Goal: Task Accomplishment & Management: Manage account settings

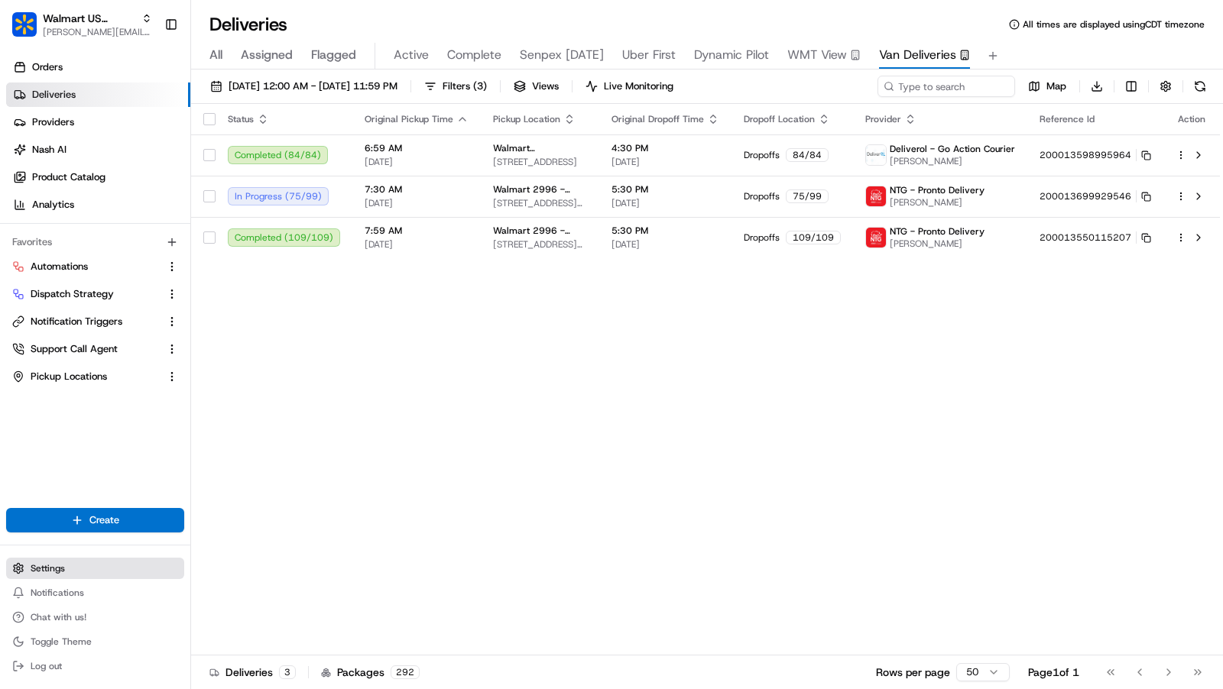
click at [121, 562] on button "Settings" at bounding box center [95, 568] width 178 height 21
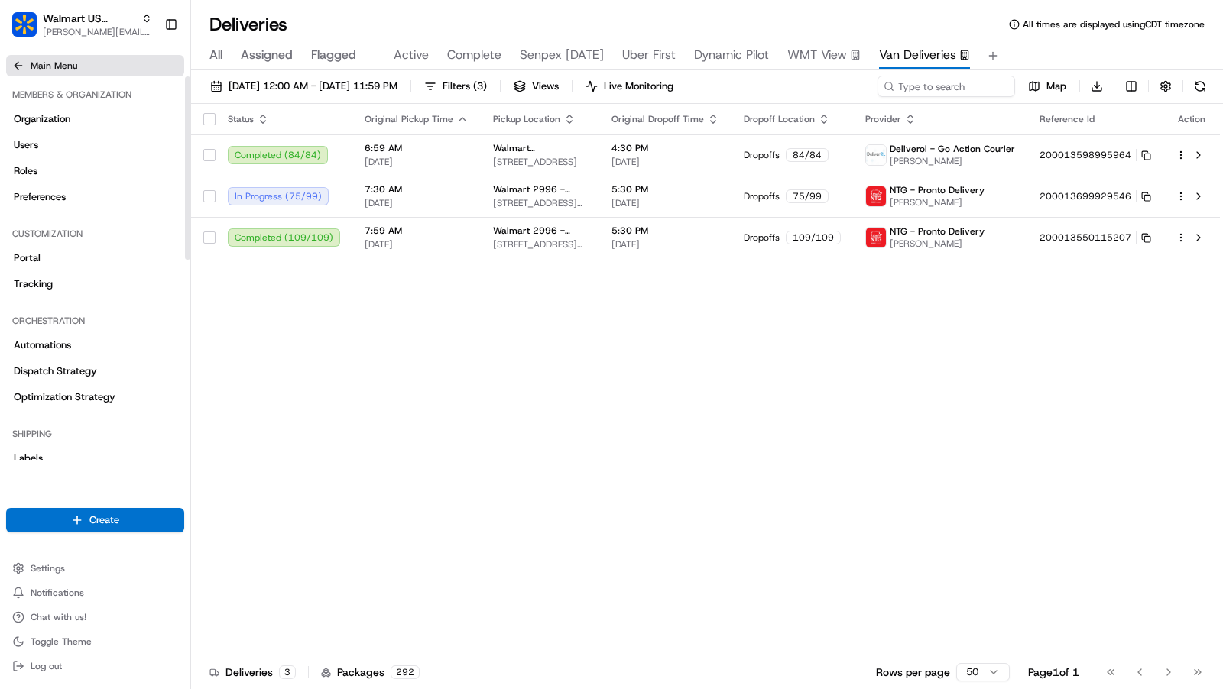
click at [19, 67] on icon at bounding box center [18, 66] width 12 height 12
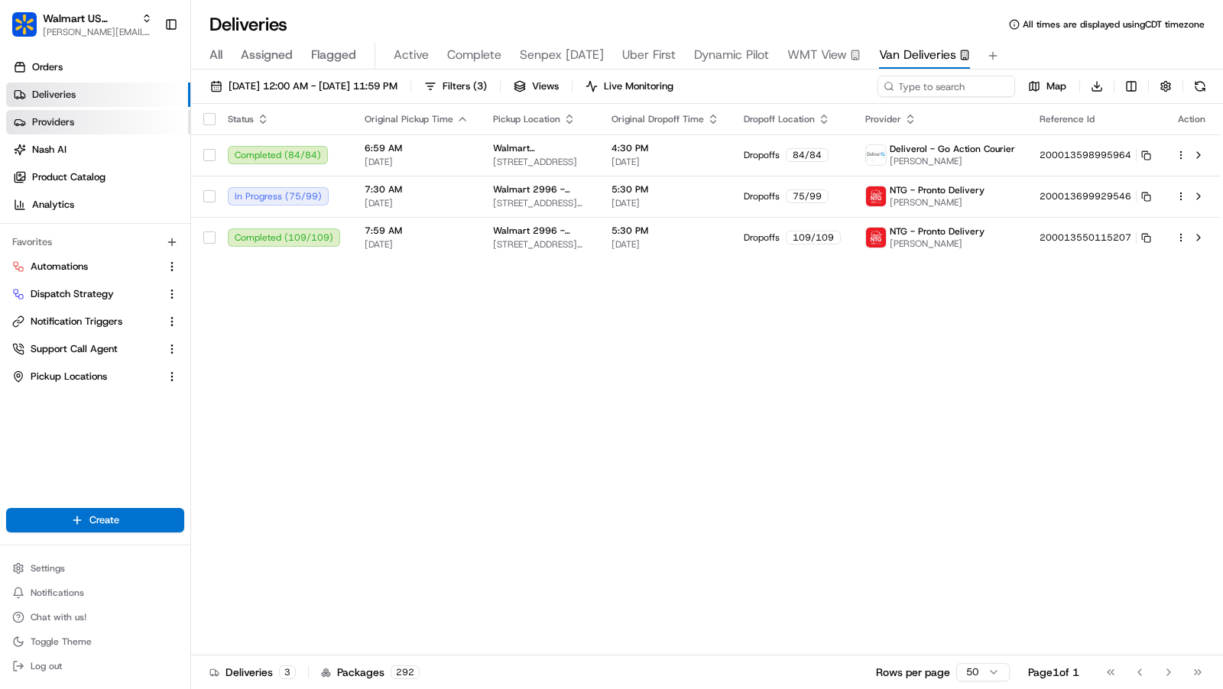
click at [96, 116] on link "Providers" at bounding box center [98, 122] width 184 height 24
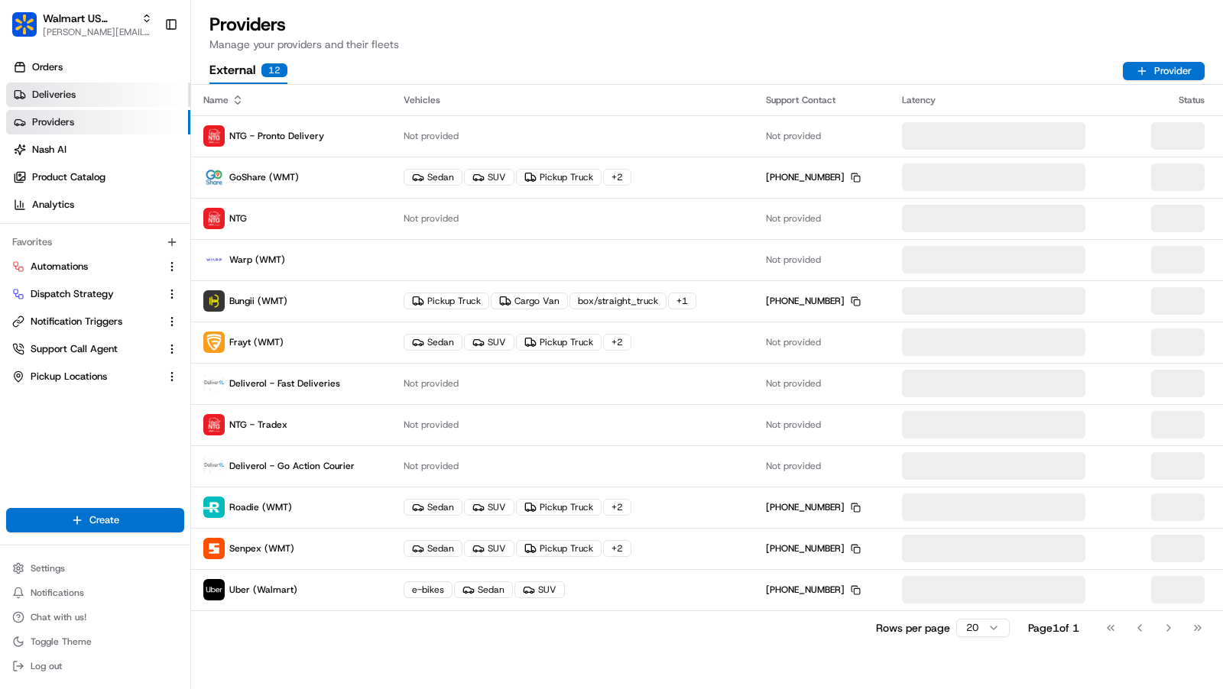
click at [107, 92] on link "Deliveries" at bounding box center [98, 95] width 184 height 24
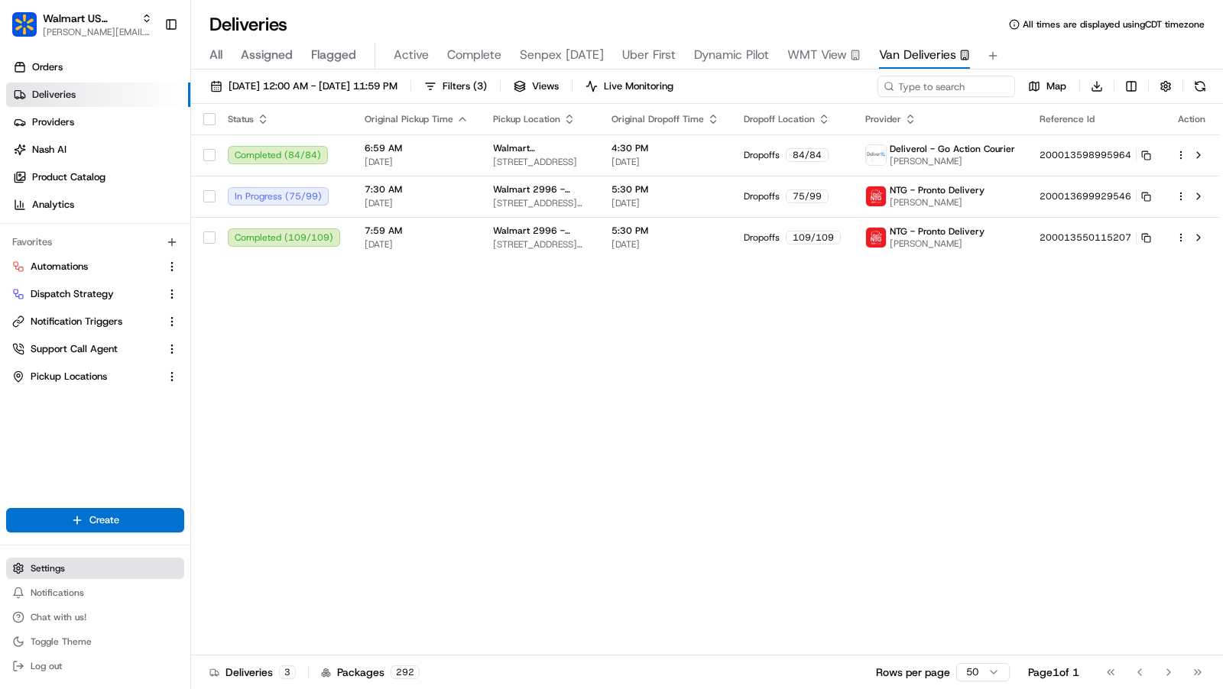
click at [117, 577] on button "Settings" at bounding box center [95, 568] width 178 height 21
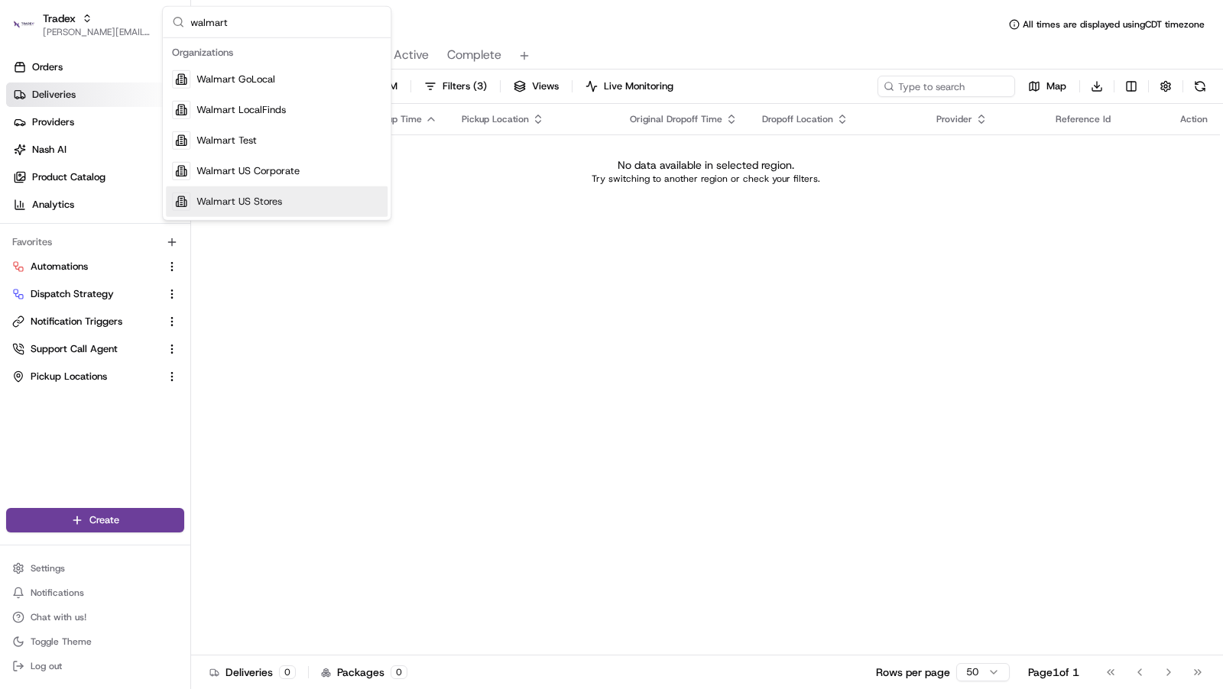
type input "walmart"
click at [271, 195] on span "Walmart US Stores" at bounding box center [239, 202] width 86 height 14
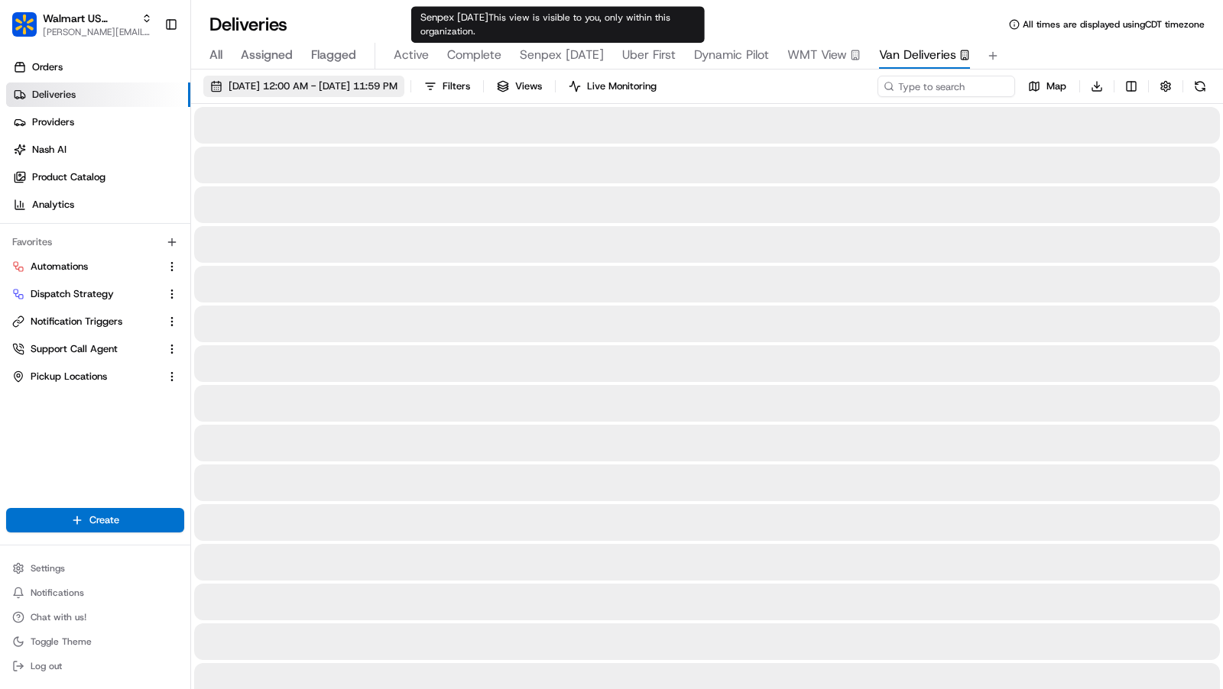
click at [326, 86] on span "08/22/2025 12:00 AM - 08/22/2025 11:59 PM" at bounding box center [312, 86] width 169 height 14
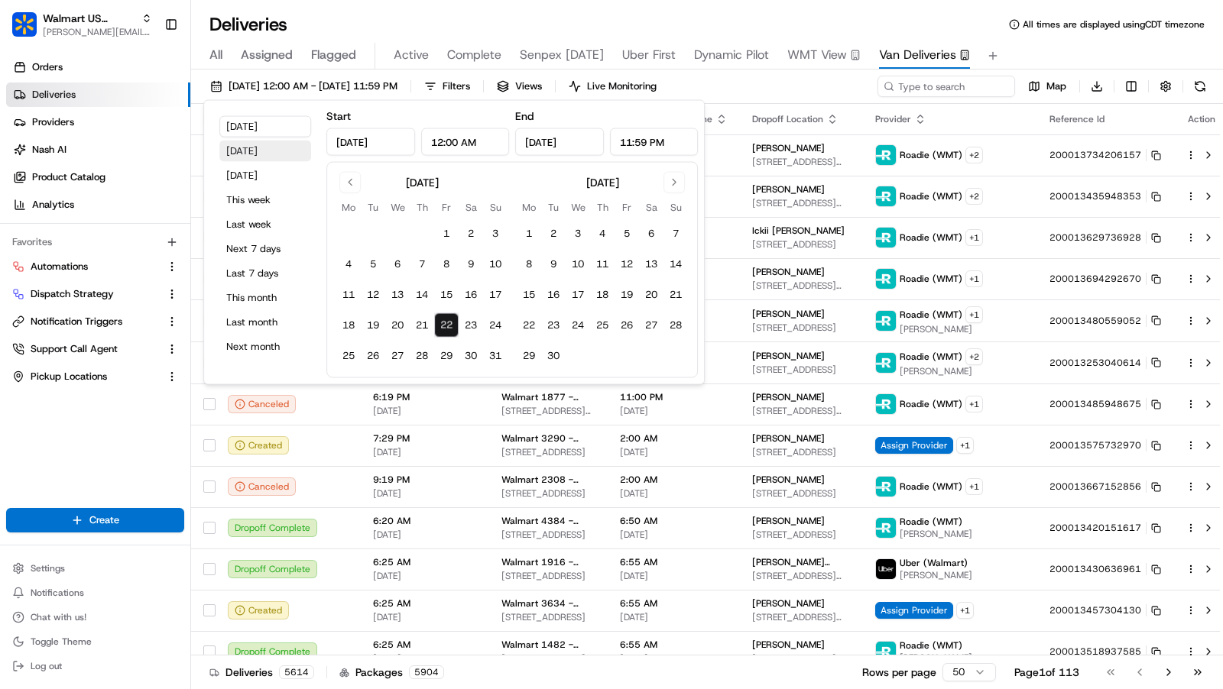
click at [261, 159] on button "[DATE]" at bounding box center [265, 151] width 92 height 21
type input "Aug 21, 2025"
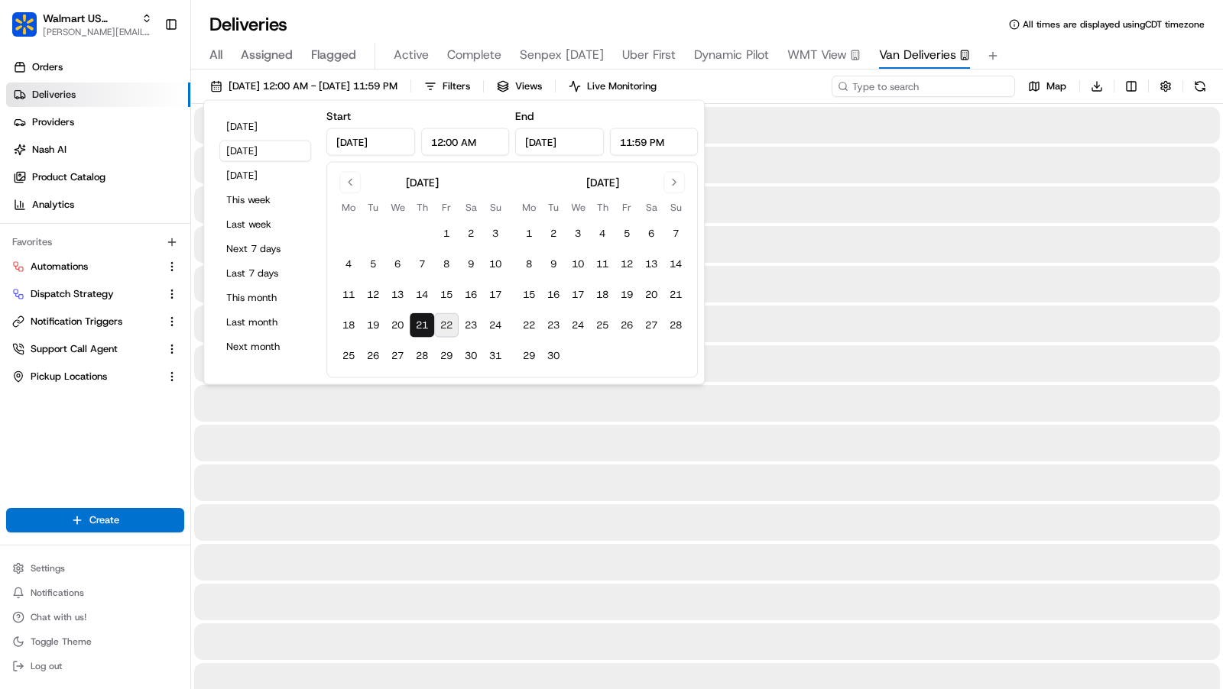
click at [926, 85] on input at bounding box center [922, 86] width 183 height 21
paste input "200013386720717"
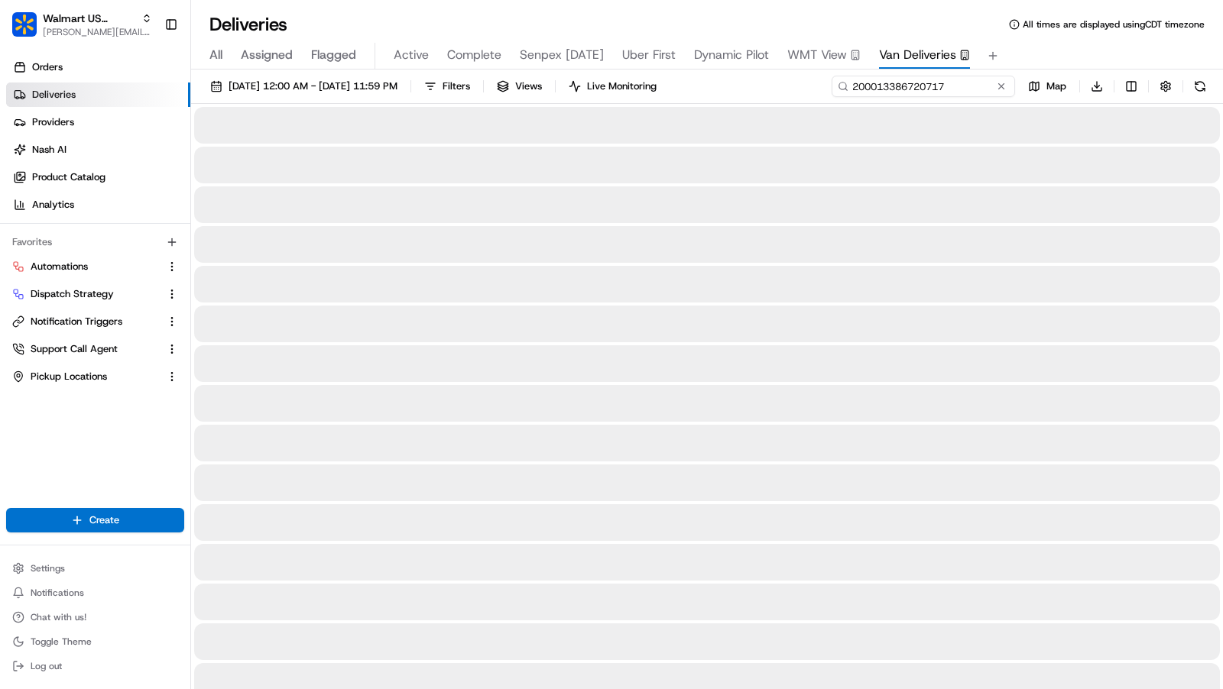
type input "200013386720717"
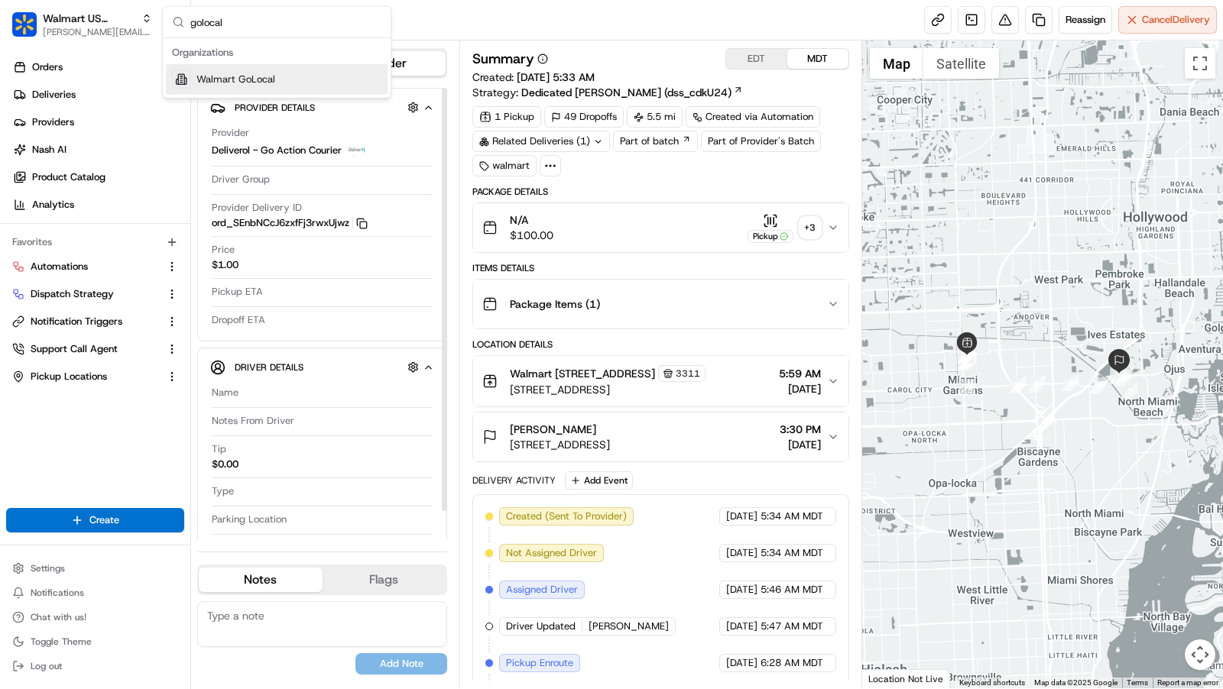
type input "golocal"
click at [260, 76] on span "Walmart GoLocal" at bounding box center [235, 80] width 79 height 14
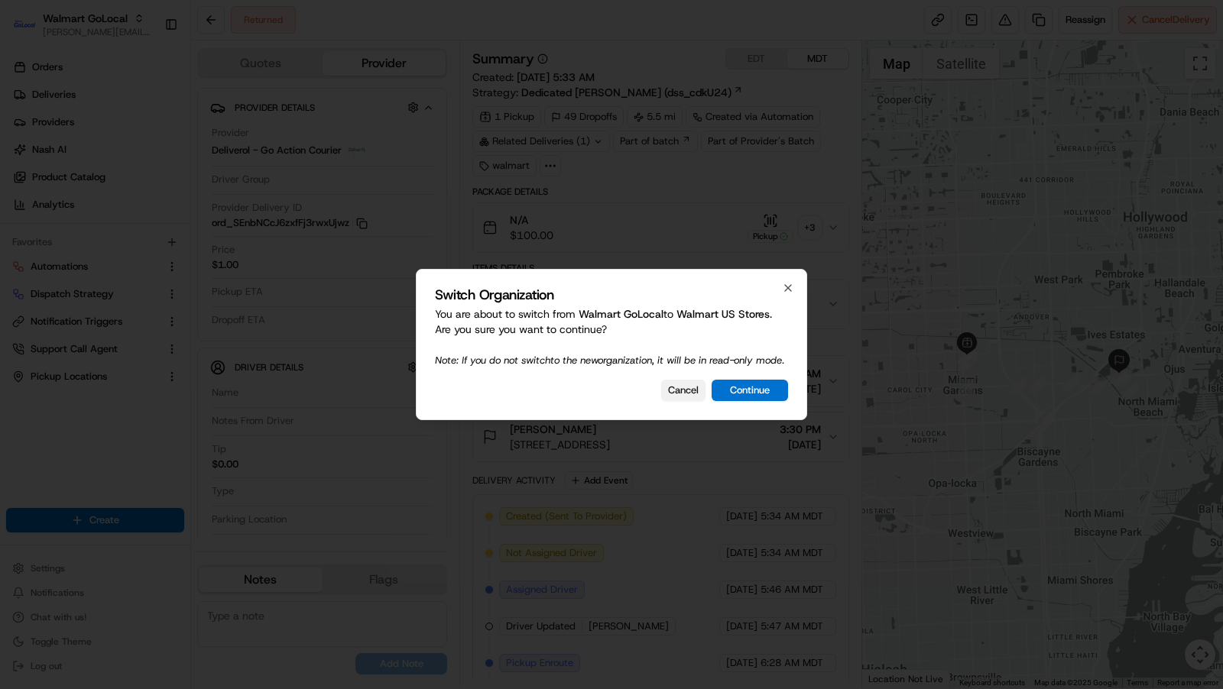
click at [684, 393] on button "Cancel" at bounding box center [683, 390] width 44 height 21
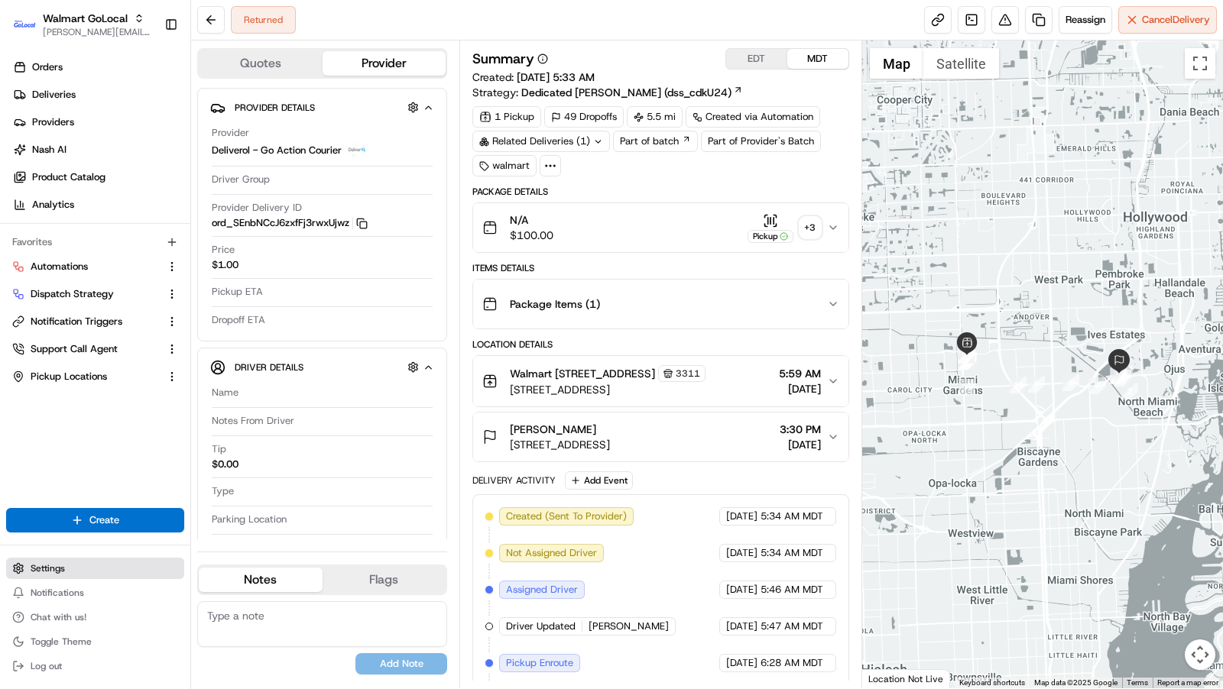
click at [72, 562] on button "Settings" at bounding box center [95, 568] width 178 height 21
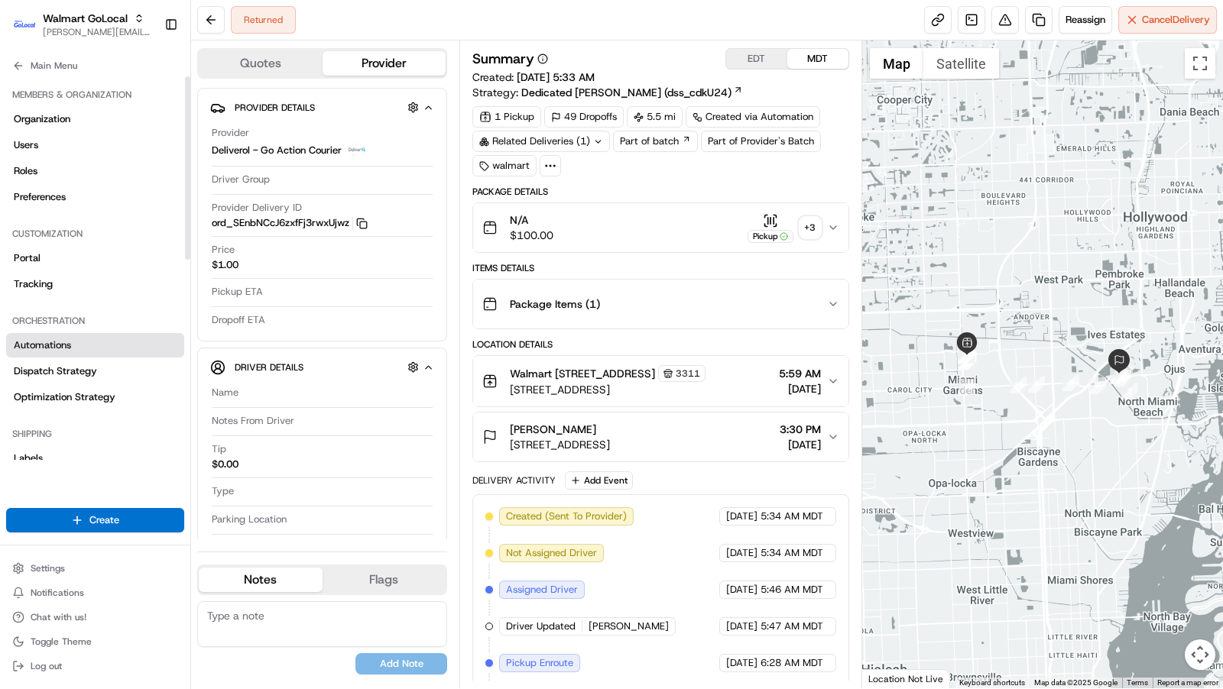
click at [61, 345] on span "Automations" at bounding box center [42, 346] width 57 height 14
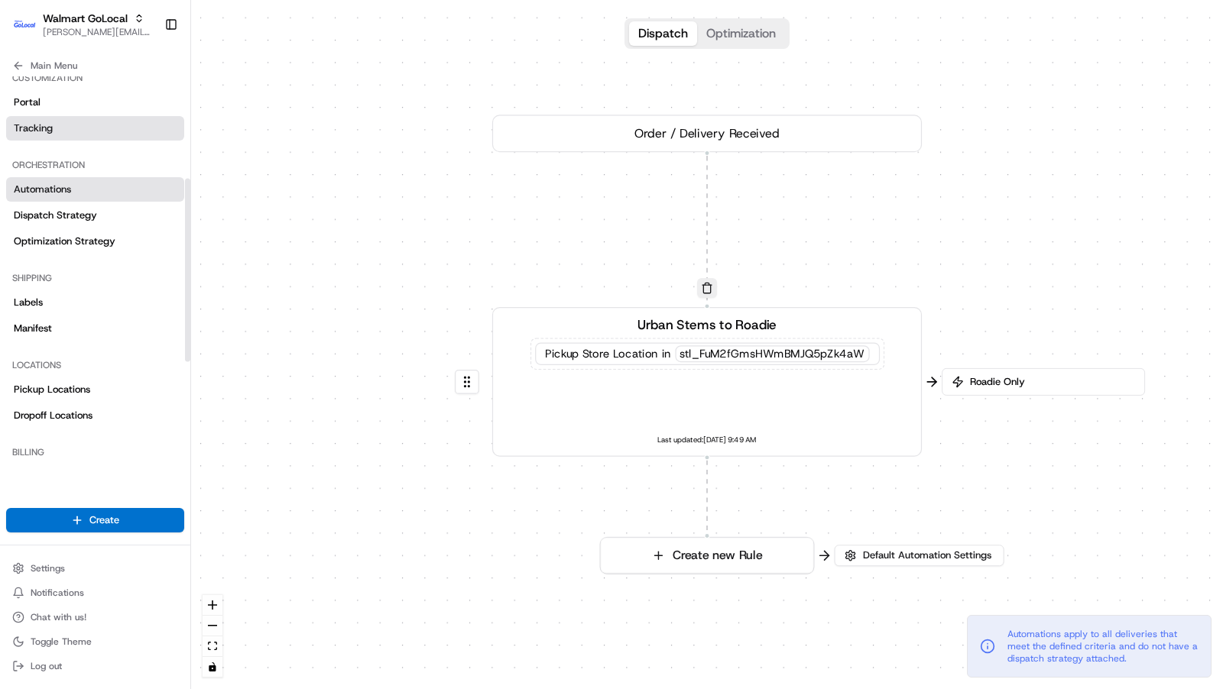
scroll to position [212, 0]
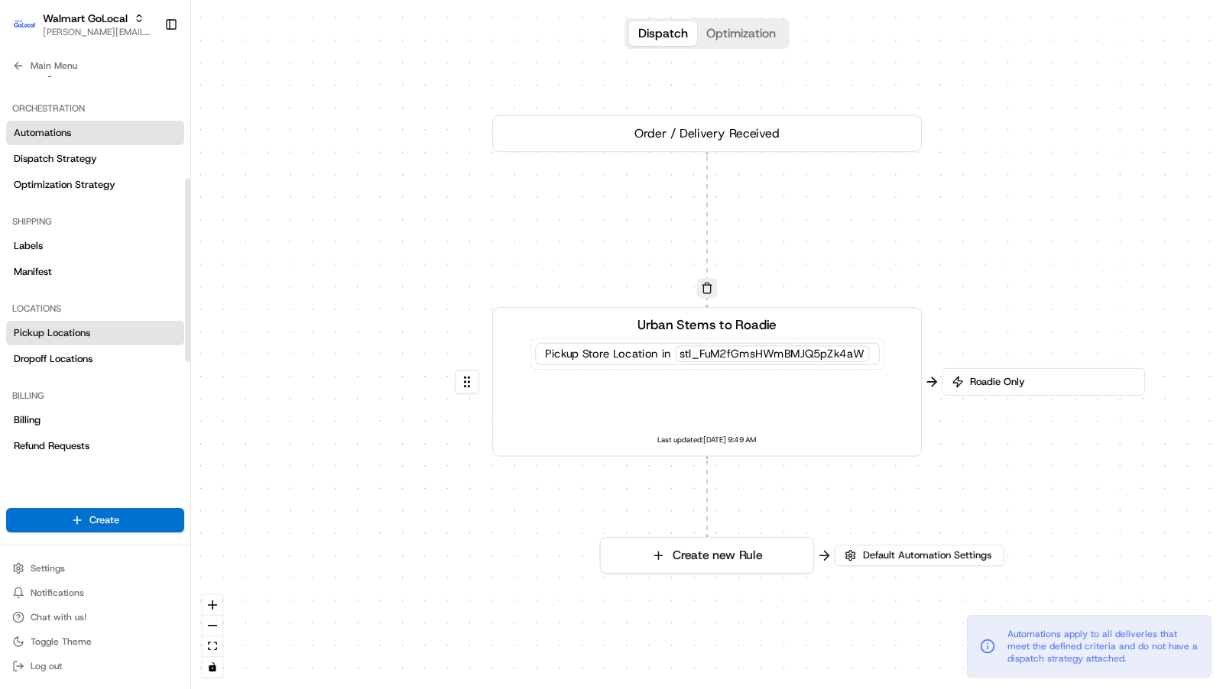
click at [63, 335] on span "Pickup Locations" at bounding box center [52, 333] width 76 height 14
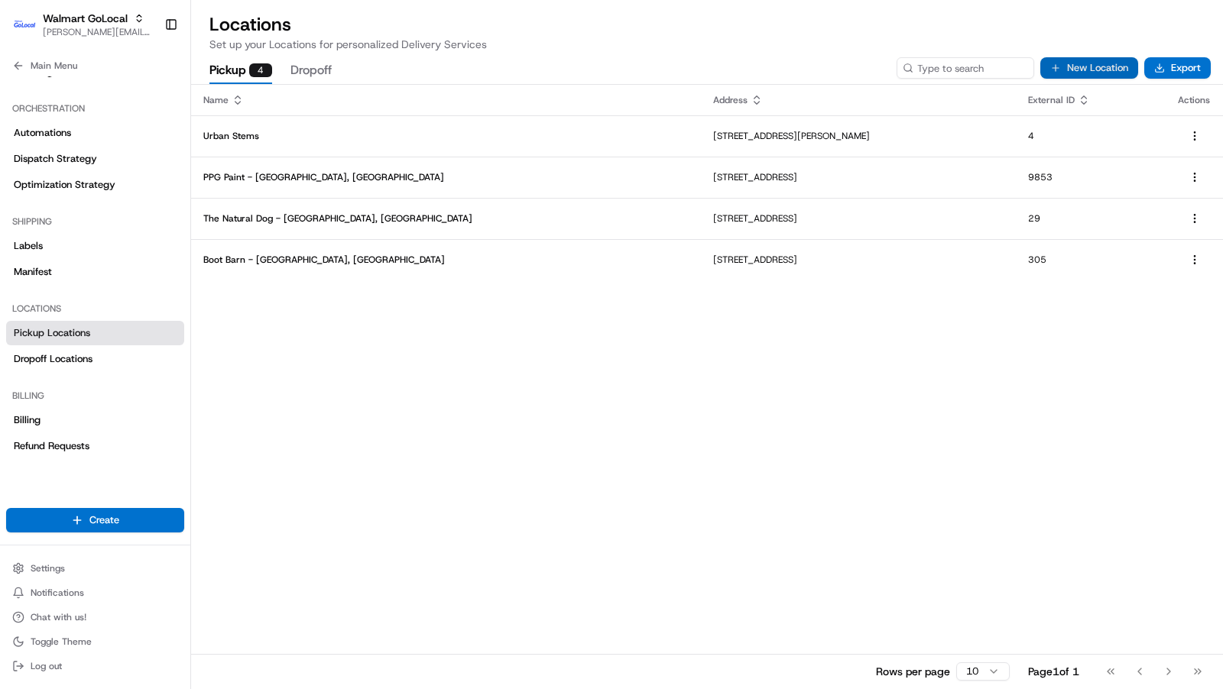
click at [1090, 61] on button "New Location" at bounding box center [1089, 67] width 98 height 21
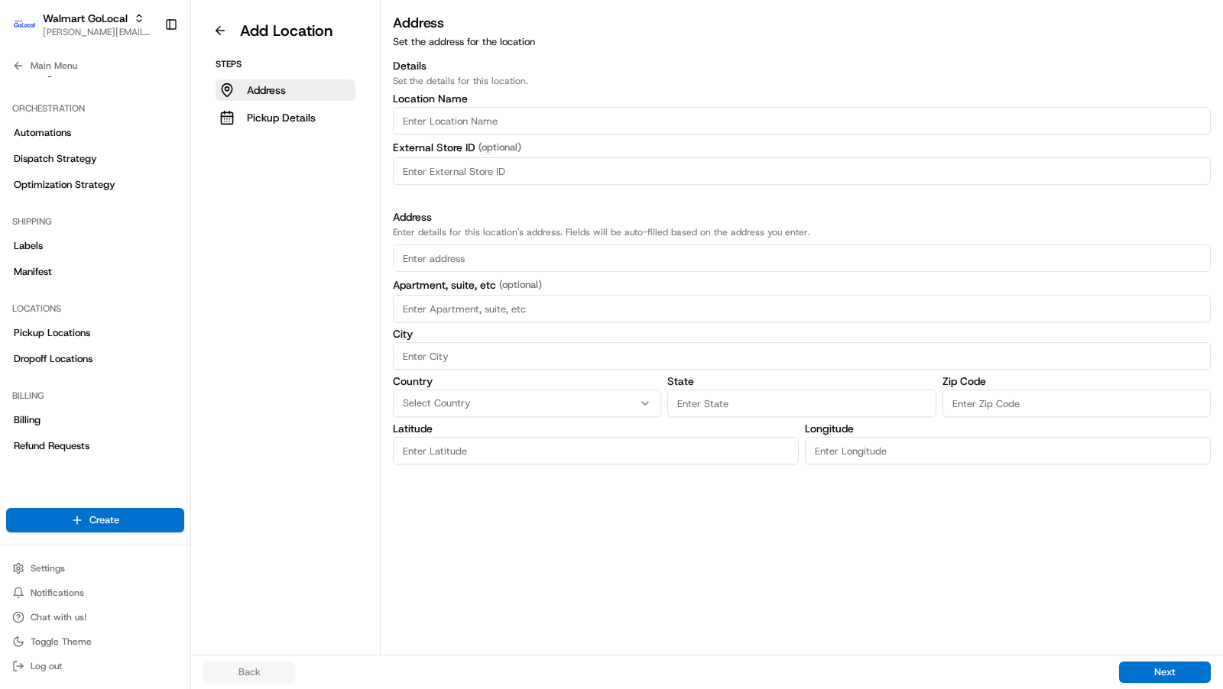
click at [466, 126] on input "Location name" at bounding box center [802, 121] width 818 height 28
paste input "406 S Walton Blvd Bentonville AR 72712"
type input "406 S Walton Blvd Bentonville AR 72712"
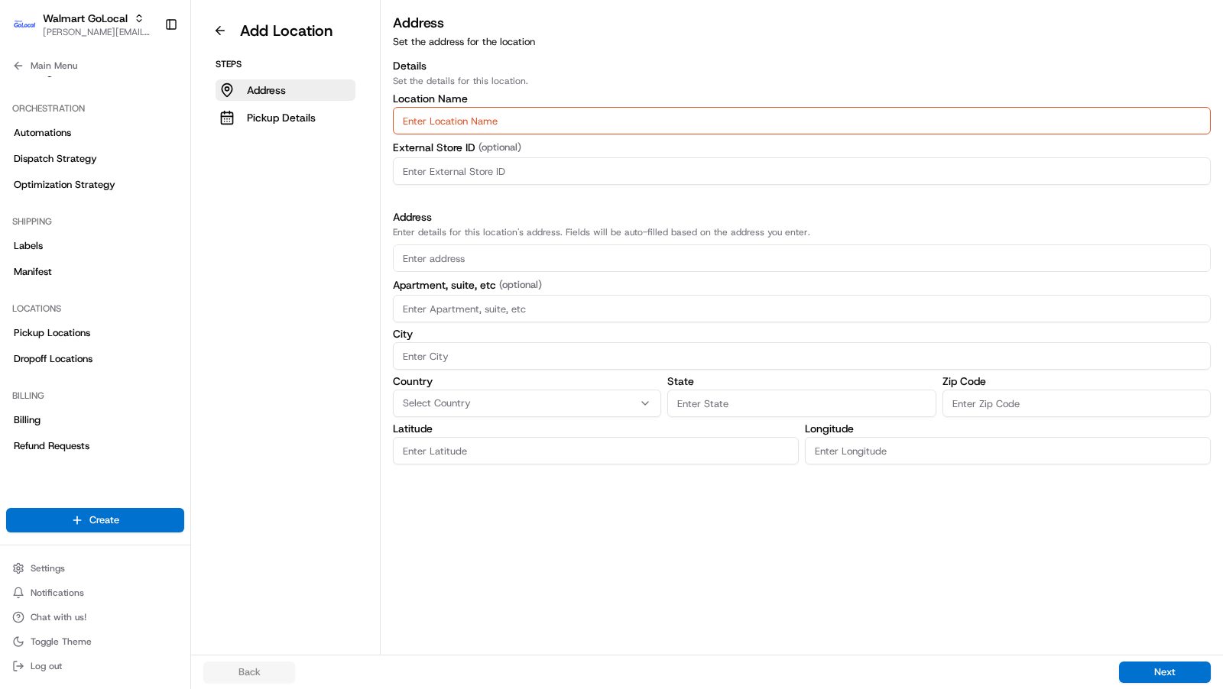
click at [475, 258] on input "text" at bounding box center [802, 259] width 818 height 28
paste input "406 S Walton Blvd Bentonville AR 72712"
type input "406 S Walton Blvd Bentonville AR 72712"
type input "0"
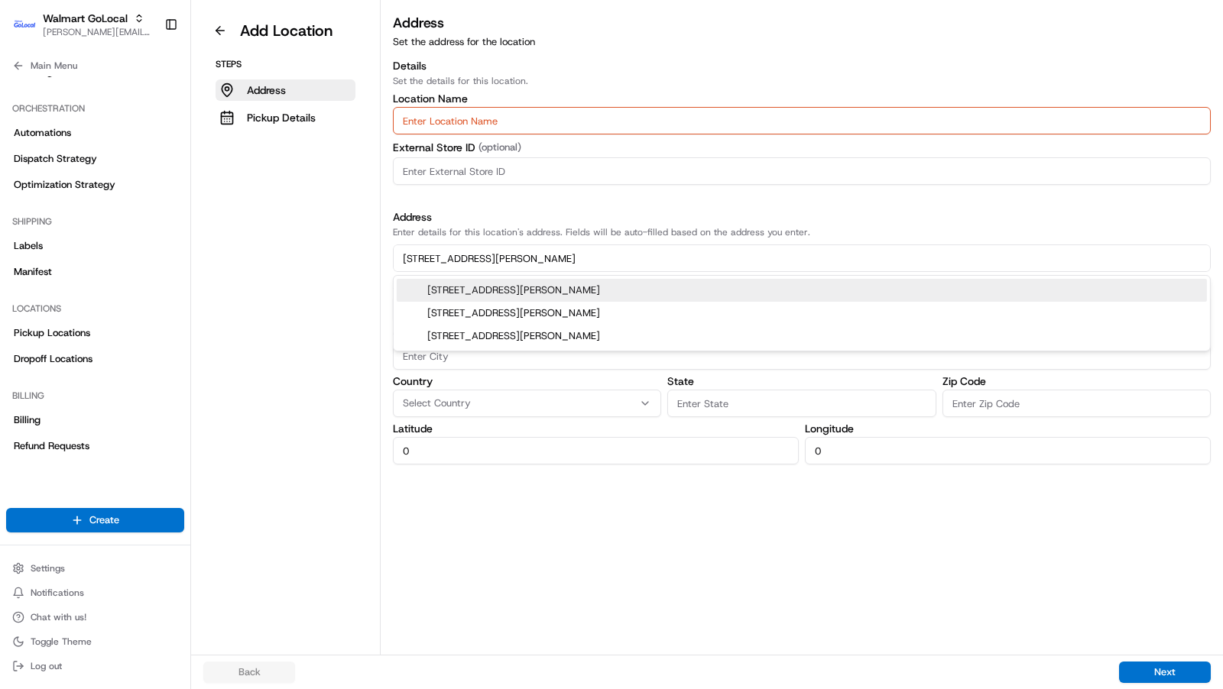
click at [564, 287] on div "406 S Walton Blvd, Bentonville, AR 72712" at bounding box center [802, 290] width 810 height 23
type input "406 South Walton Boulevard"
type input "Bentonville"
type input "AR"
type input "72712"
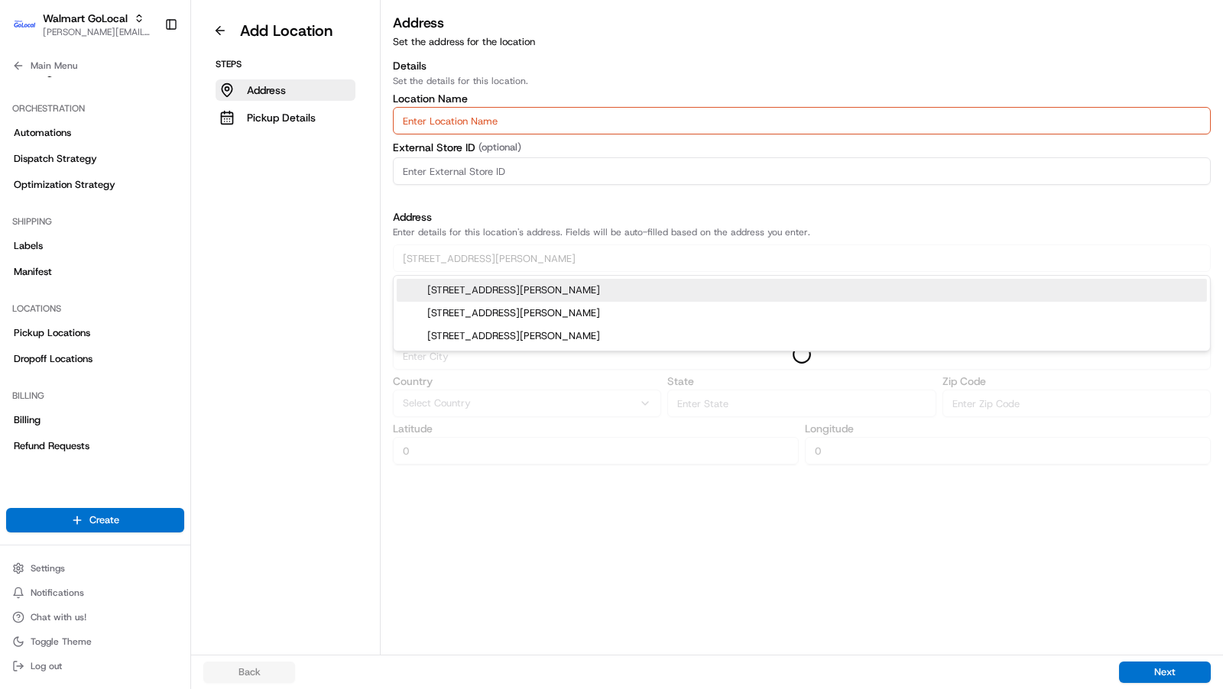
type input "36.3680468"
type input "-94.2250057"
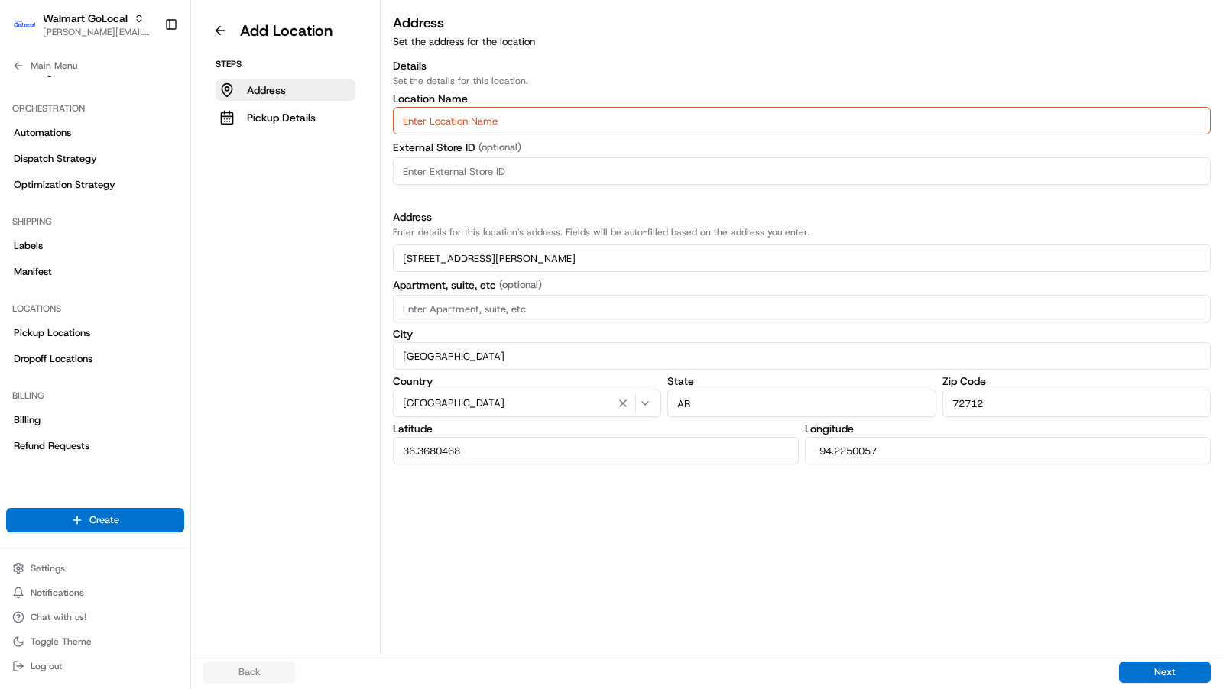
type input "406 South Walton Boulevard"
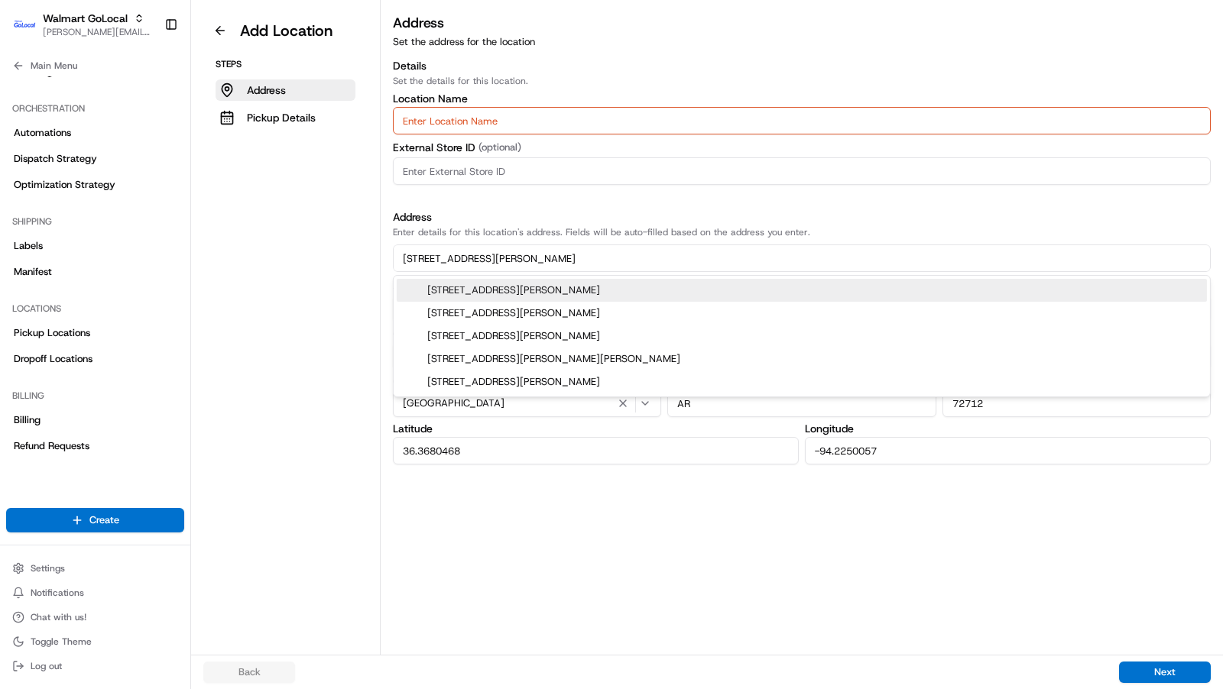
click at [462, 121] on input "Location name" at bounding box center [802, 121] width 818 height 28
paste input "Sherwin Williams"
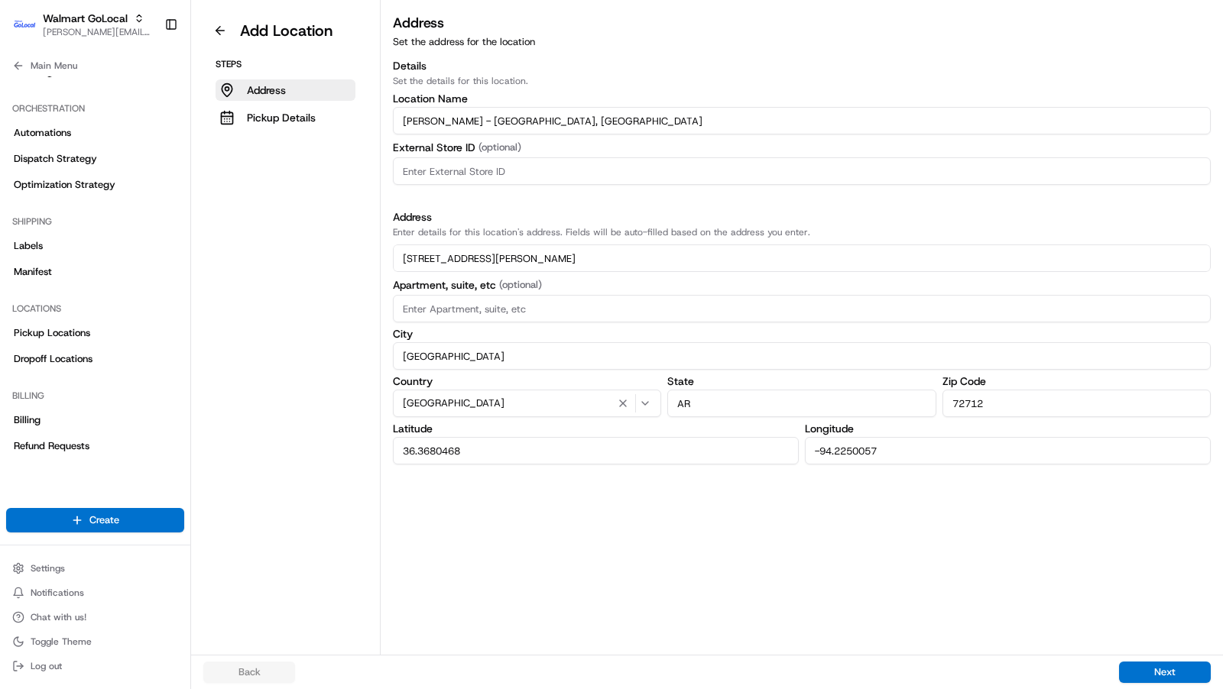
type input "Sherwin Williams - Bentonville, AR"
click at [449, 173] on input at bounding box center [802, 171] width 818 height 28
paste input "1234"
type input "1234"
click at [1193, 666] on button "Next" at bounding box center [1165, 672] width 92 height 21
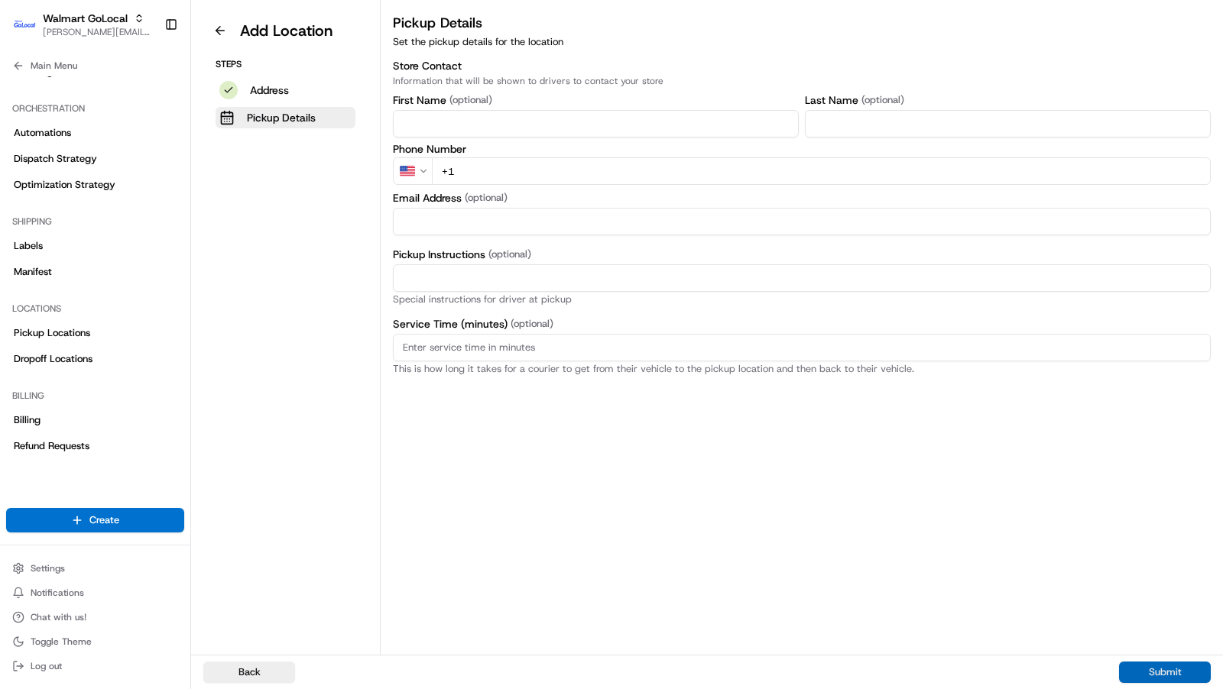
click at [1166, 672] on button "Submit" at bounding box center [1165, 672] width 92 height 21
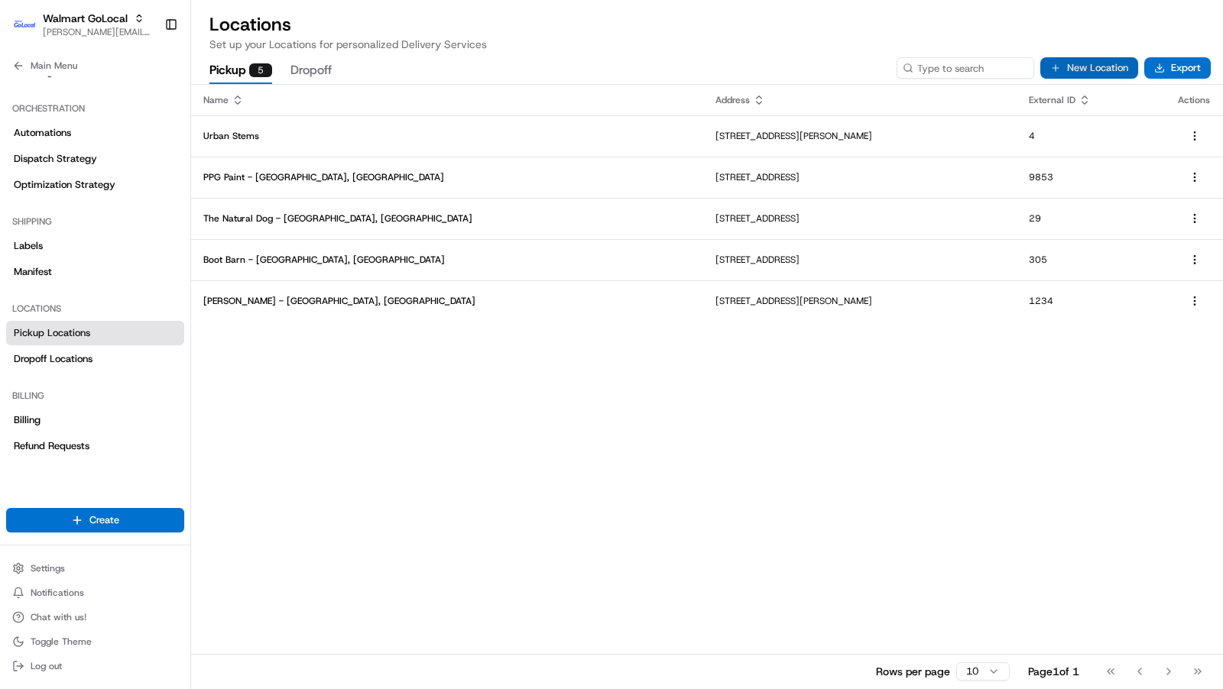
click at [1099, 70] on button "New Location" at bounding box center [1089, 67] width 98 height 21
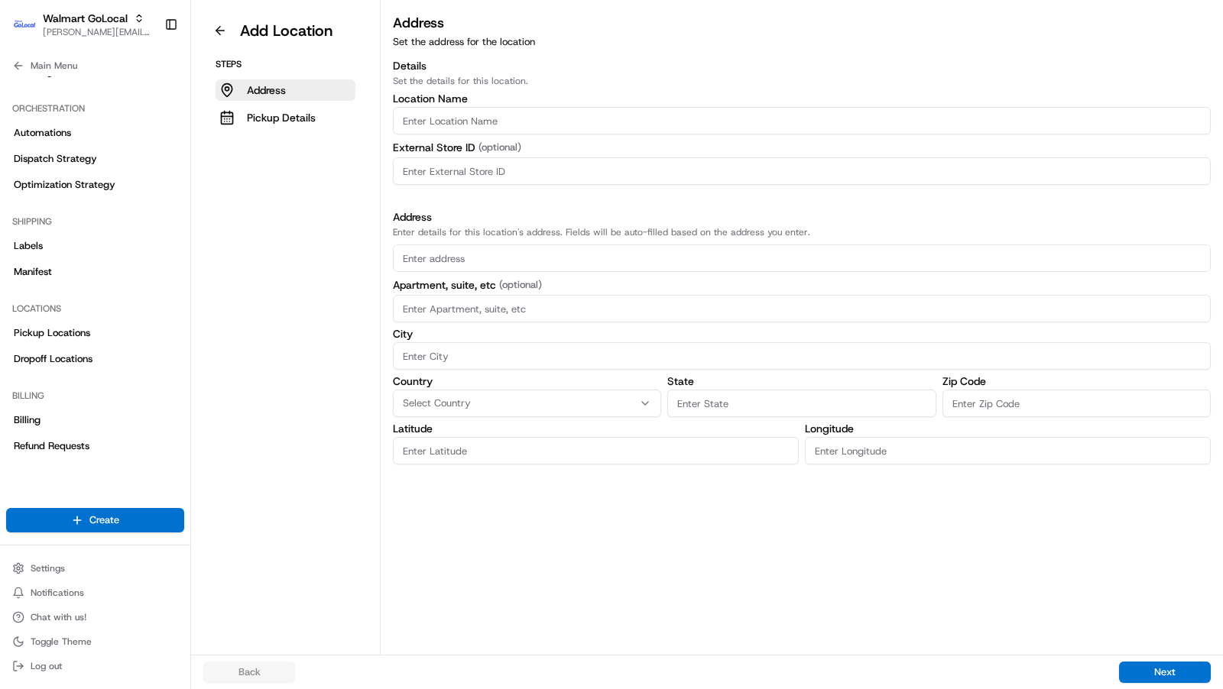
click at [517, 118] on input "Location name" at bounding box center [802, 121] width 818 height 28
type input "Home Depot - Orlando, FL"
click at [518, 251] on input "text" at bounding box center [802, 259] width 818 height 28
paste input "5351 Diplomat Cir Orlando FL 32810"
type input "5351 Diplomat Cir Orlando FL 32810"
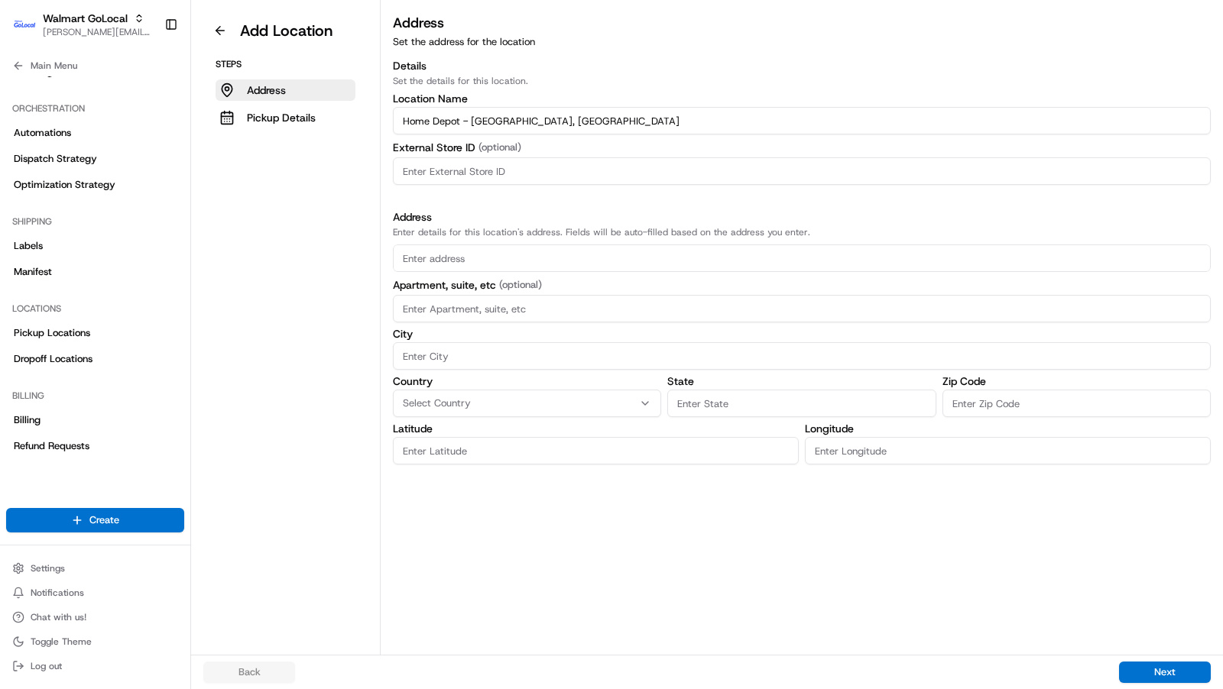
type input "0"
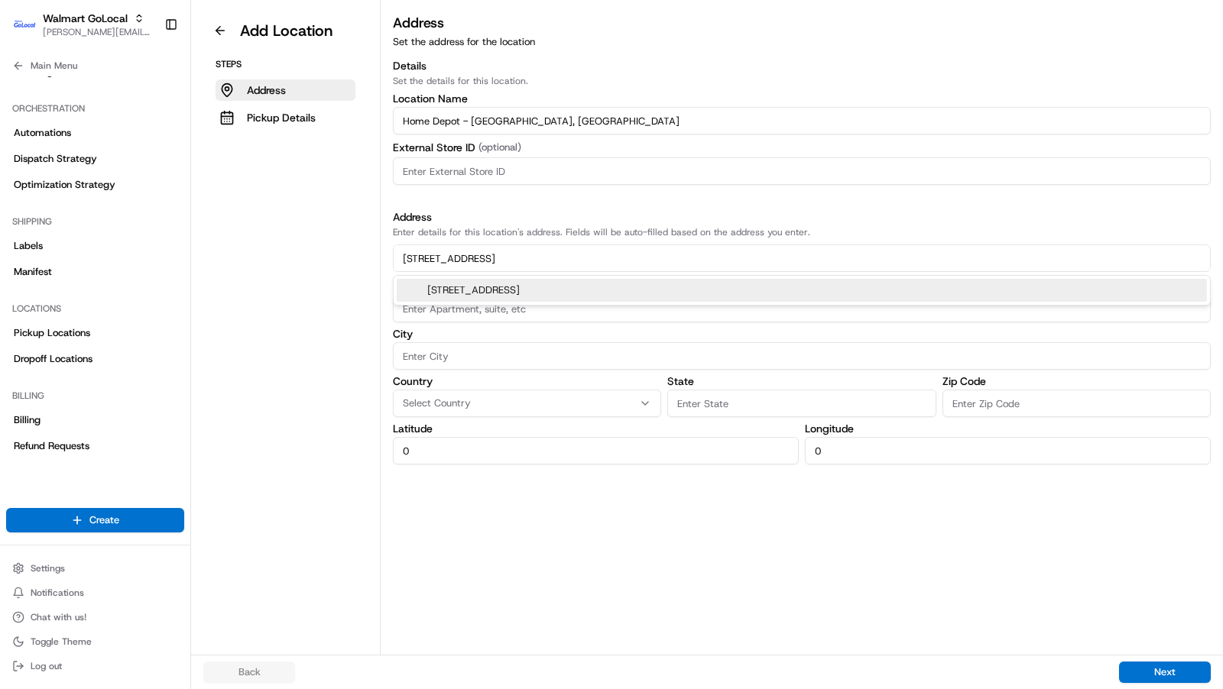
click at [507, 294] on div "5351 Diplomat Cir, Orlando, FL 32810" at bounding box center [802, 290] width 810 height 23
type input "5351 Diplomat Circle"
type input "Orlando"
type input "FL"
type input "32810"
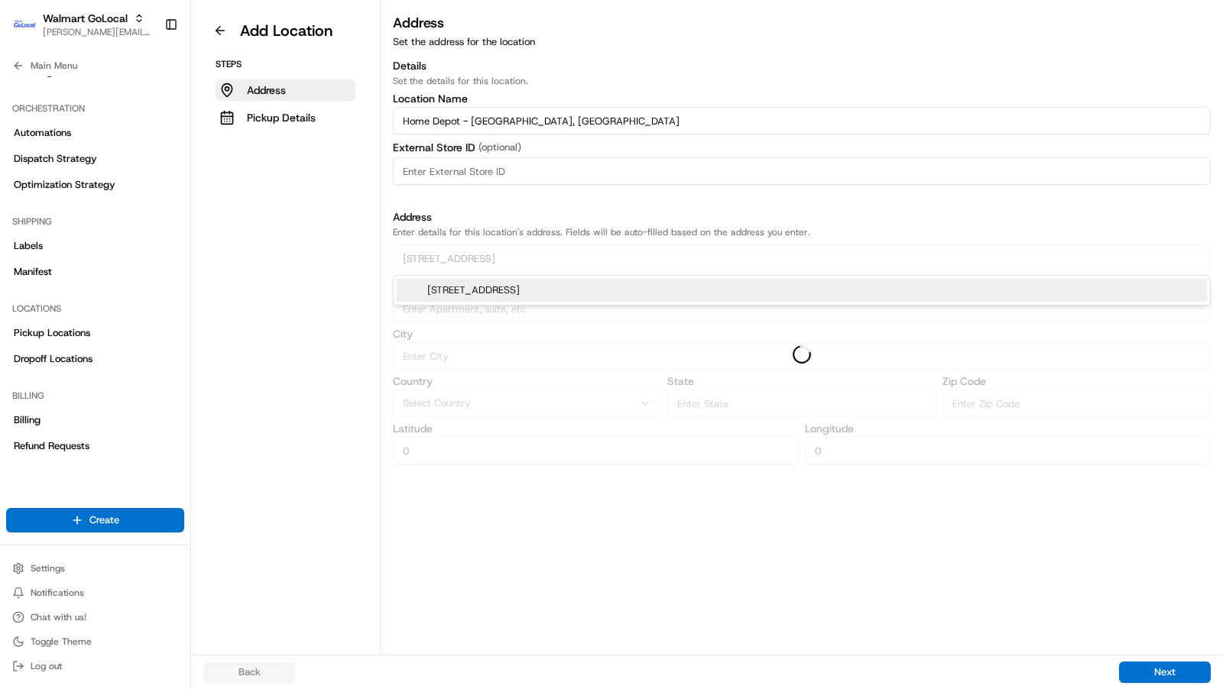
type input "28.609346"
type input "-81.38818020000001"
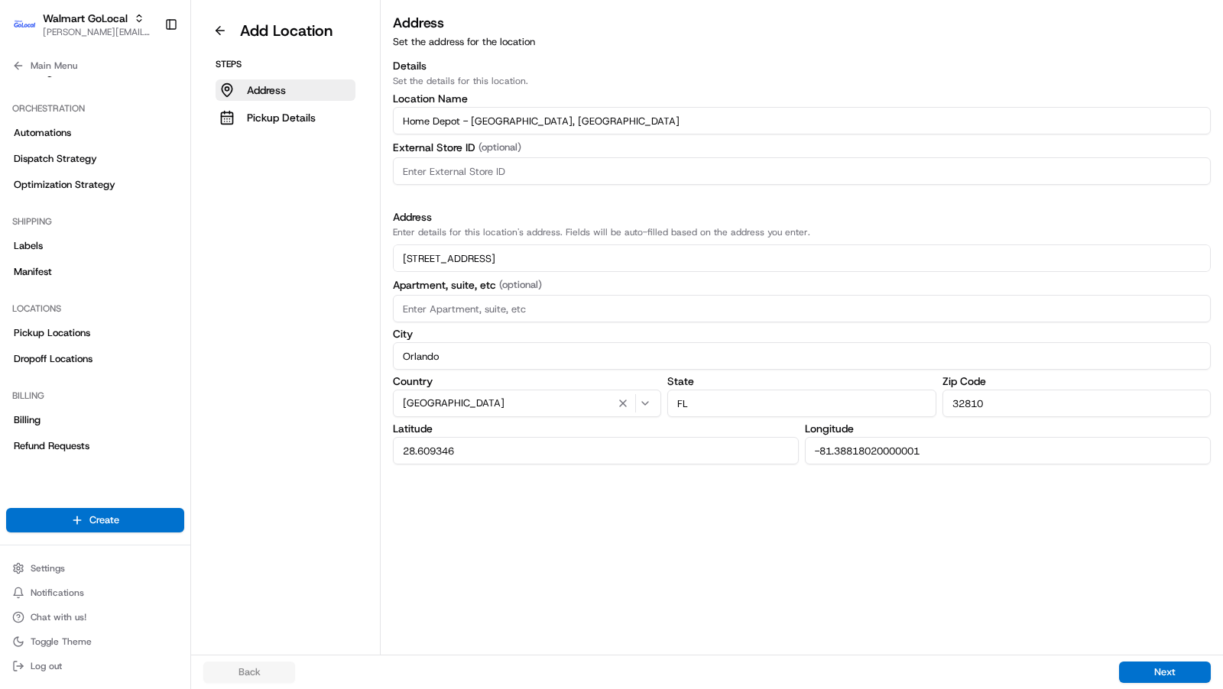
type input "5351 Diplomat Circle"
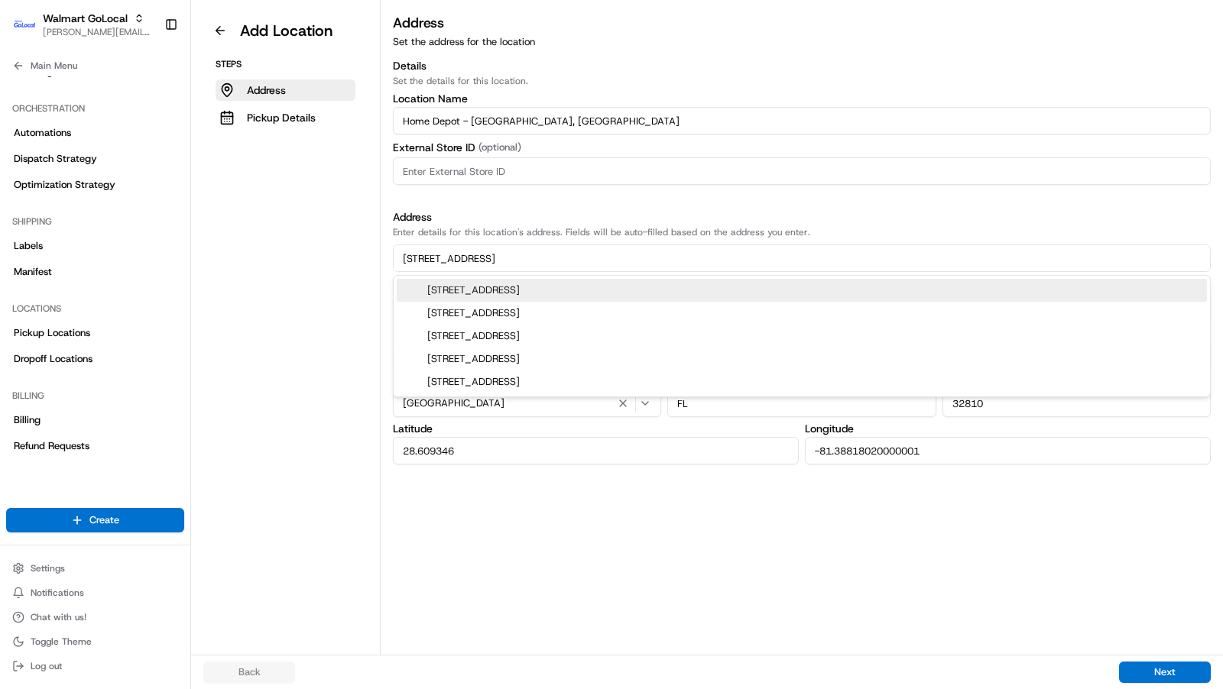
click at [471, 175] on input at bounding box center [802, 171] width 818 height 28
paste input "6349"
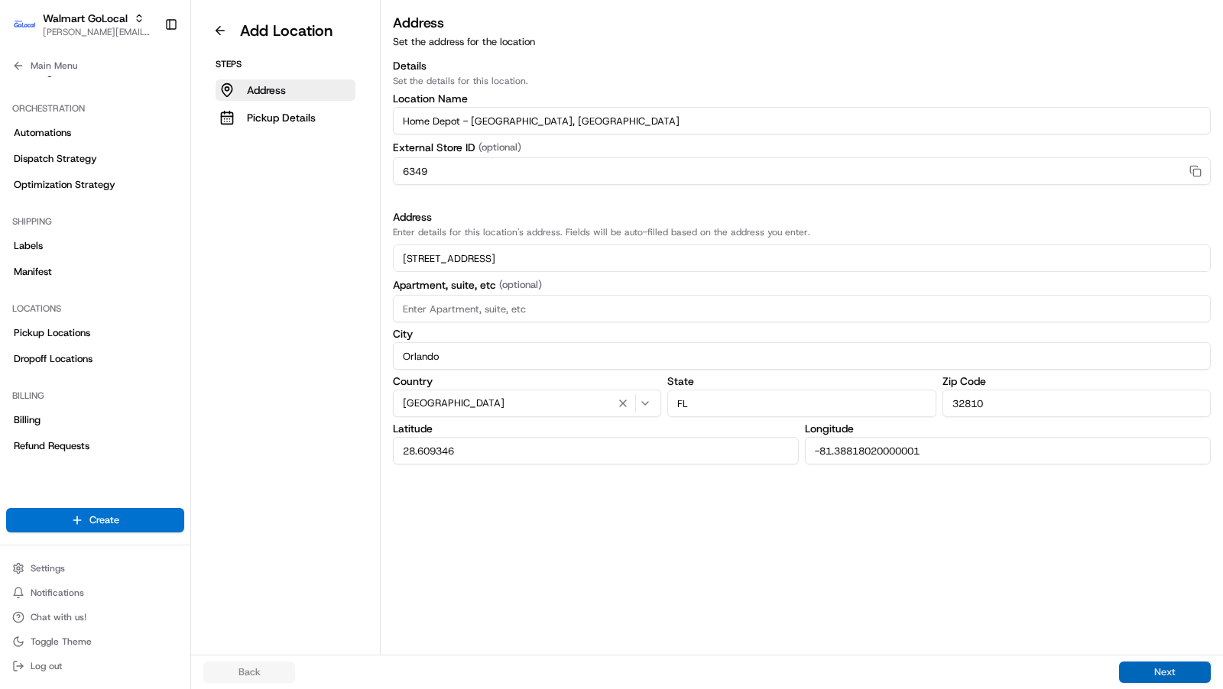
type input "6349"
click at [1151, 666] on button "Next" at bounding box center [1165, 672] width 92 height 21
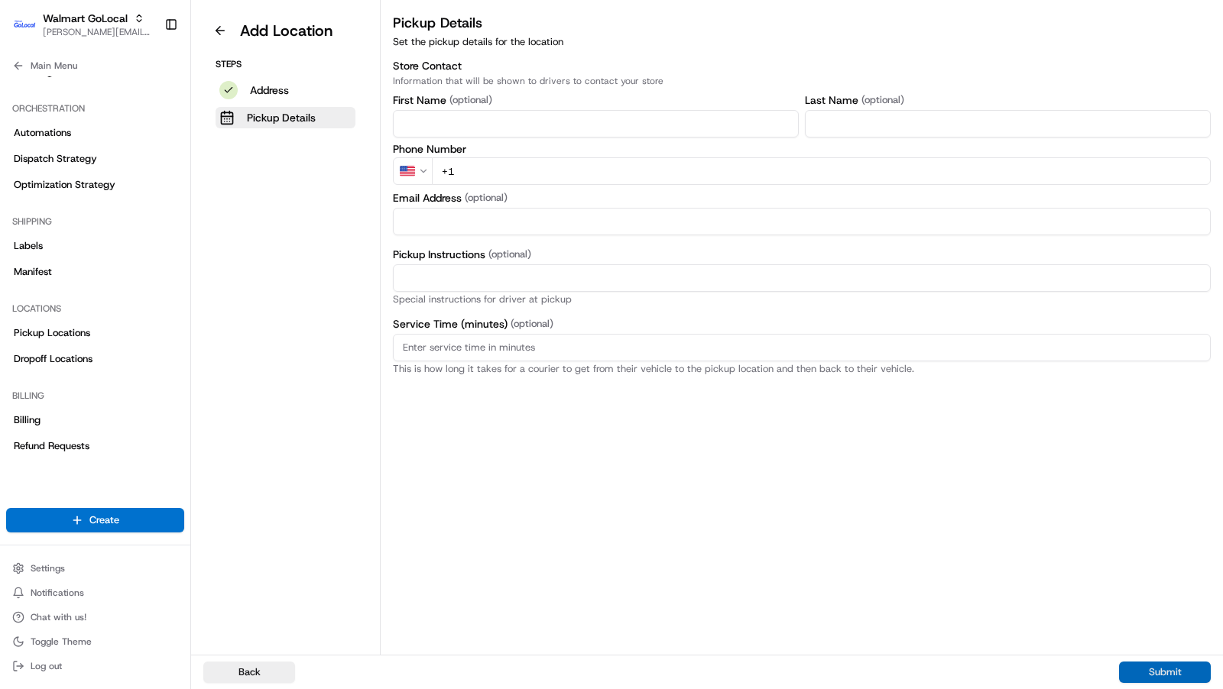
click at [1176, 682] on button "Submit" at bounding box center [1165, 672] width 92 height 21
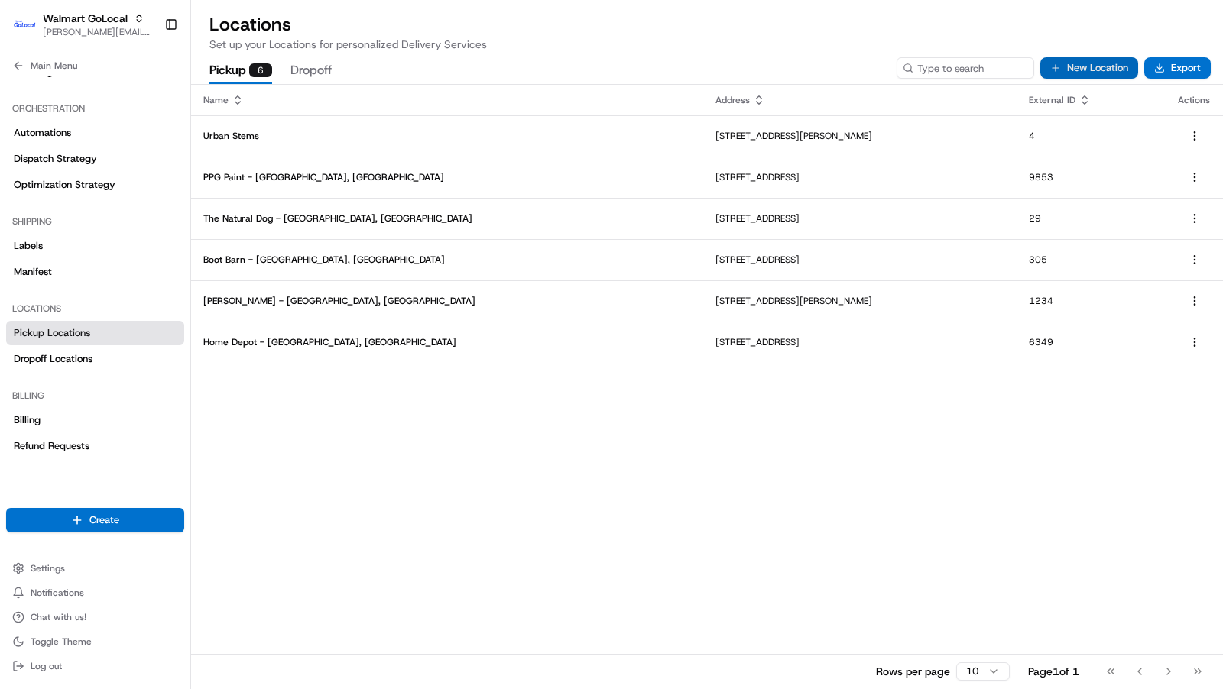
click at [1093, 64] on button "New Location" at bounding box center [1089, 67] width 98 height 21
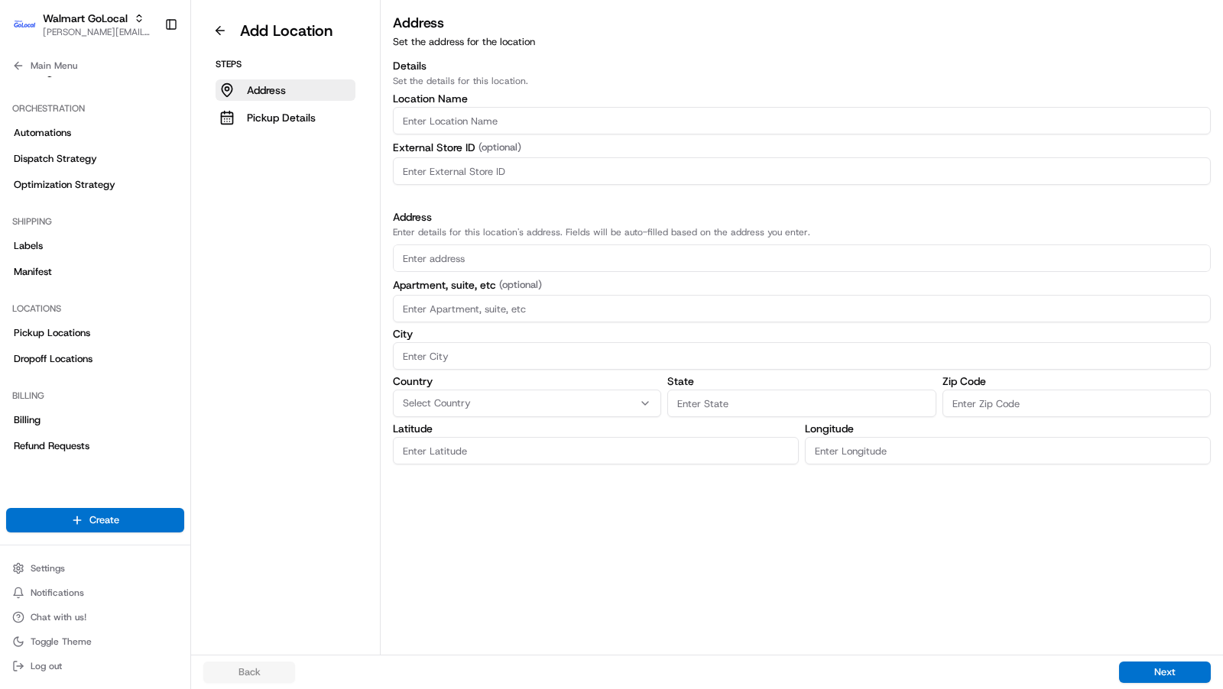
click at [656, 117] on input "Location name" at bounding box center [802, 121] width 818 height 28
type input "At Home - Henderson, NV"
click at [626, 253] on input "text" at bounding box center [802, 259] width 818 height 28
paste input "10405 S Eastern Ave Henderson NV 89052"
type input "10405 S Eastern Ave Henderson NV 89052"
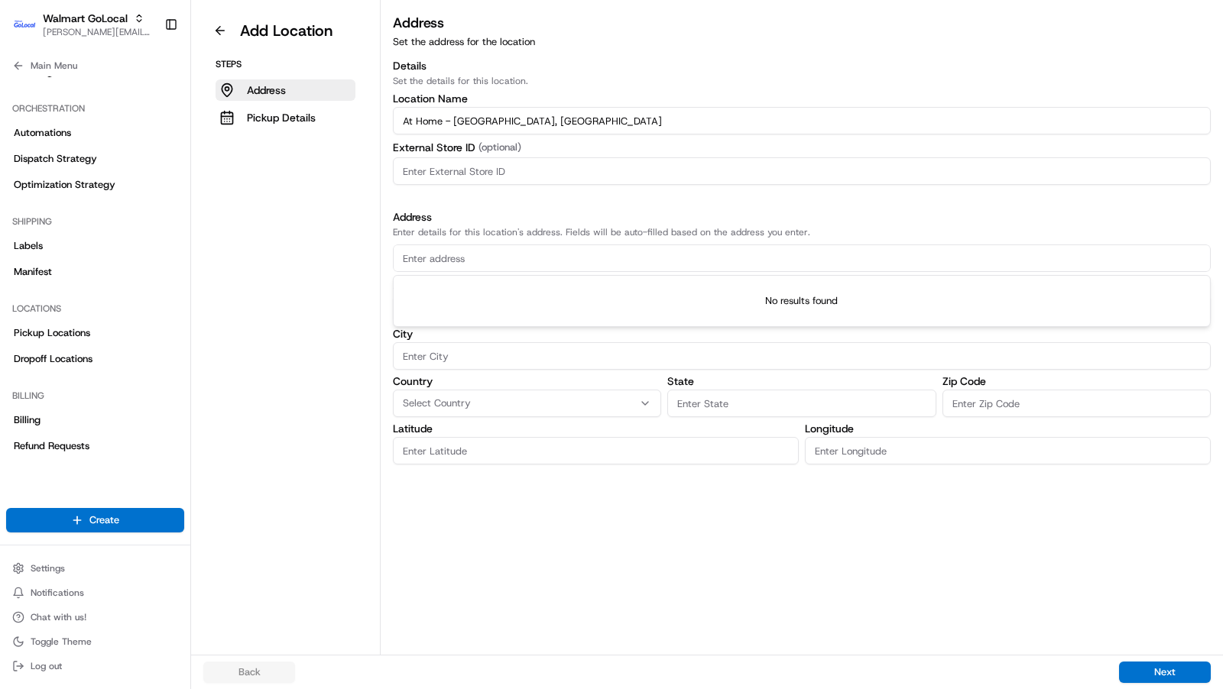
type input "0"
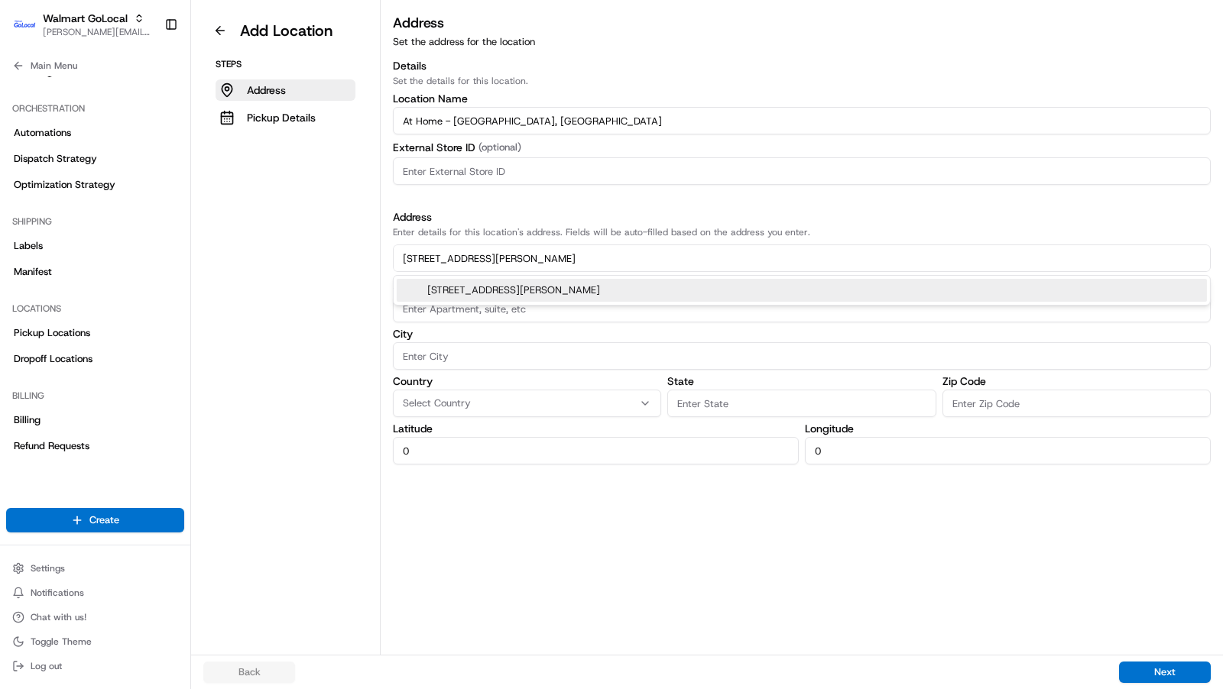
click at [563, 283] on div "10405 S Eastern Ave, Henderson, NV 89052" at bounding box center [802, 290] width 810 height 23
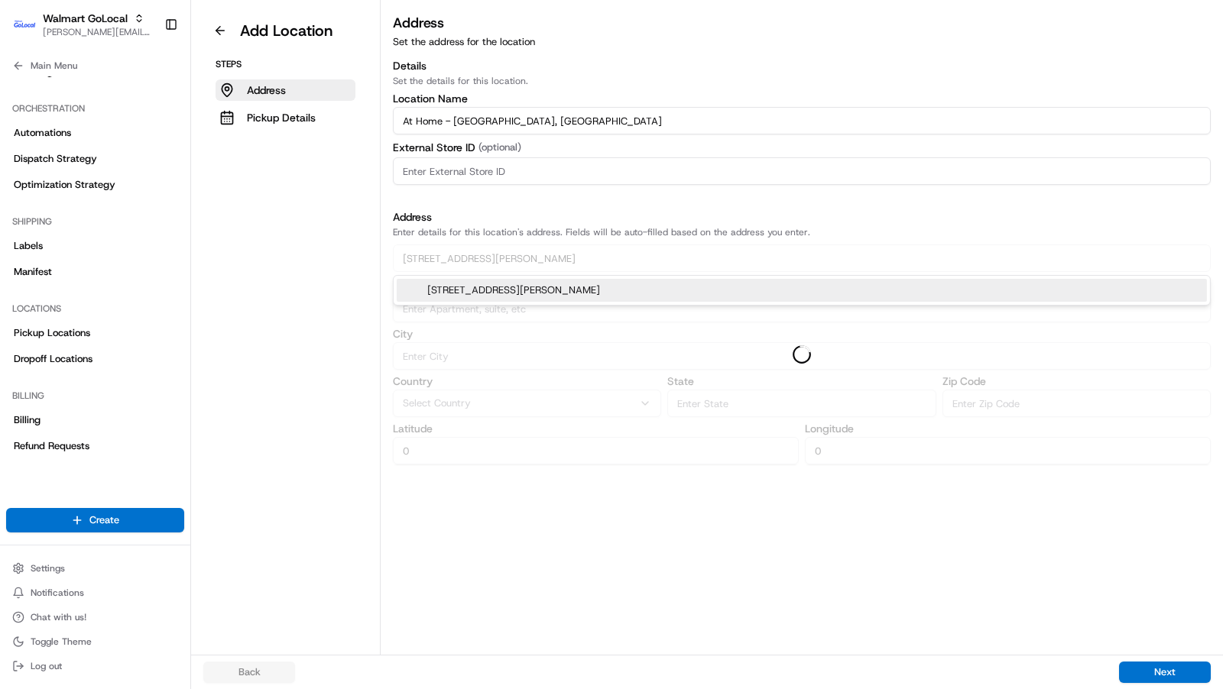
type input "10405 South Eastern Avenue"
type input "Henderson"
type input "NV"
type input "89052"
type input "35.9997649"
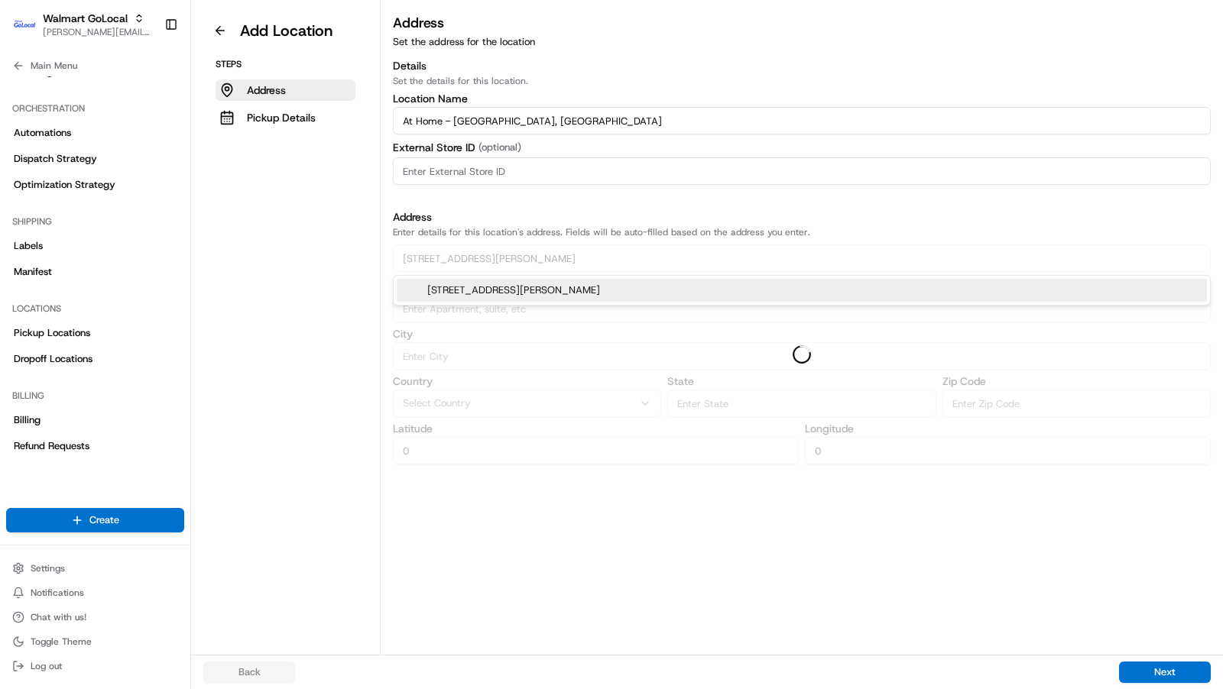
type input "-115.107877"
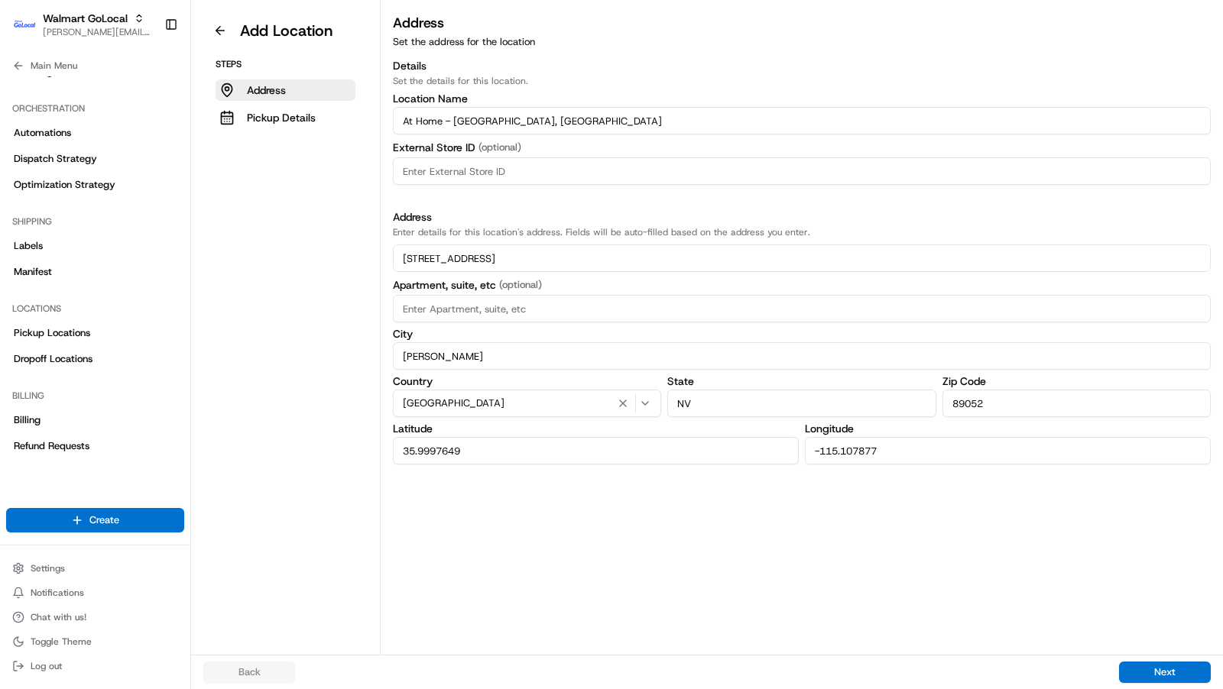
type input "10405 South Eastern Avenue"
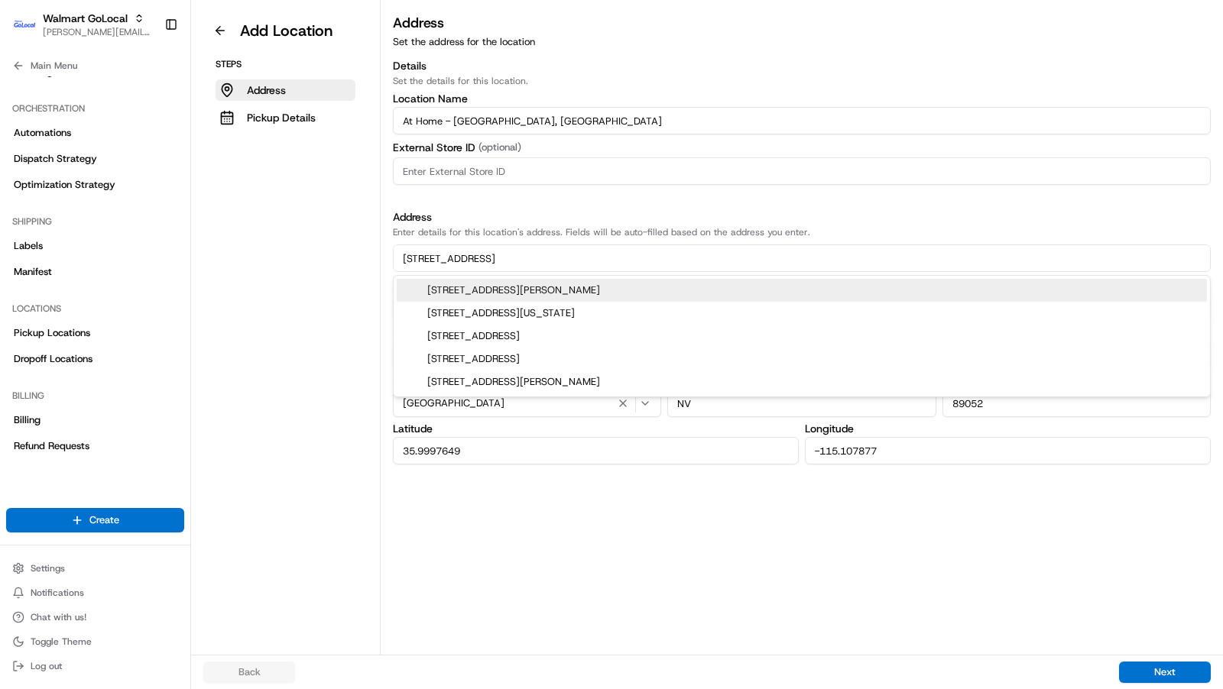
click at [521, 173] on input at bounding box center [802, 171] width 818 height 28
paste input "165"
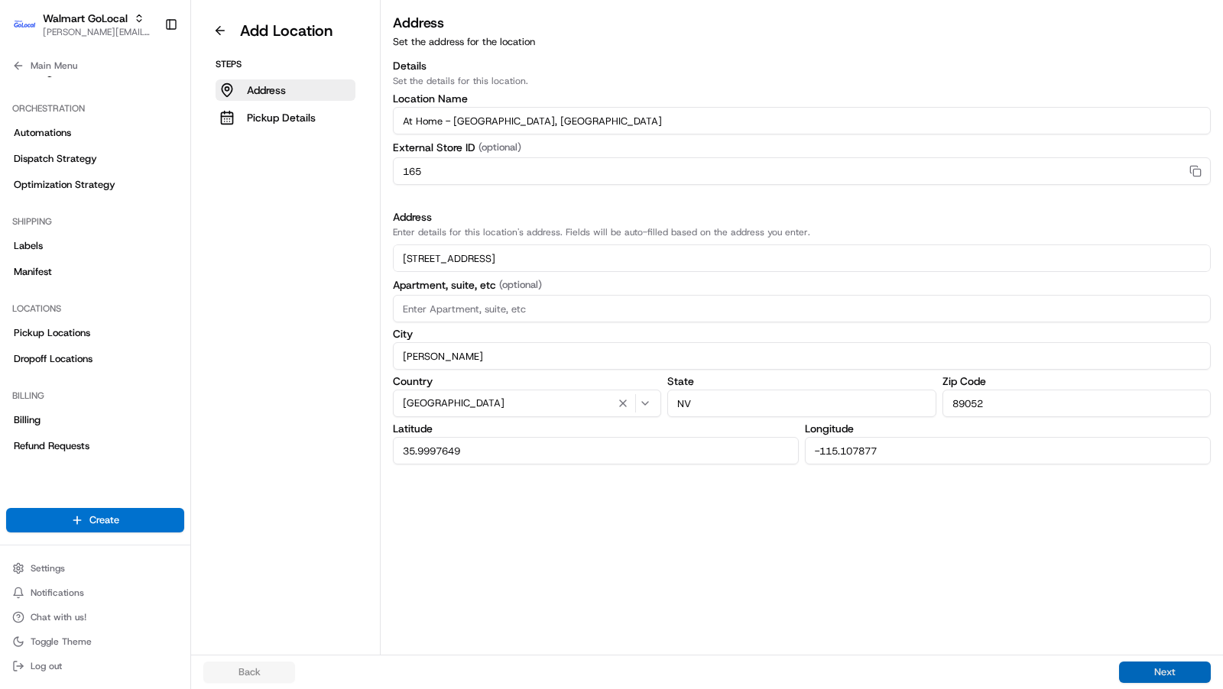
type input "165"
click at [1184, 675] on button "Next" at bounding box center [1165, 672] width 92 height 21
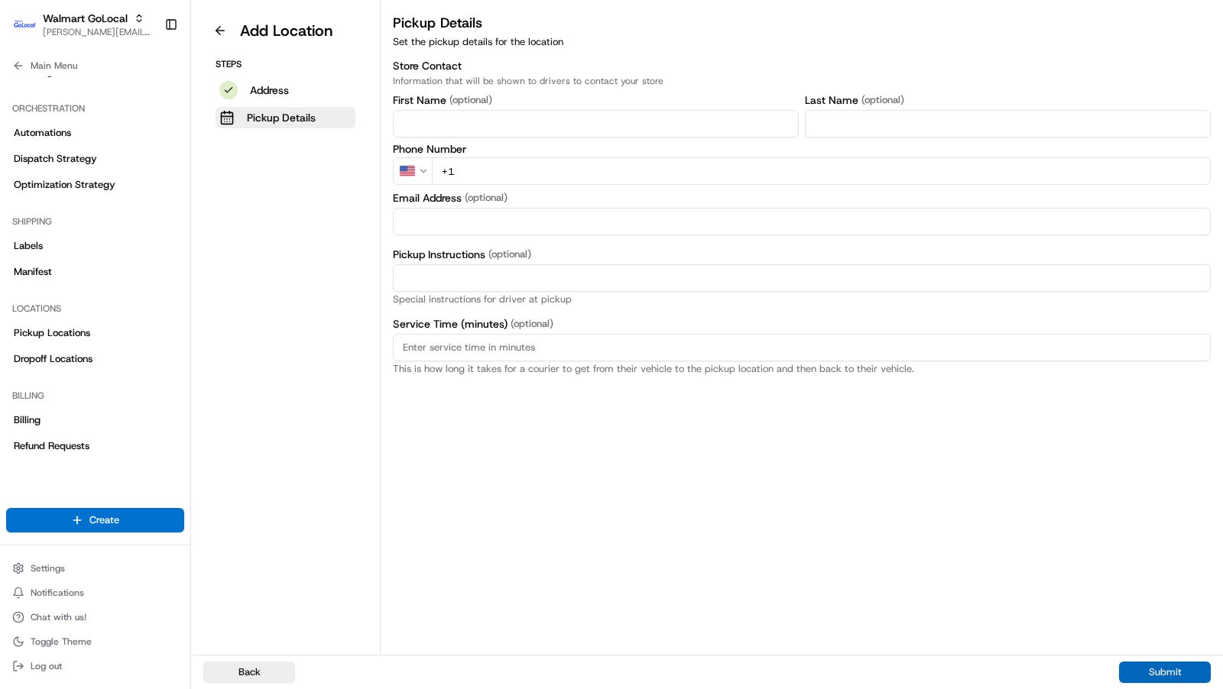
click at [1184, 675] on button "Submit" at bounding box center [1165, 672] width 92 height 21
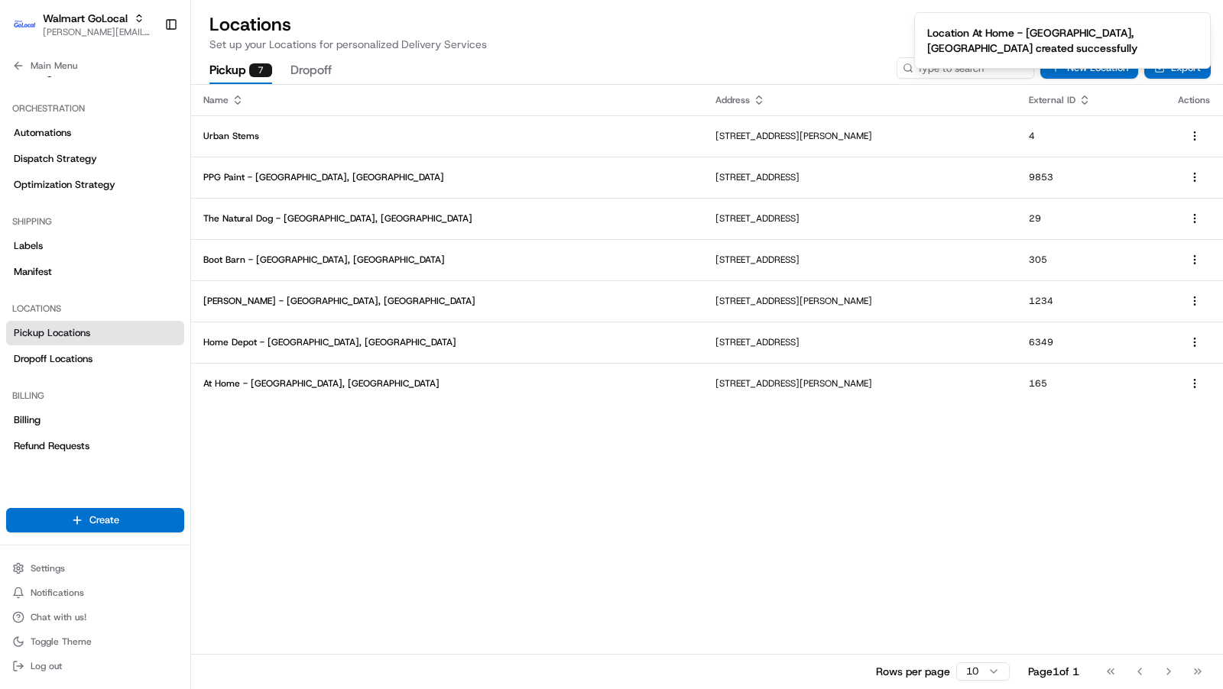
click at [410, 481] on div "Name Address External ID Actions Urban Stems 3411 Pennsy Dr, Landover, MD 20785…" at bounding box center [707, 387] width 1032 height 604
click at [1092, 73] on button "New Location" at bounding box center [1089, 67] width 98 height 21
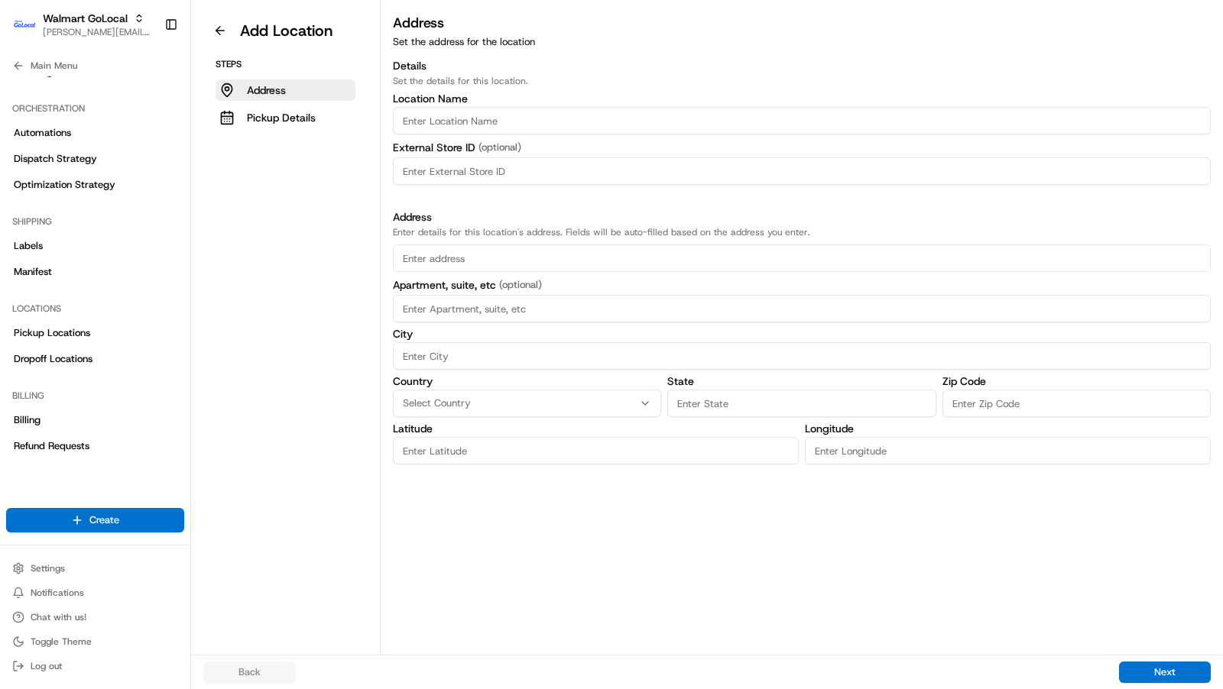
click at [571, 126] on input "Location name" at bounding box center [802, 121] width 818 height 28
paste input "Sur La Table"
type input "Sur La Table - Settle, WA"
click at [459, 263] on input "text" at bounding box center [802, 259] width 818 height 28
paste input "84 Pine St Seattle WA 98101"
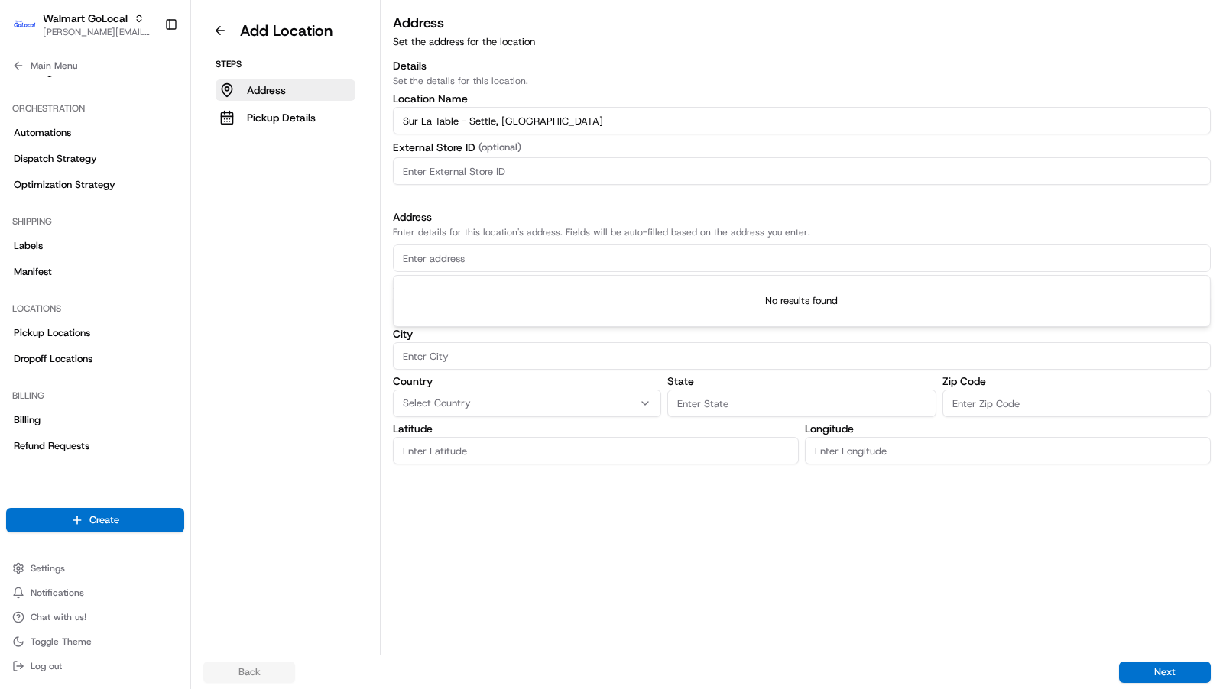
type input "84 Pine St Seattle WA 98101"
type input "0"
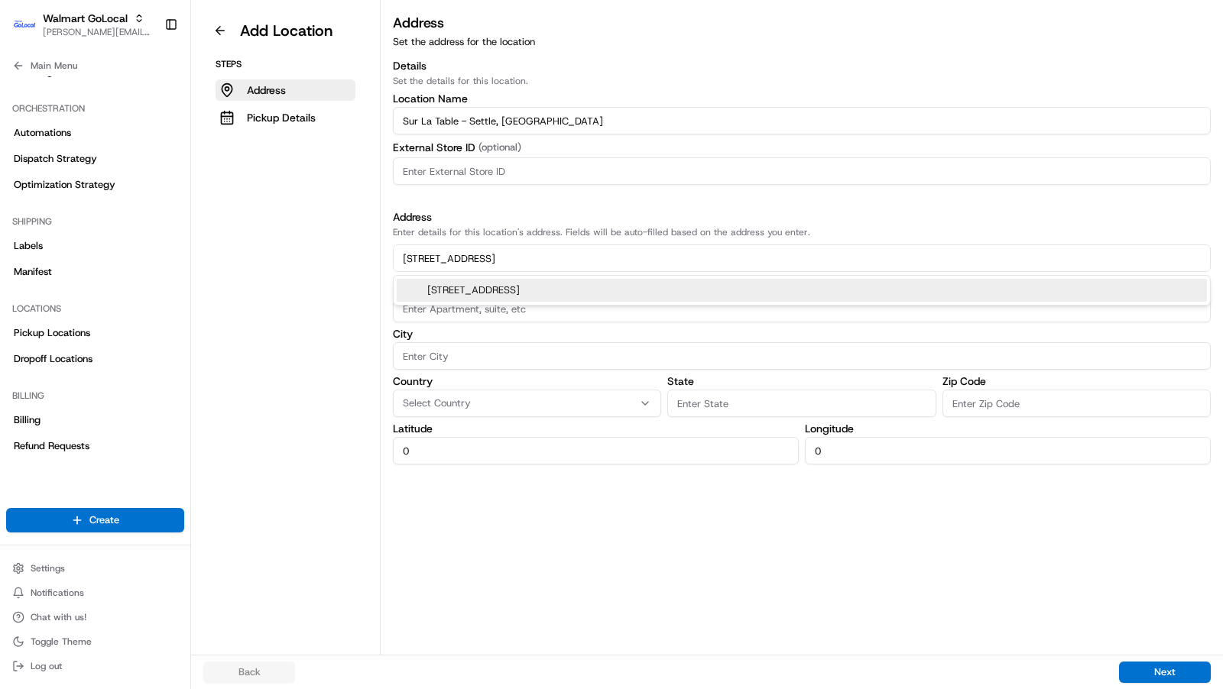
click at [489, 287] on div "84 Pine St, Seattle, WA 98101" at bounding box center [802, 290] width 810 height 23
type input "84 Pine Street"
type input "Seattle"
type input "WA"
type input "98101"
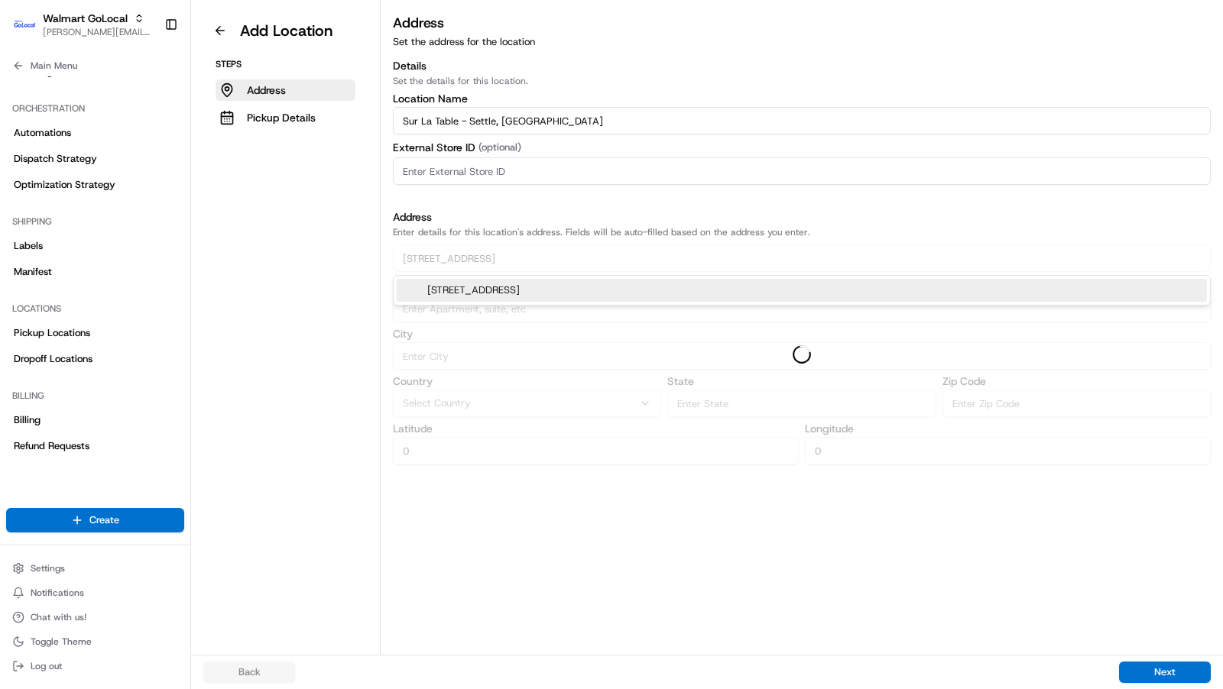
type input "47.609683"
type input "-122.3417009"
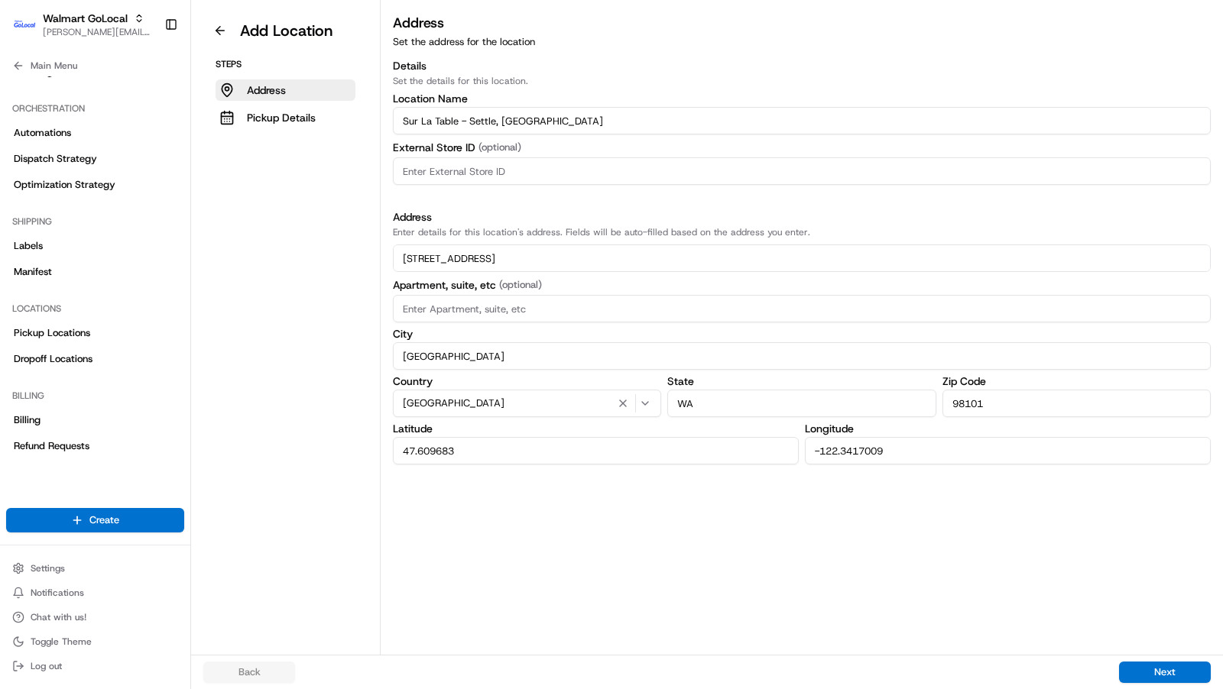
type input "84 Pine Street"
click at [489, 168] on input at bounding box center [802, 171] width 818 height 28
type input "1"
click at [802, 572] on div "Address Set the address for the location Details Set the details for this locat…" at bounding box center [802, 333] width 842 height 643
click at [1138, 672] on button "Next" at bounding box center [1165, 672] width 92 height 21
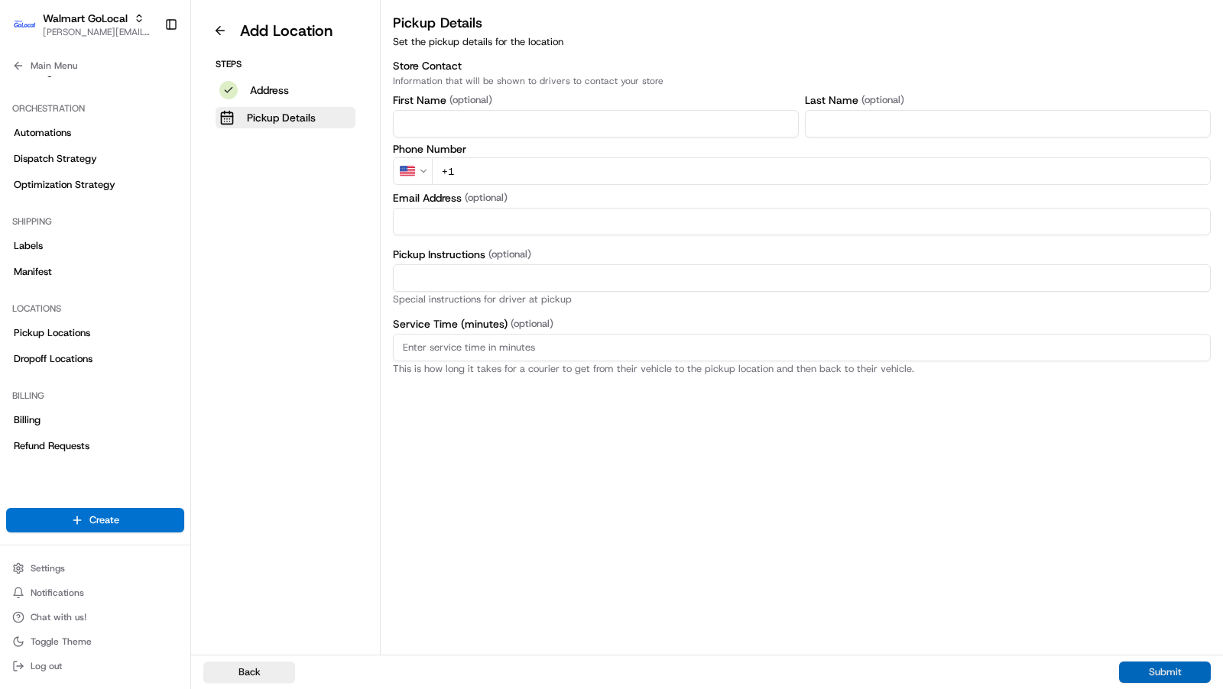
click at [1143, 672] on button "Submit" at bounding box center [1165, 672] width 92 height 21
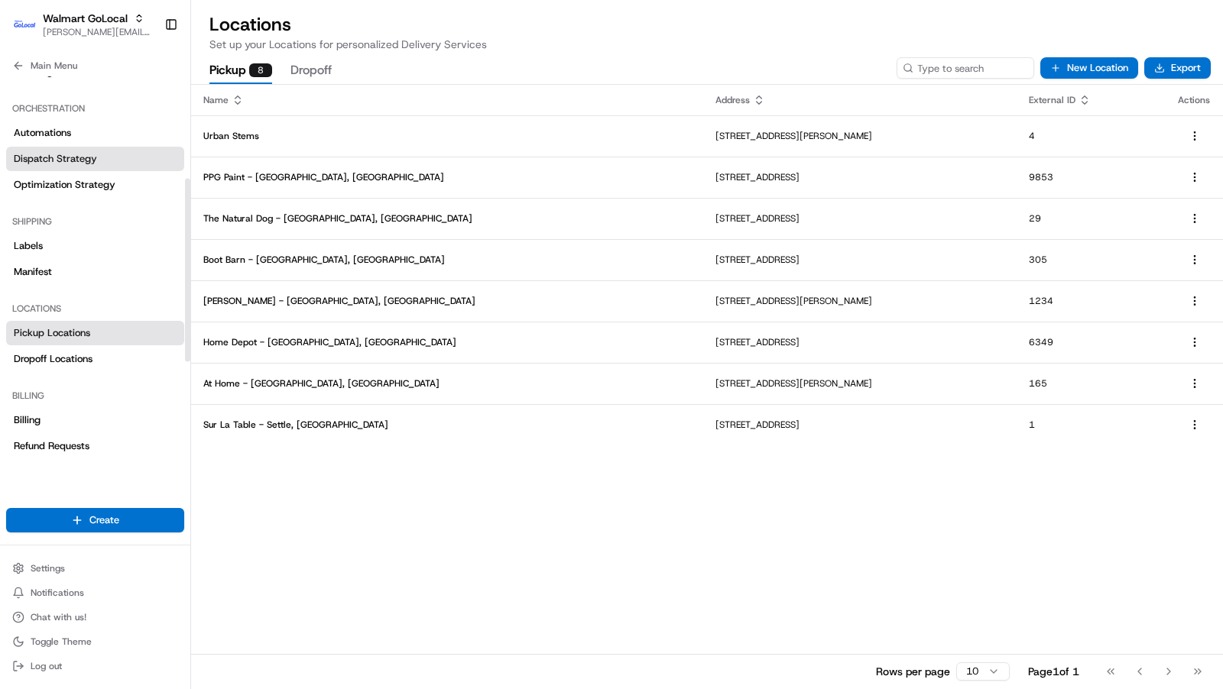
click at [86, 154] on span "Dispatch Strategy" at bounding box center [55, 159] width 83 height 14
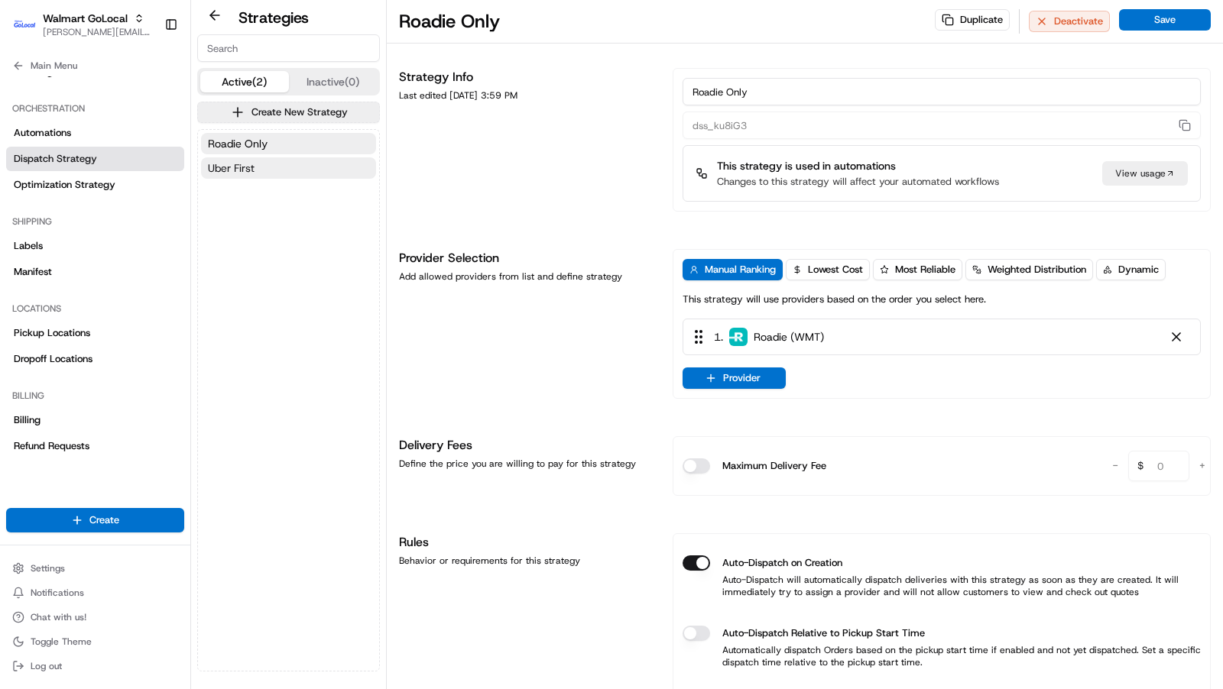
click at [258, 164] on button "Uber First" at bounding box center [288, 167] width 175 height 21
click at [263, 139] on span "Roadie Only" at bounding box center [238, 143] width 60 height 15
click at [260, 164] on button "Uber First" at bounding box center [288, 167] width 175 height 21
click at [261, 142] on span "Roadie Only" at bounding box center [238, 143] width 60 height 15
click at [260, 168] on button "Uber First" at bounding box center [288, 167] width 175 height 21
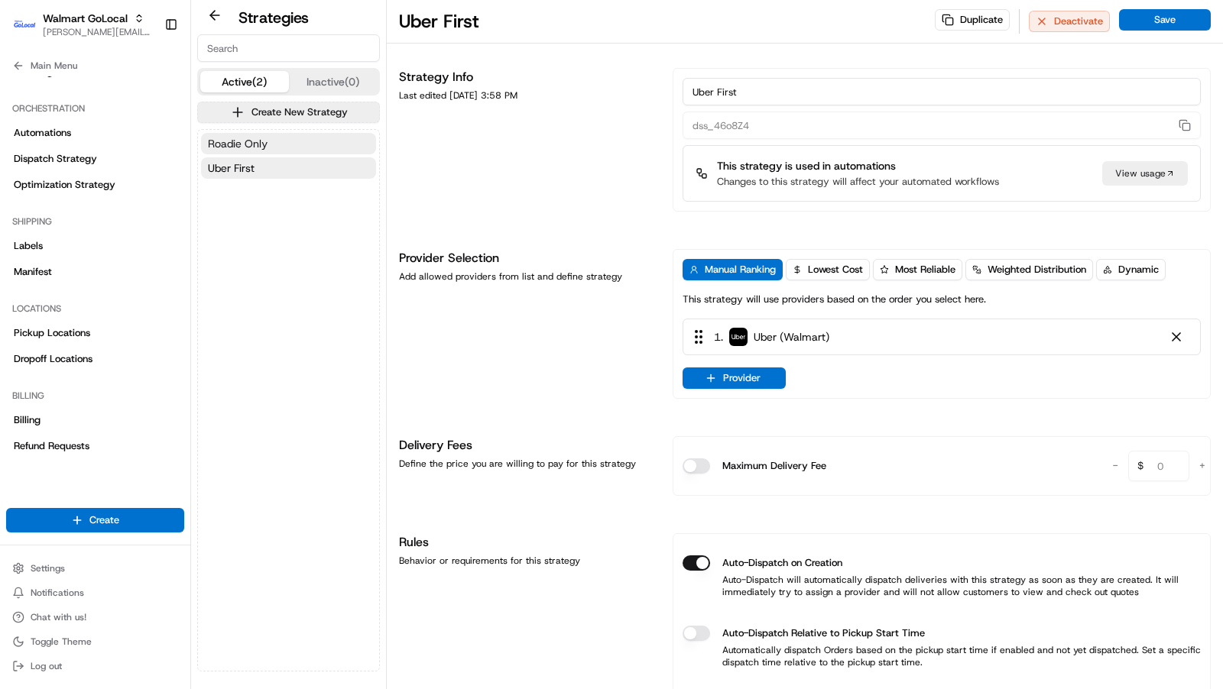
click at [269, 142] on button "Roadie Only" at bounding box center [288, 143] width 175 height 21
click at [268, 164] on button "Uber First" at bounding box center [288, 167] width 175 height 21
click at [269, 146] on button "Roadie Only" at bounding box center [288, 143] width 175 height 21
click at [269, 167] on button "Uber First" at bounding box center [288, 167] width 175 height 21
click at [274, 147] on button "Roadie Only" at bounding box center [288, 143] width 175 height 21
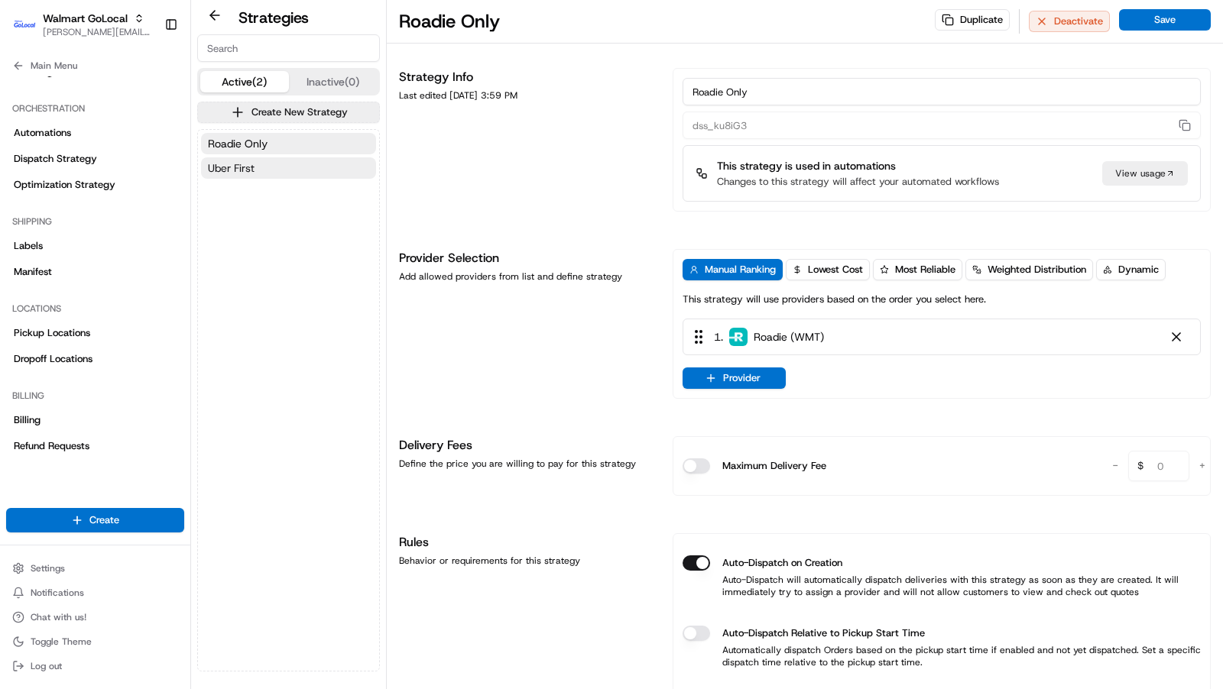
click at [273, 164] on button "Uber First" at bounding box center [288, 167] width 175 height 21
click at [276, 142] on button "Roadie Only" at bounding box center [288, 143] width 175 height 21
click at [274, 170] on button "Uber First" at bounding box center [288, 167] width 175 height 21
click at [274, 154] on div "Roadie Only Uber First" at bounding box center [288, 156] width 181 height 52
click at [279, 136] on button "Roadie Only" at bounding box center [288, 143] width 175 height 21
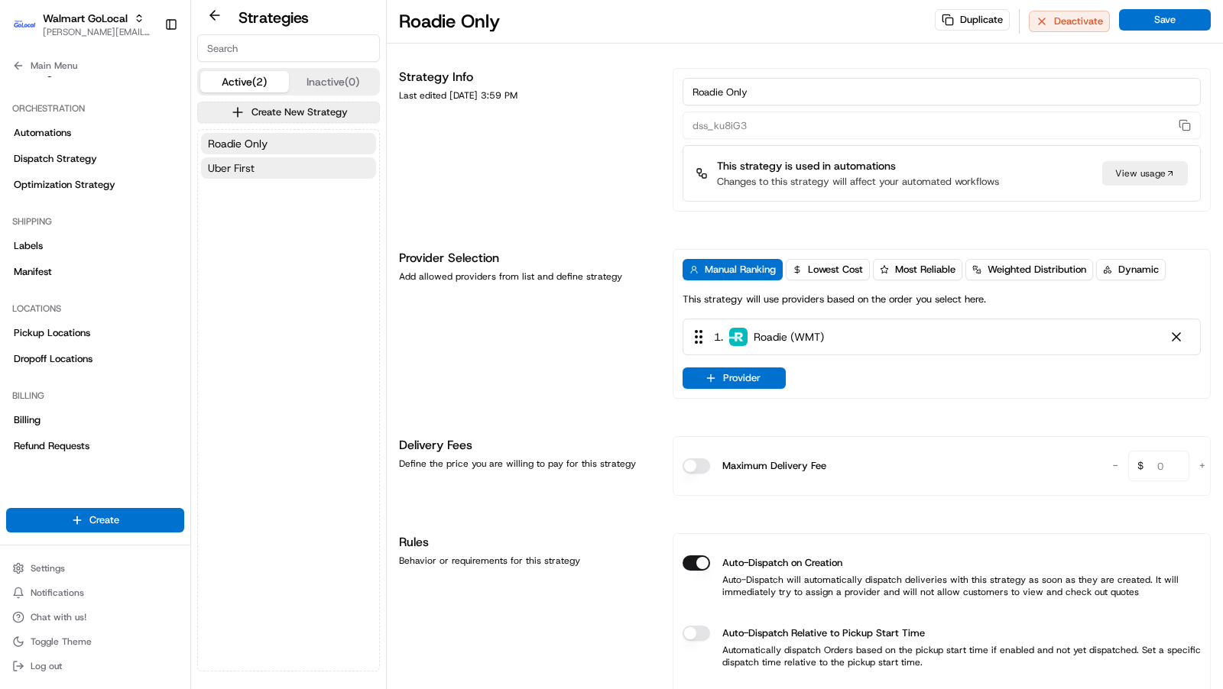
click at [271, 164] on button "Uber First" at bounding box center [288, 167] width 175 height 21
click at [276, 143] on button "Roadie Only" at bounding box center [288, 143] width 175 height 21
click at [275, 164] on button "Uber First" at bounding box center [288, 167] width 175 height 21
click at [284, 141] on button "Roadie Only" at bounding box center [288, 143] width 175 height 21
click at [280, 170] on button "Uber First" at bounding box center [288, 167] width 175 height 21
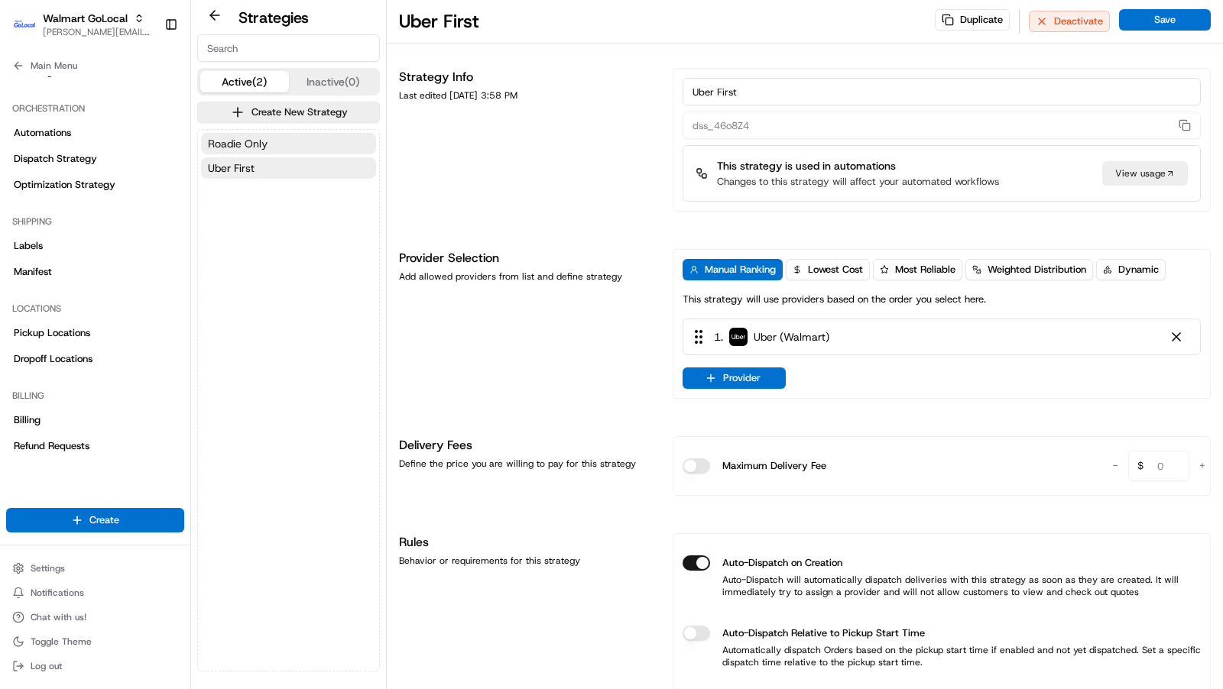
click at [297, 140] on button "Roadie Only" at bounding box center [288, 143] width 175 height 21
click at [284, 170] on button "Uber First" at bounding box center [288, 167] width 175 height 21
click at [725, 92] on input "Uber First" at bounding box center [941, 92] width 518 height 28
type input "Uber Only"
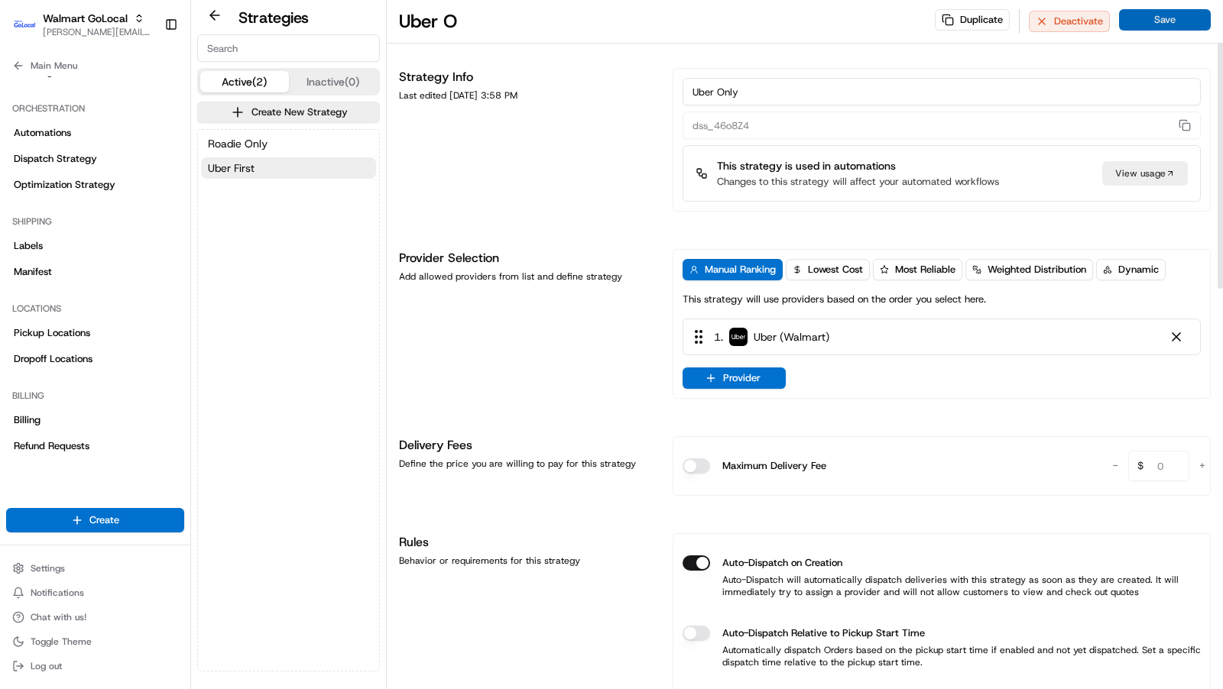
click at [1188, 24] on button "Save" at bounding box center [1165, 19] width 92 height 21
click at [288, 115] on button "Create New Strategy" at bounding box center [288, 112] width 183 height 21
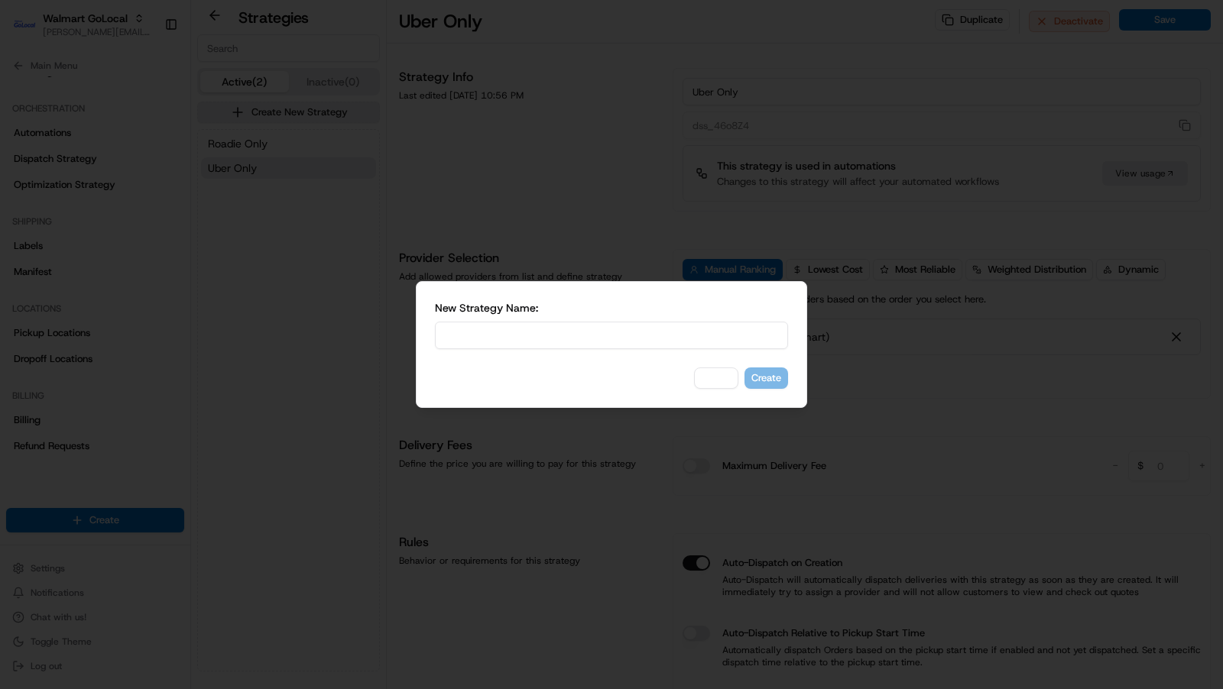
click at [543, 338] on input at bounding box center [611, 336] width 353 height 28
type input "Uber First"
click at [776, 381] on button "Create" at bounding box center [766, 378] width 44 height 21
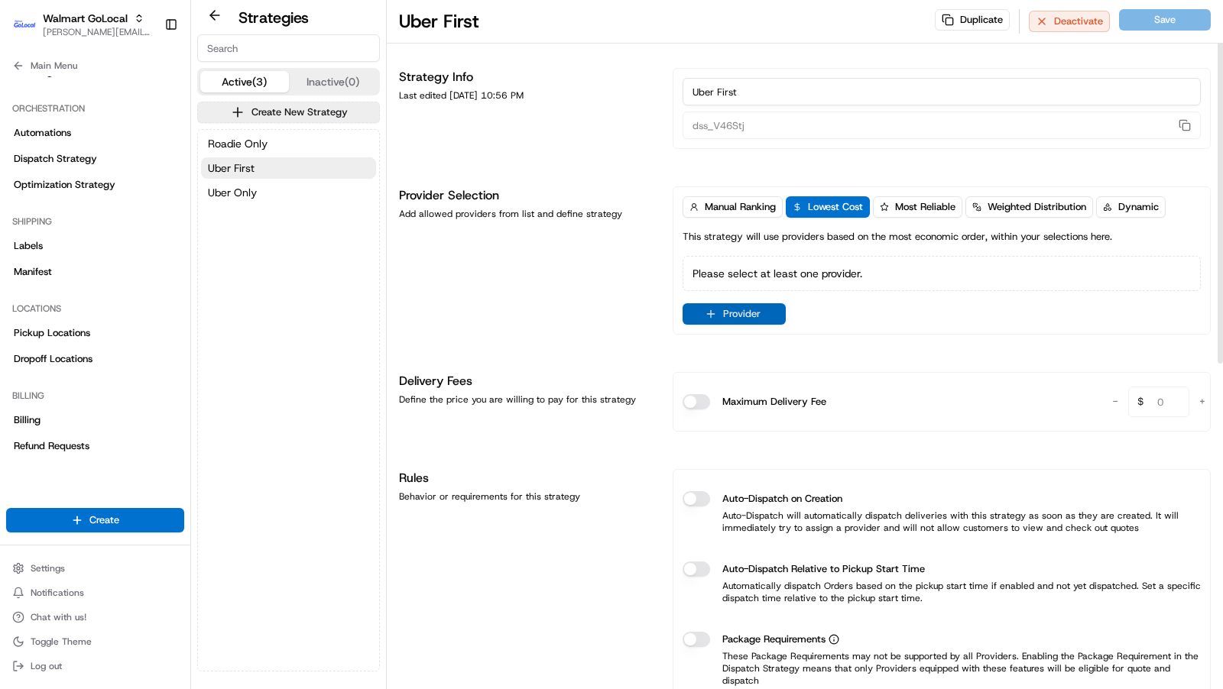
click at [755, 310] on button "Provider" at bounding box center [733, 313] width 103 height 21
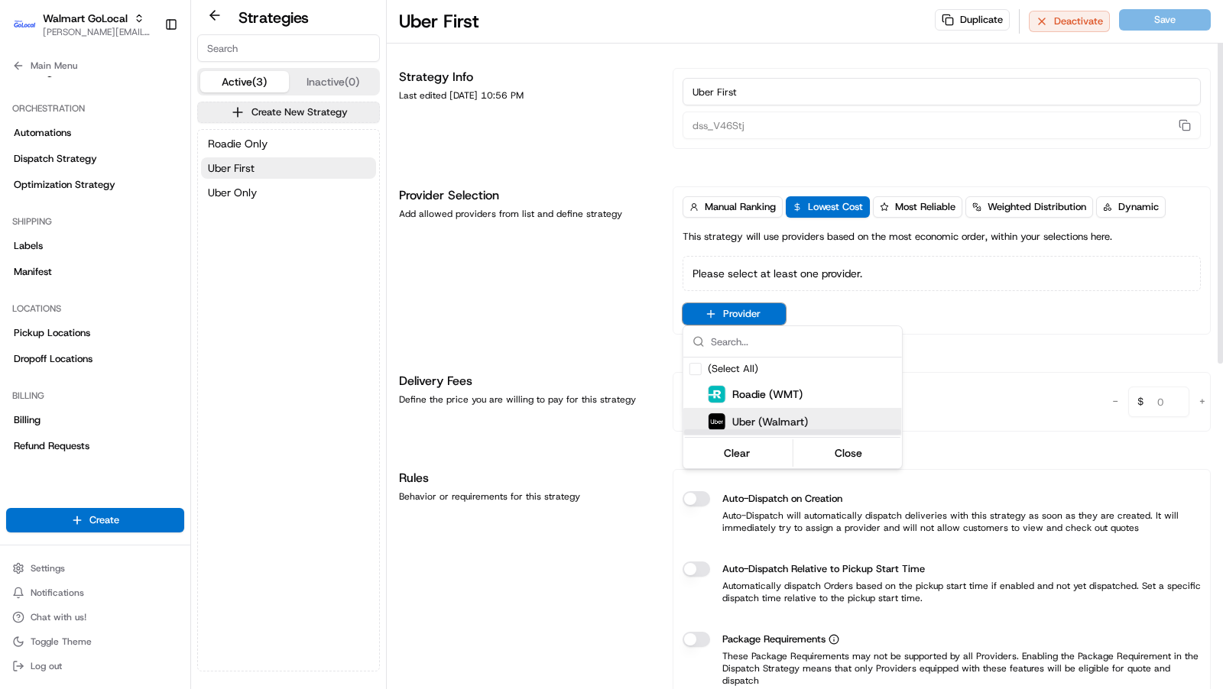
click at [734, 420] on span "Uber (Walmart)" at bounding box center [770, 421] width 76 height 15
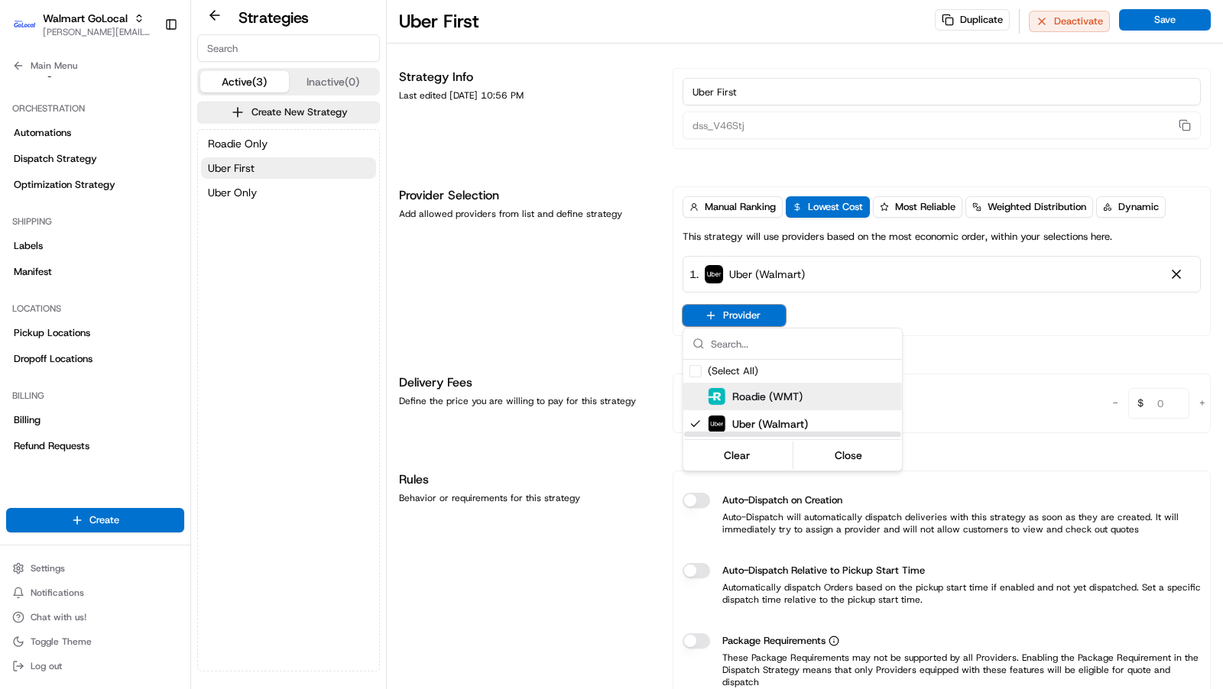
click at [733, 389] on span "Roadie (WMT)" at bounding box center [767, 396] width 70 height 15
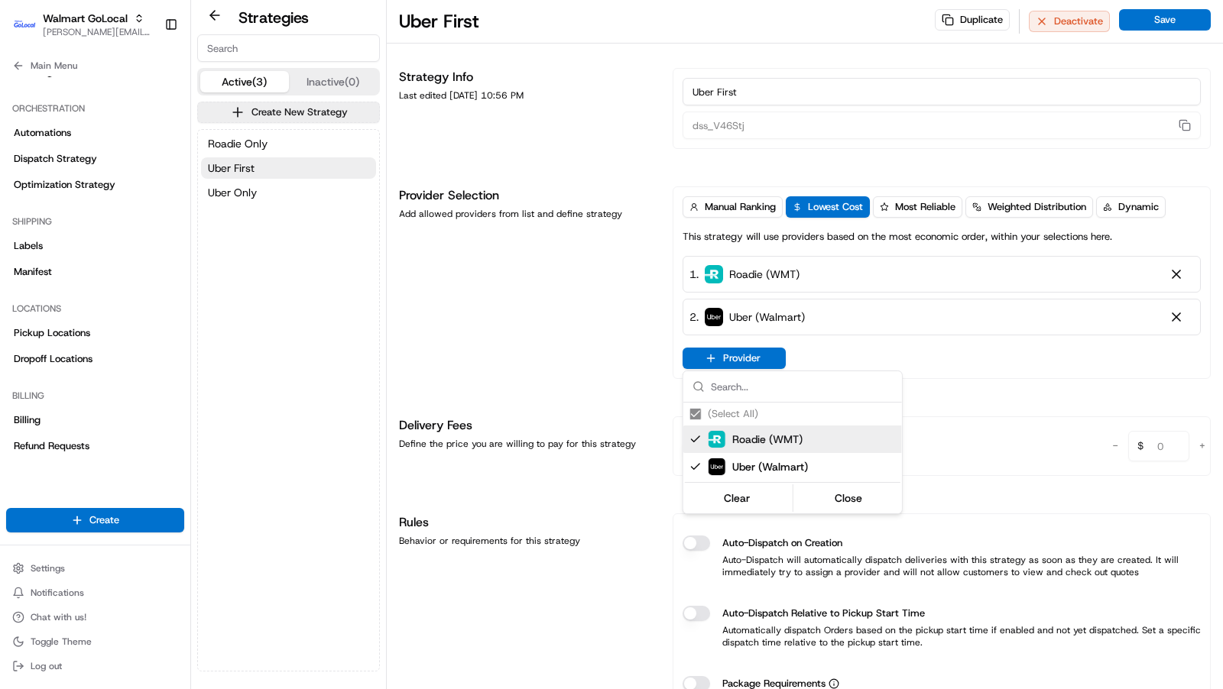
click at [731, 350] on html "Walmart GoLocal charles@usenash.com Toggle Sidebar Orders Deliveries Providers …" at bounding box center [611, 344] width 1223 height 689
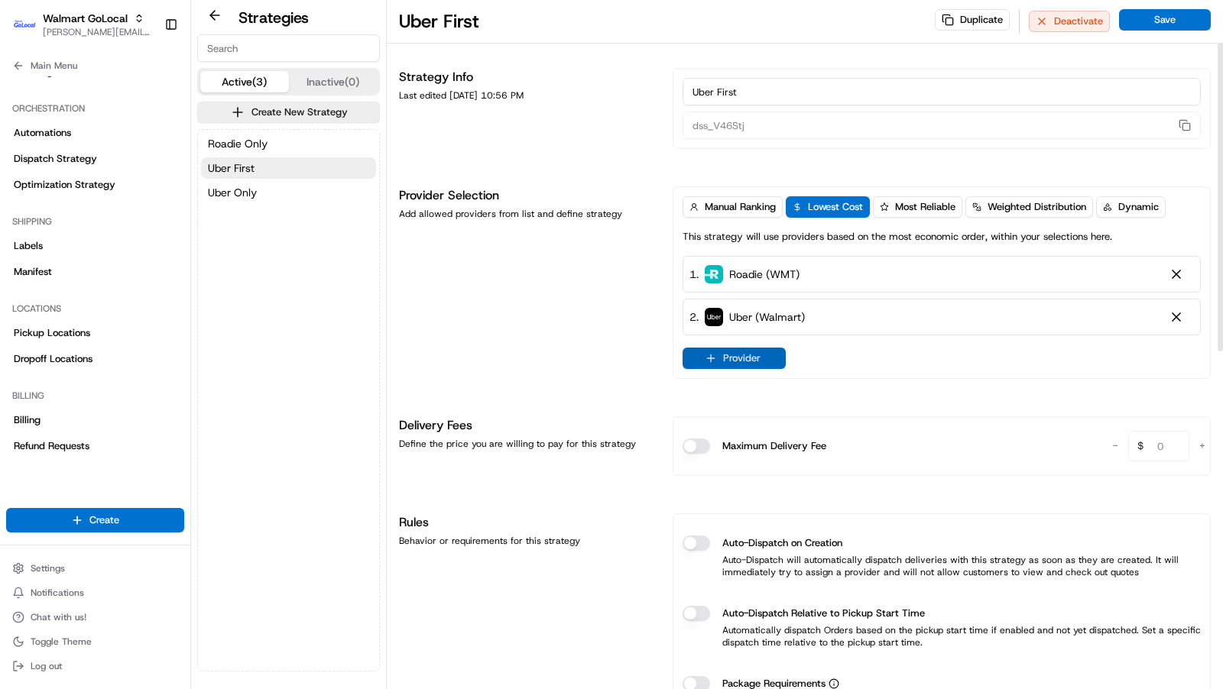
click at [731, 352] on button "Provider" at bounding box center [733, 358] width 103 height 21
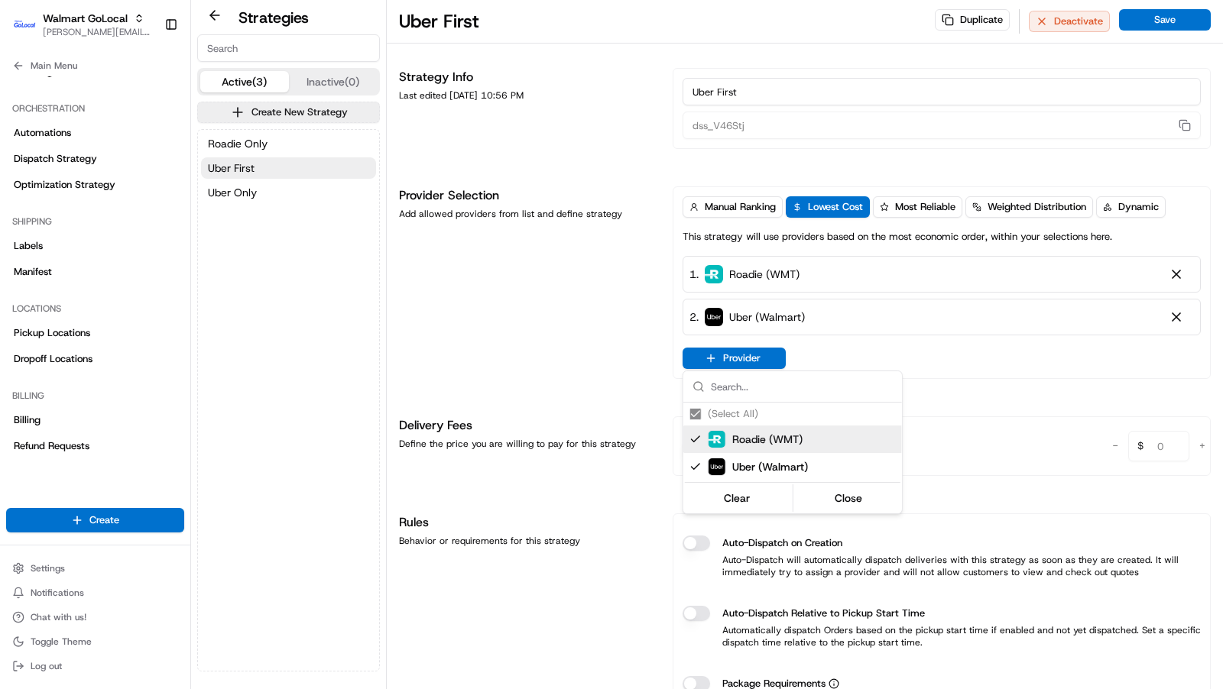
click at [1195, 28] on html "Walmart GoLocal charles@usenash.com Toggle Sidebar Orders Deliveries Providers …" at bounding box center [611, 344] width 1223 height 689
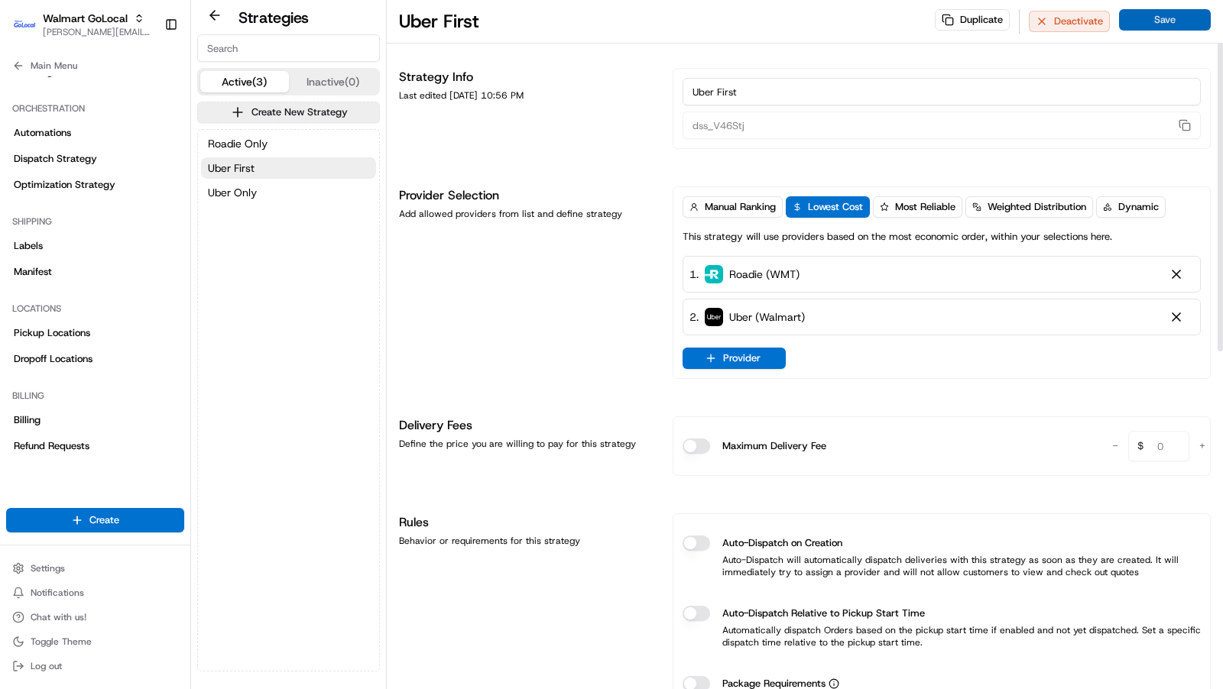
click at [1194, 28] on button "Save" at bounding box center [1165, 19] width 92 height 21
click at [1172, 21] on button "Save" at bounding box center [1165, 19] width 92 height 21
click at [754, 206] on span "Manual Ranking" at bounding box center [740, 207] width 71 height 14
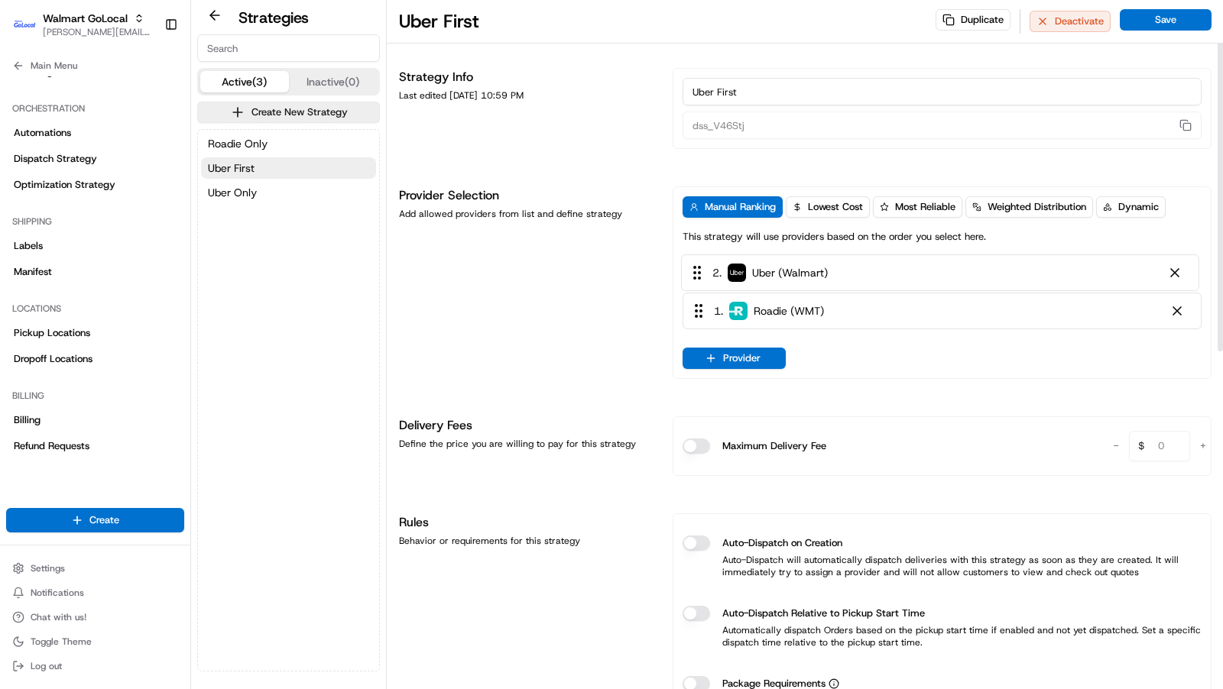
drag, startPoint x: 699, startPoint y: 317, endPoint x: 698, endPoint y: 268, distance: 48.9
click at [698, 268] on div "1 . Roadie (WMT) 2 . Uber (Walmart)" at bounding box center [941, 295] width 519 height 79
click at [721, 359] on button "Provider" at bounding box center [733, 358] width 103 height 21
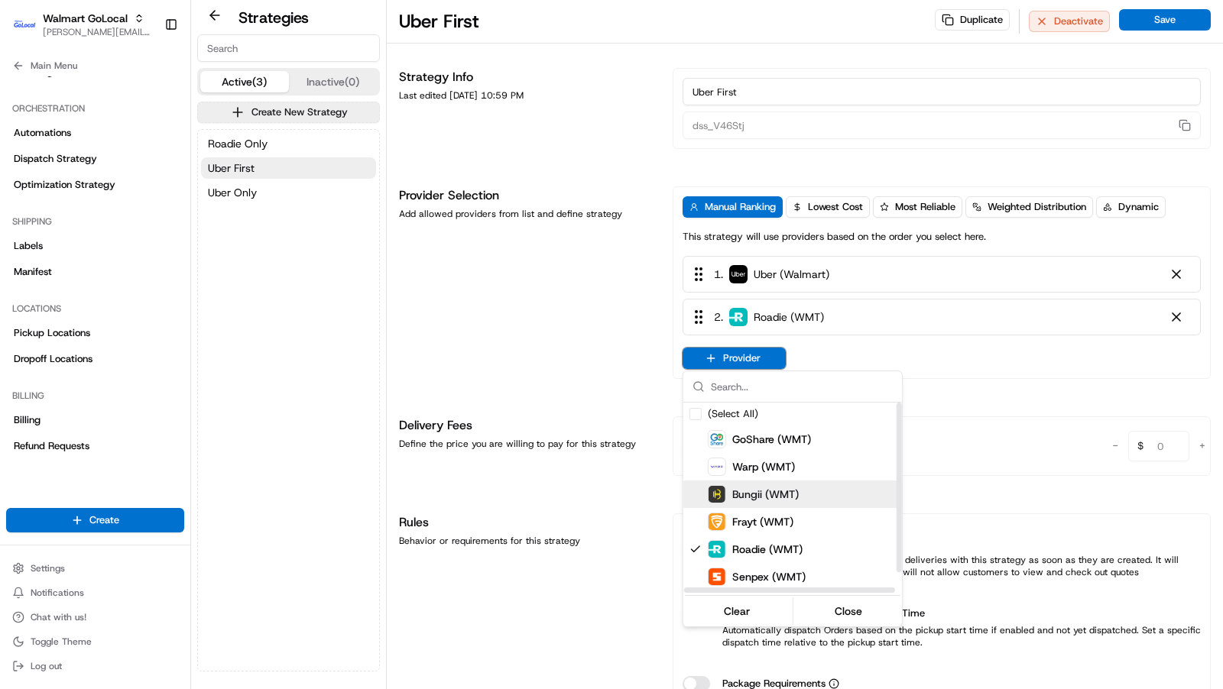
scroll to position [24, 0]
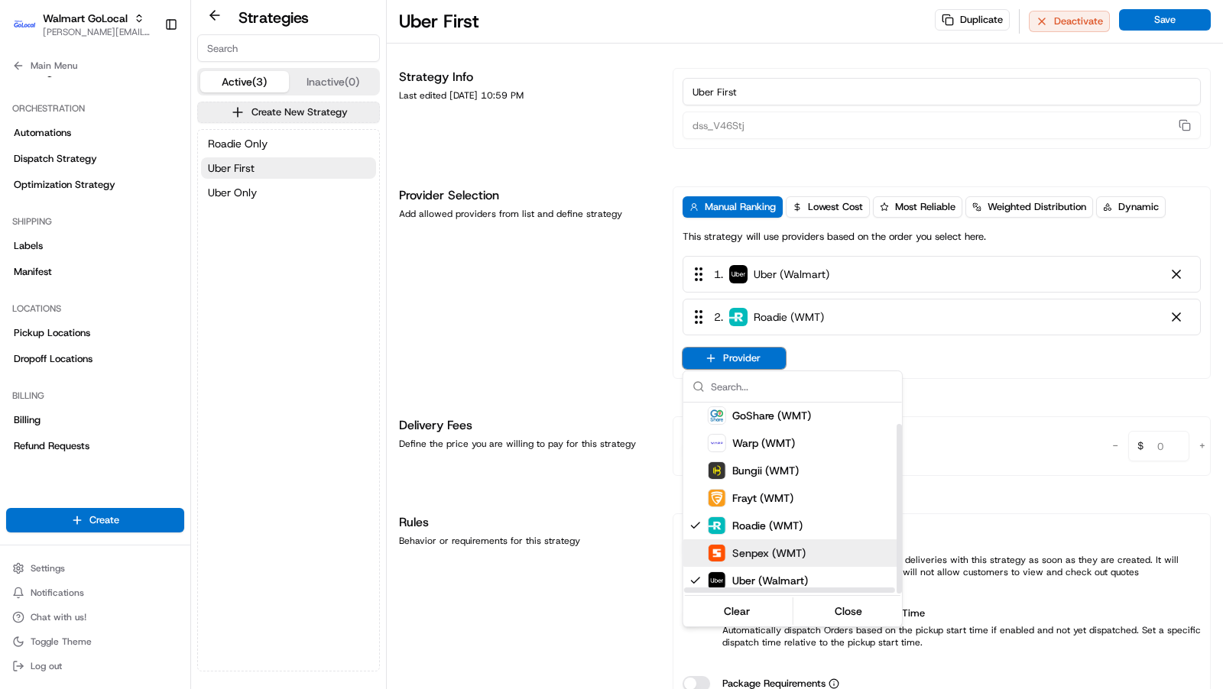
click at [701, 550] on div "Senpex (WMT)" at bounding box center [820, 553] width 275 height 28
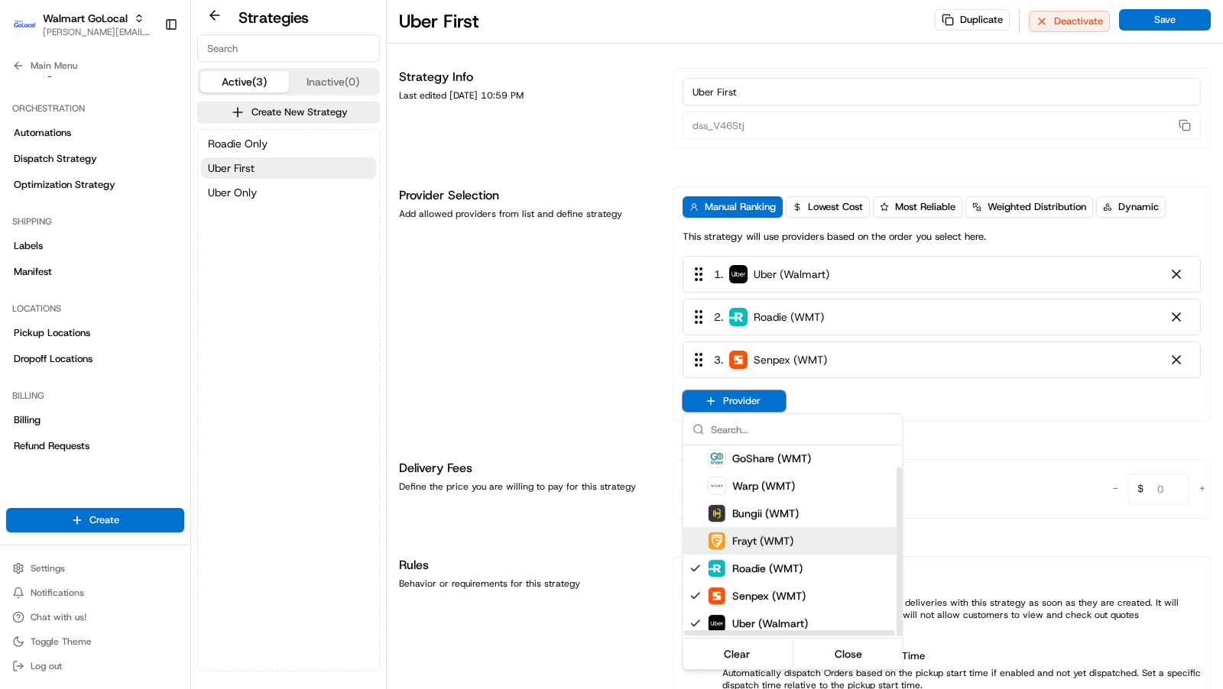
click at [703, 536] on div "Frayt (WMT)" at bounding box center [820, 541] width 275 height 28
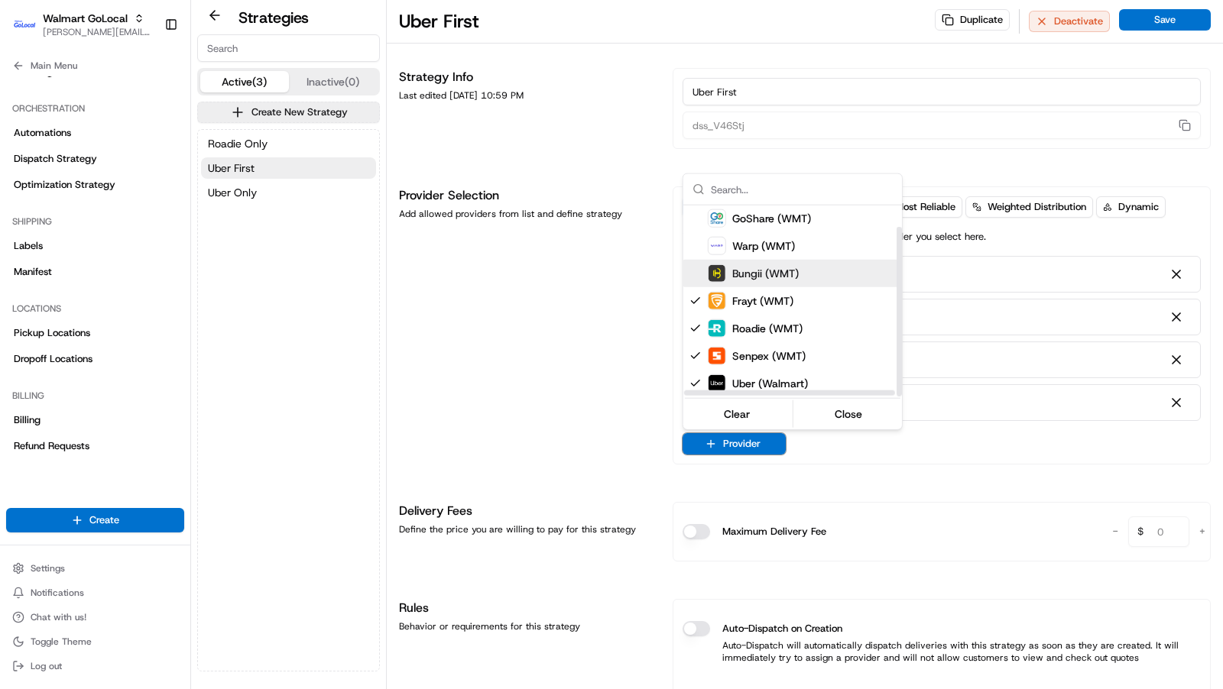
click at [725, 271] on div "Bungii (WMT)" at bounding box center [753, 273] width 91 height 18
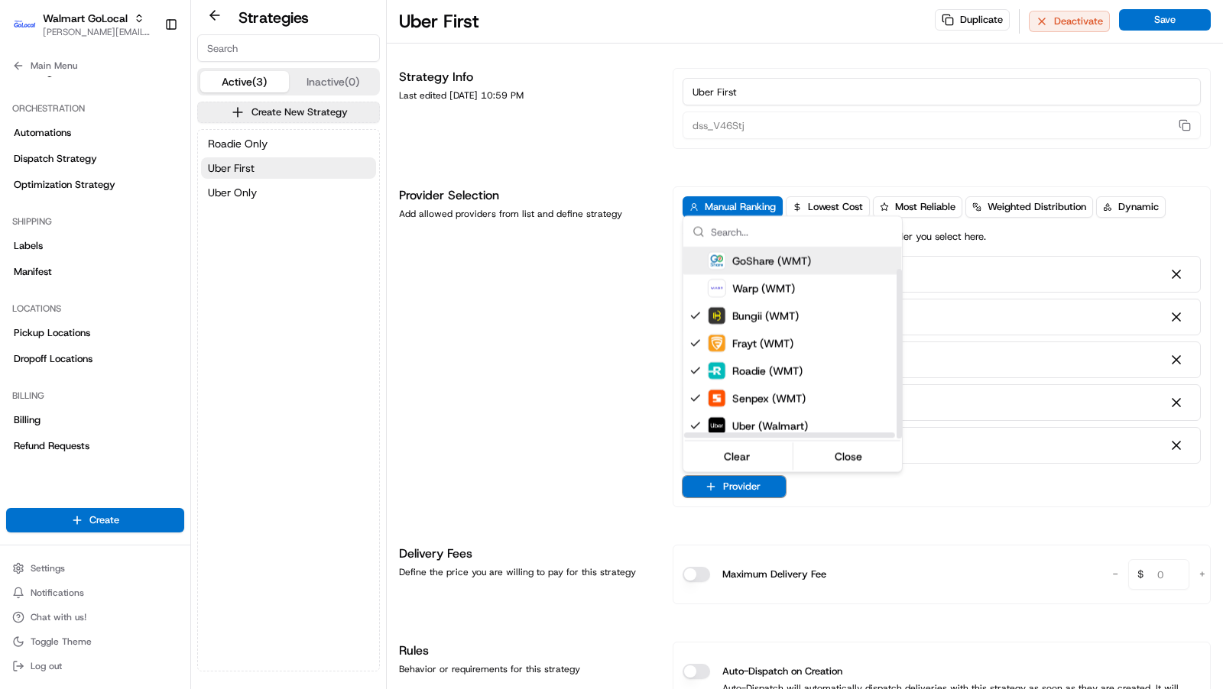
click at [725, 267] on div "GoShare (WMT)" at bounding box center [759, 260] width 103 height 18
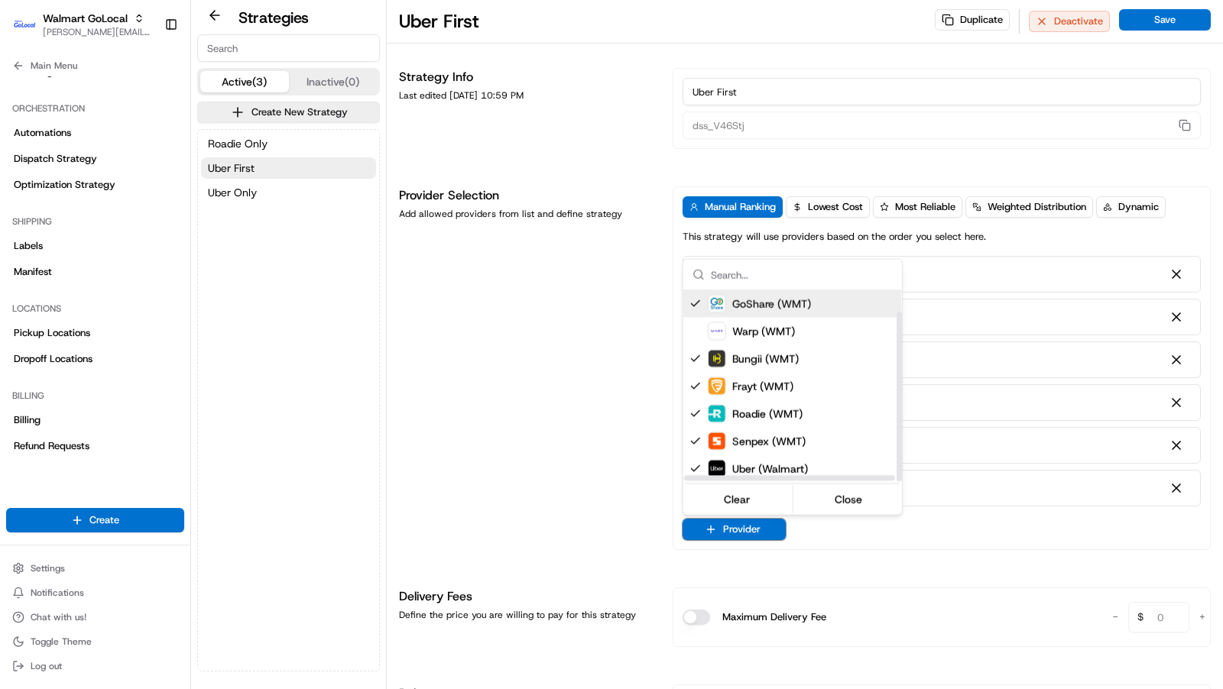
click at [725, 290] on div "GoShare (WMT)" at bounding box center [820, 304] width 275 height 28
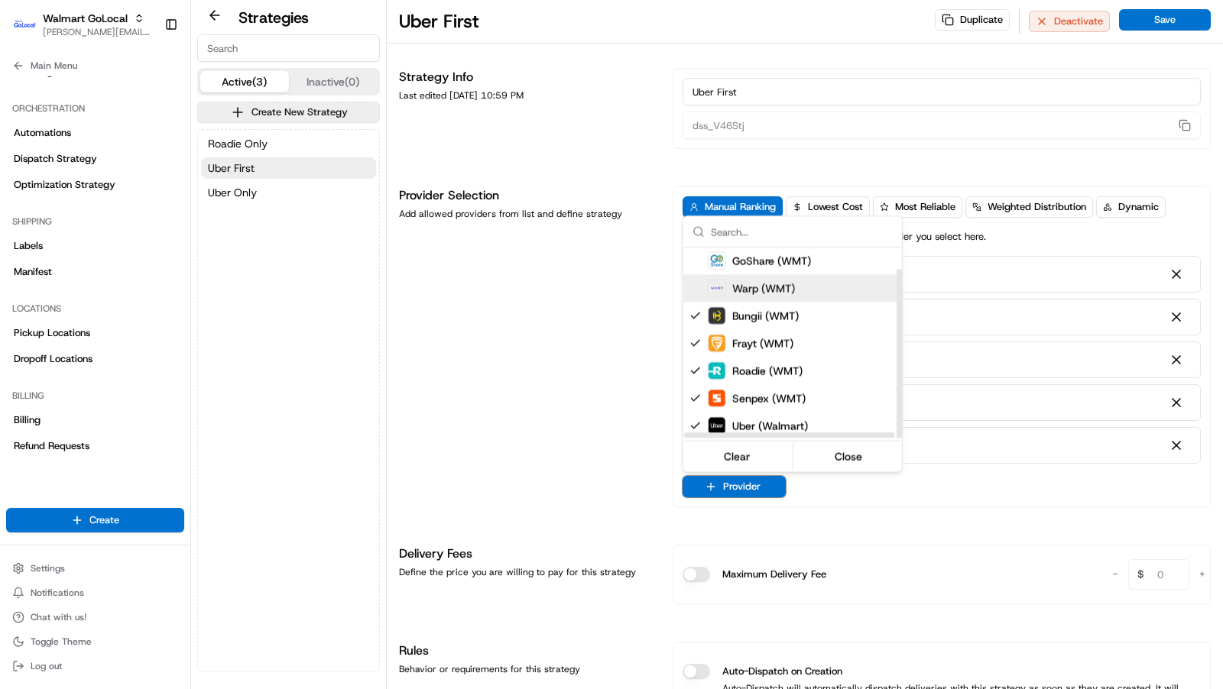
click at [727, 286] on div "Warp (WMT)" at bounding box center [751, 288] width 87 height 18
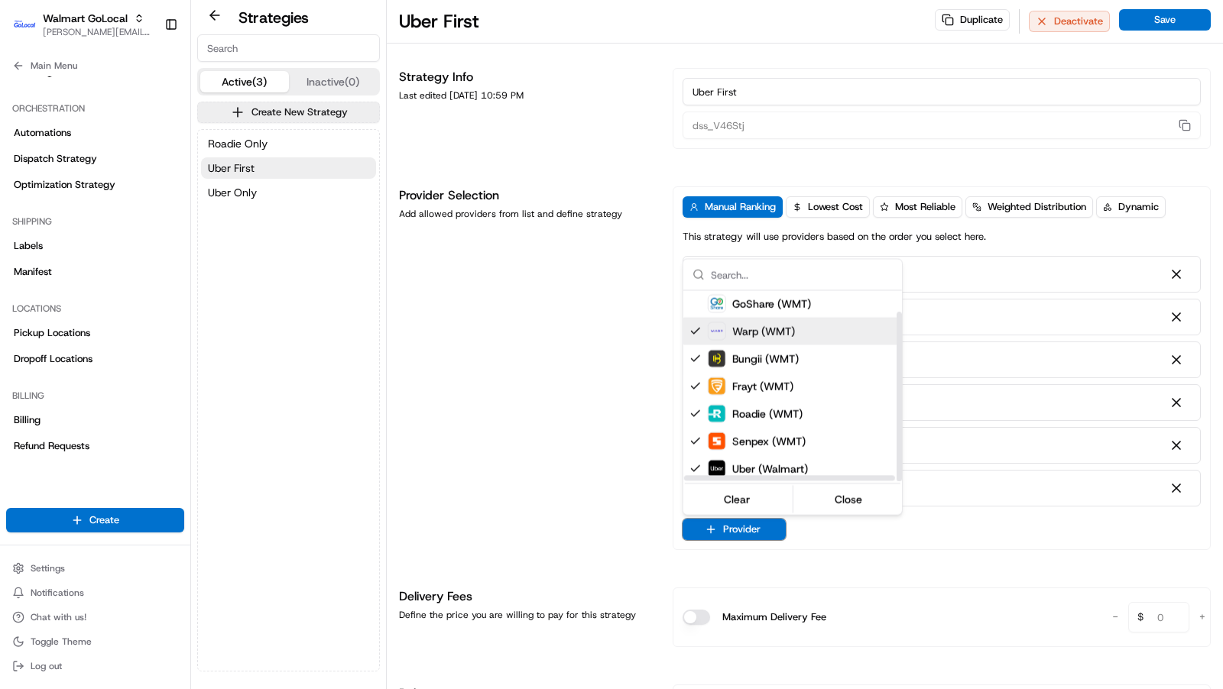
click at [727, 280] on input "text" at bounding box center [802, 274] width 182 height 31
click at [724, 294] on div "GoShare (WMT)" at bounding box center [759, 303] width 103 height 18
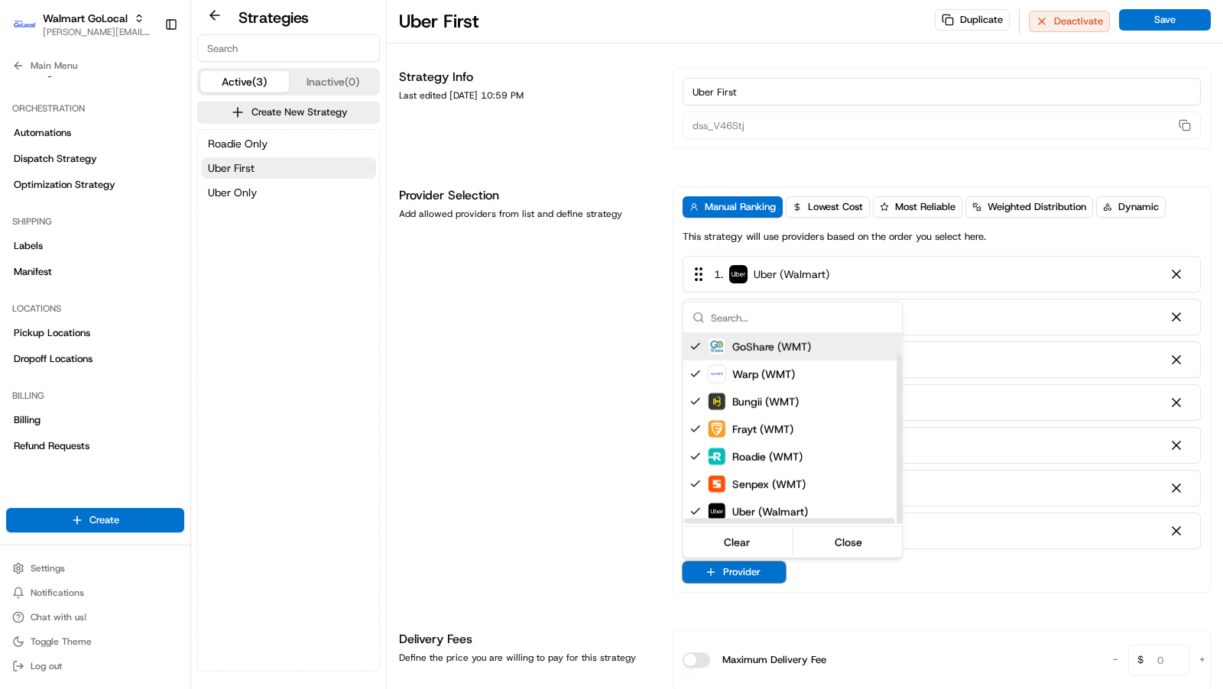
click at [611, 331] on html "Walmart GoLocal charles@usenash.com Toggle Sidebar Orders Deliveries Providers …" at bounding box center [611, 344] width 1223 height 689
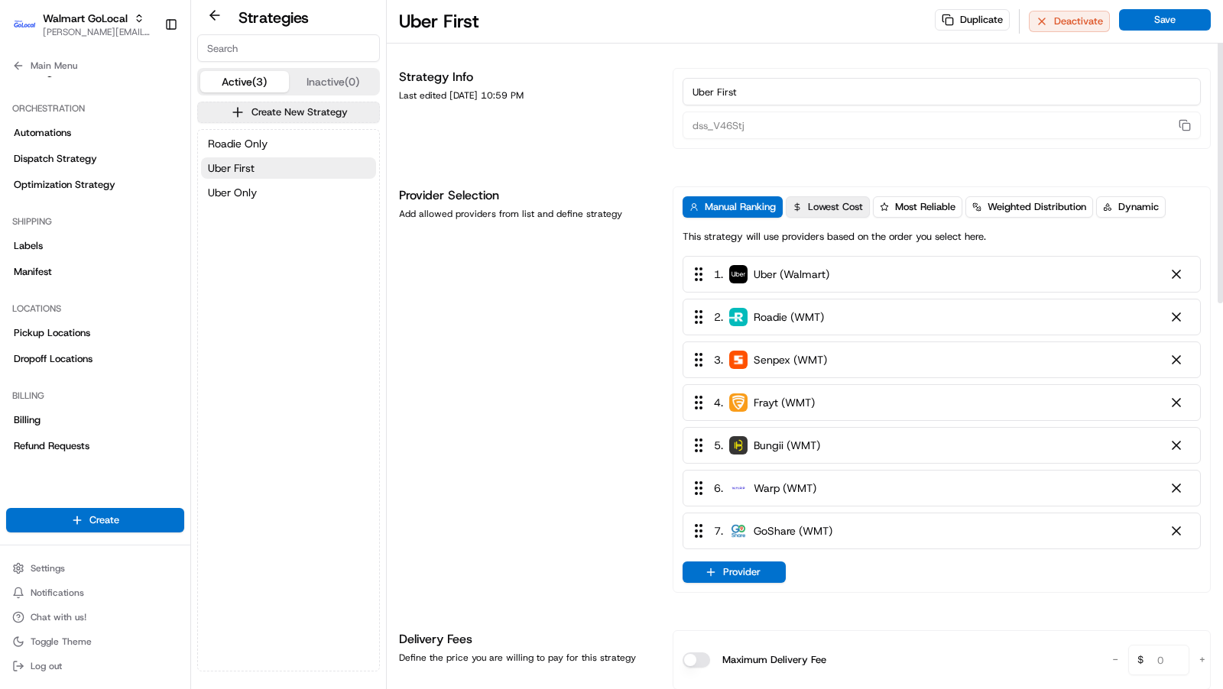
click at [847, 200] on span "Lowest Cost" at bounding box center [835, 207] width 55 height 14
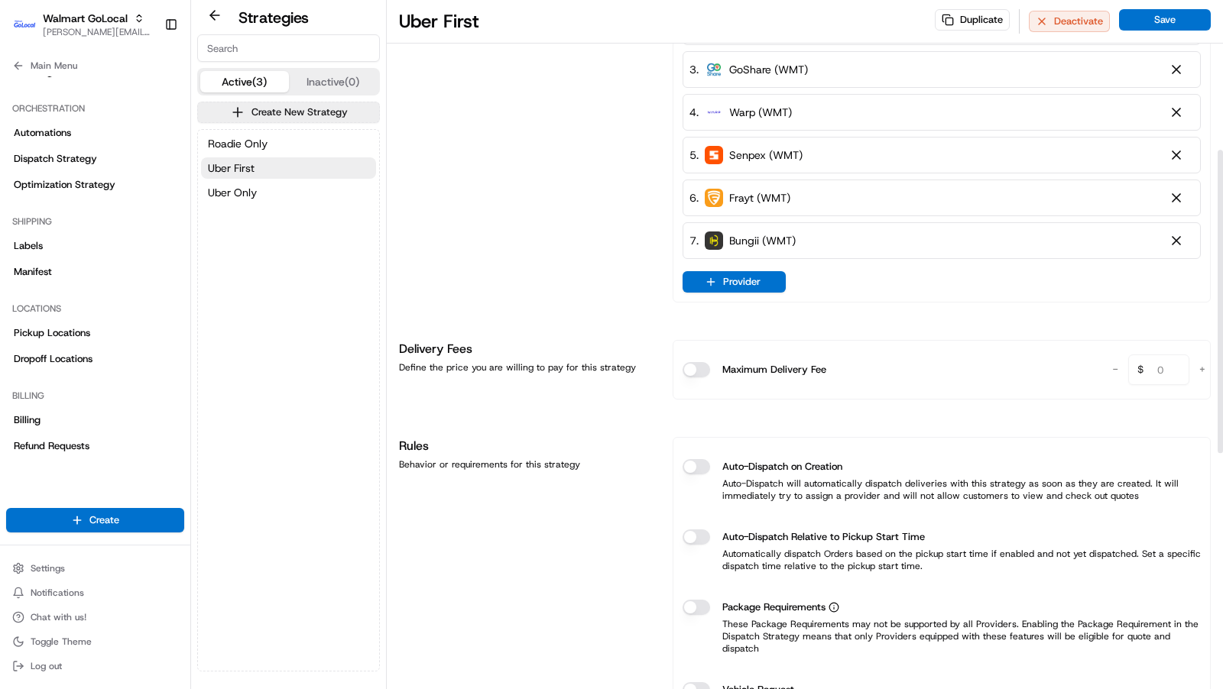
scroll to position [363, 0]
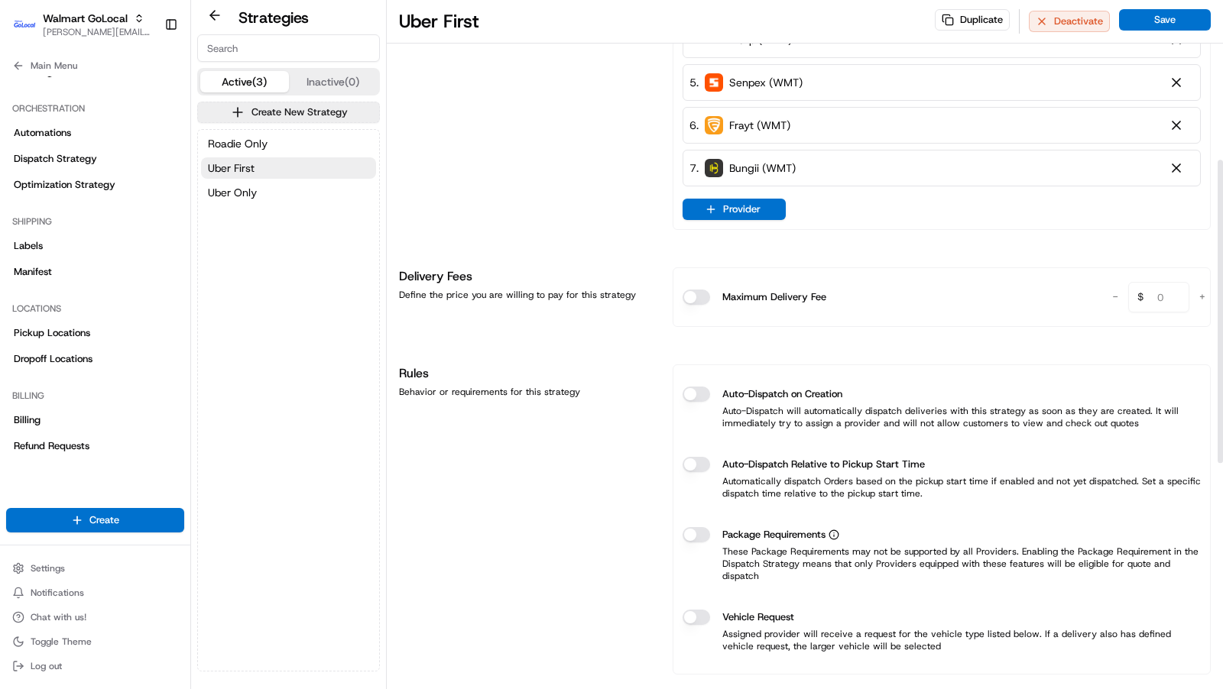
click at [689, 390] on button "Auto-Dispatch on Creation" at bounding box center [696, 394] width 28 height 15
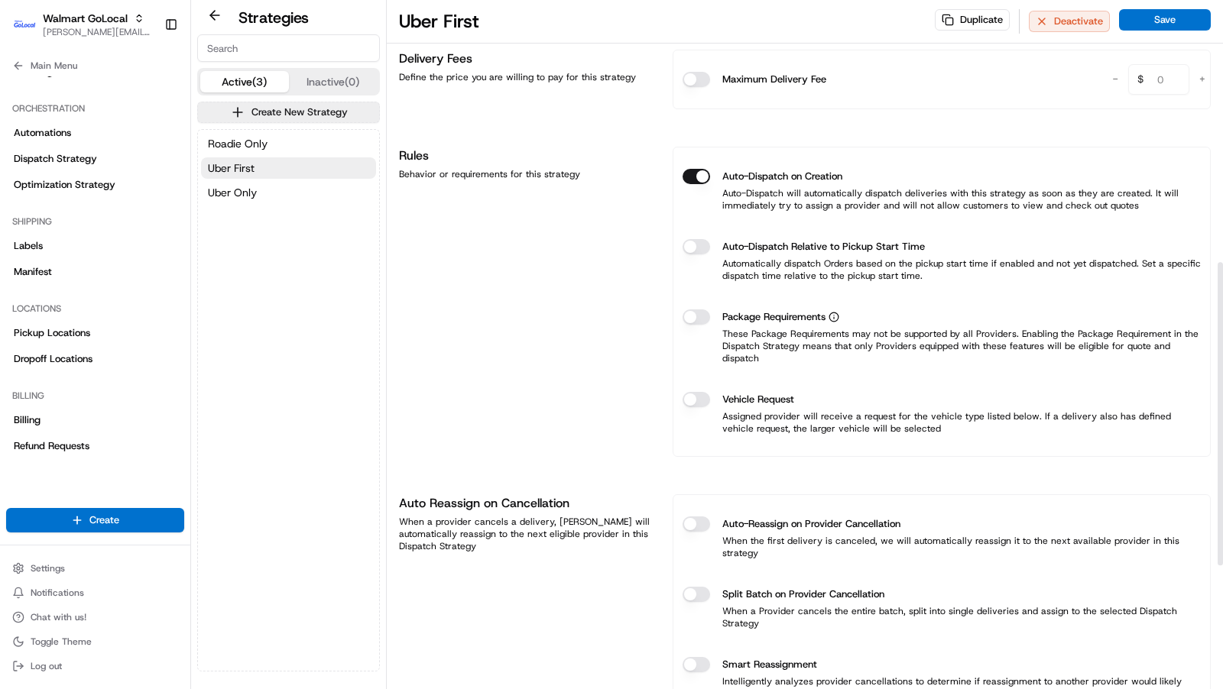
scroll to position [596, 0]
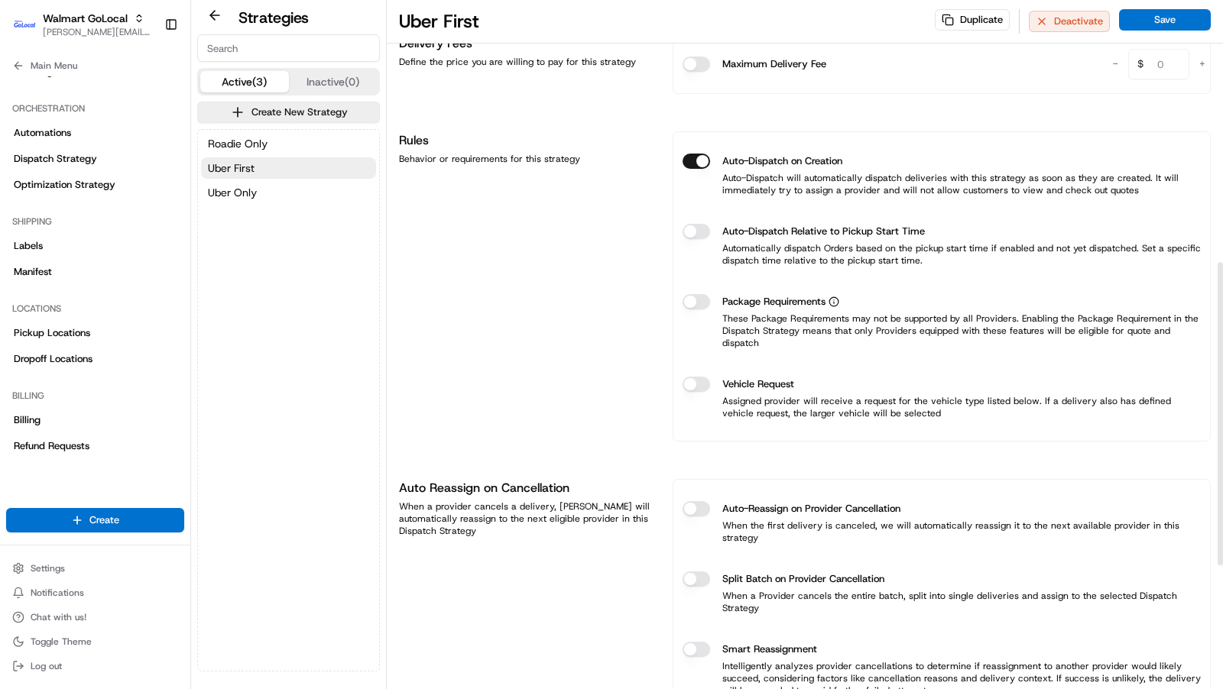
click at [707, 501] on button "Auto-Reassign on Provider Cancellation" at bounding box center [696, 508] width 28 height 15
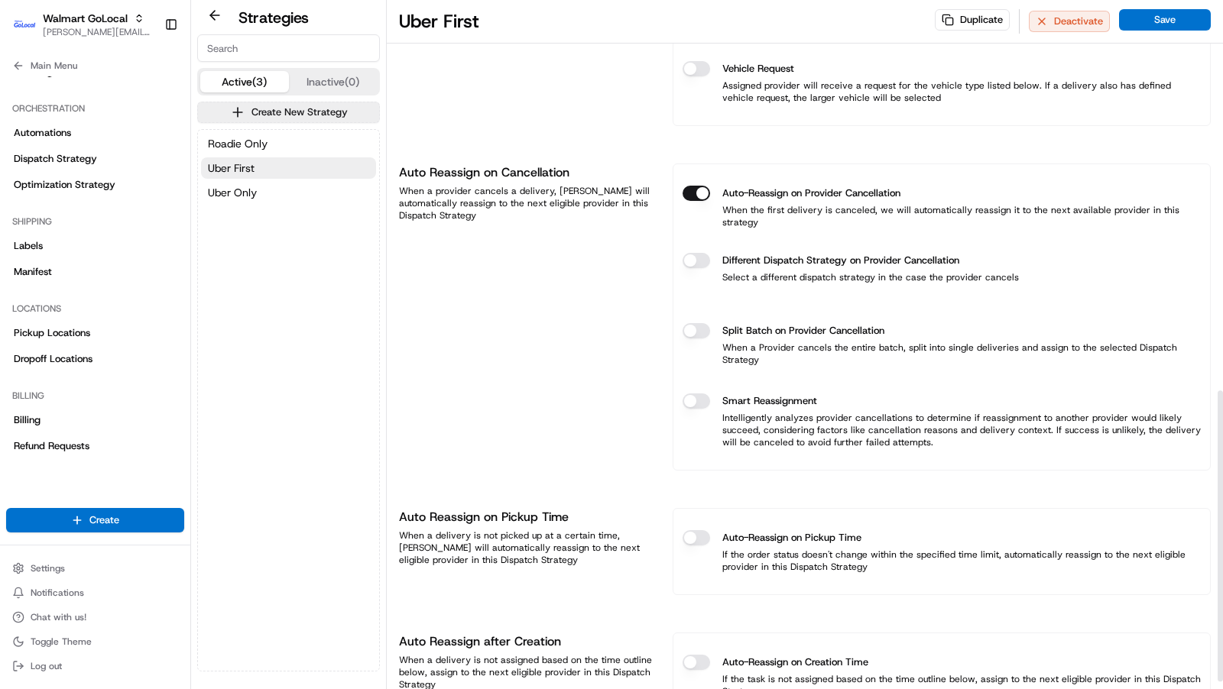
scroll to position [933, 0]
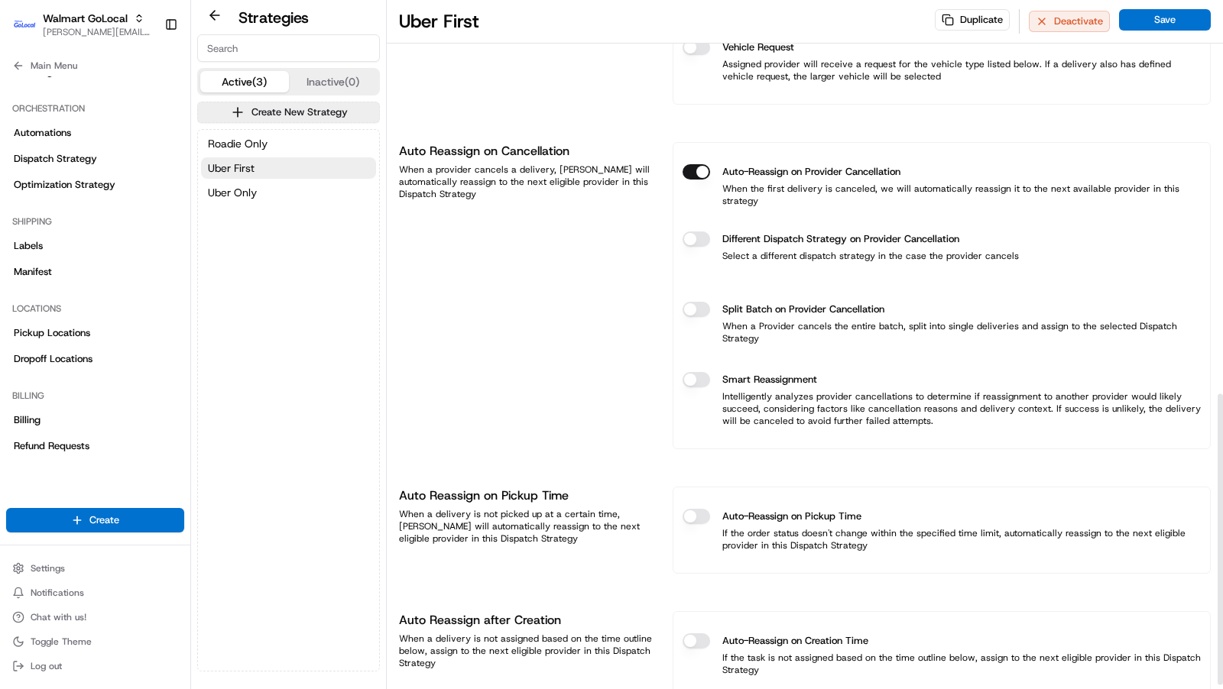
click at [695, 509] on button "Auto-Reassign on Pickup Time" at bounding box center [696, 516] width 28 height 15
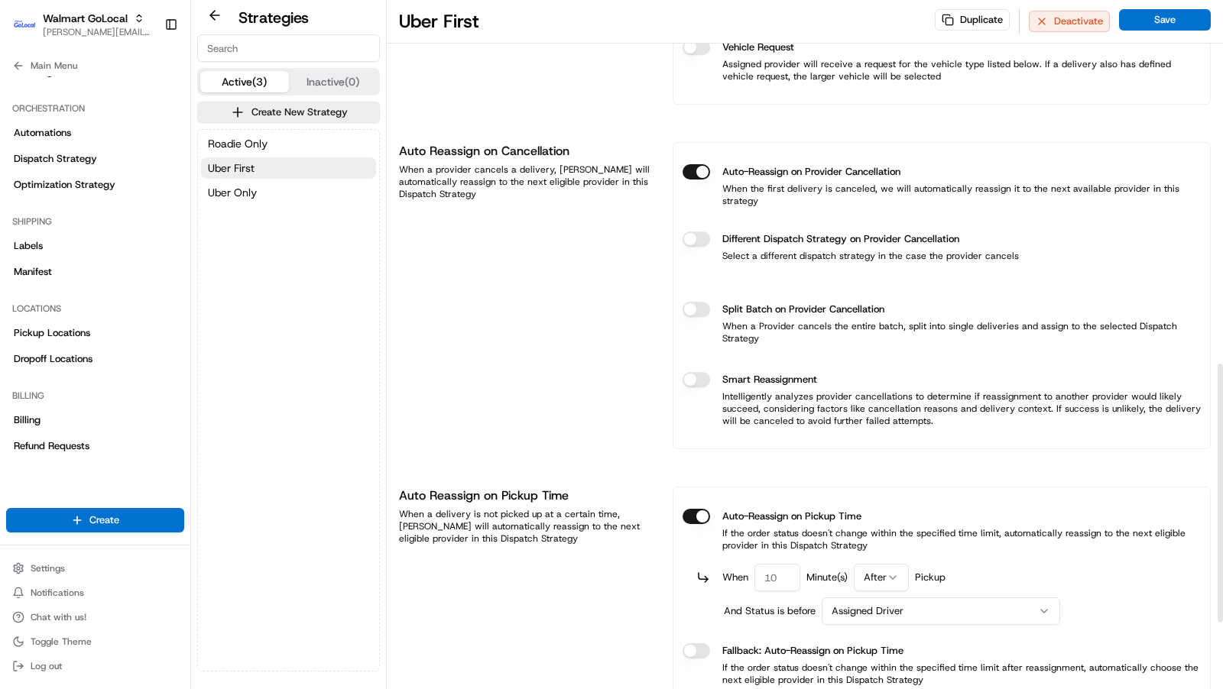
scroll to position [1056, 0]
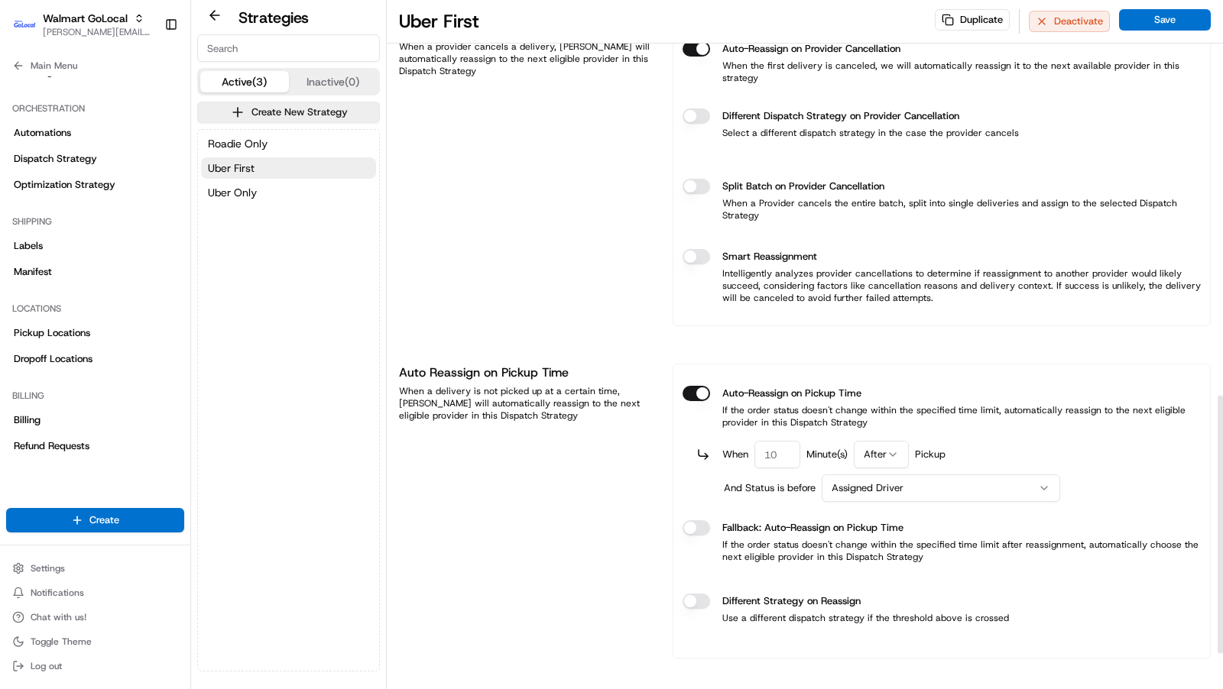
drag, startPoint x: 782, startPoint y: 415, endPoint x: 709, endPoint y: 415, distance: 72.6
click at [710, 441] on div "When Minute(s) After Pickup" at bounding box center [948, 455] width 504 height 28
type input "30"
click at [1181, 18] on button "Save" at bounding box center [1165, 19] width 92 height 21
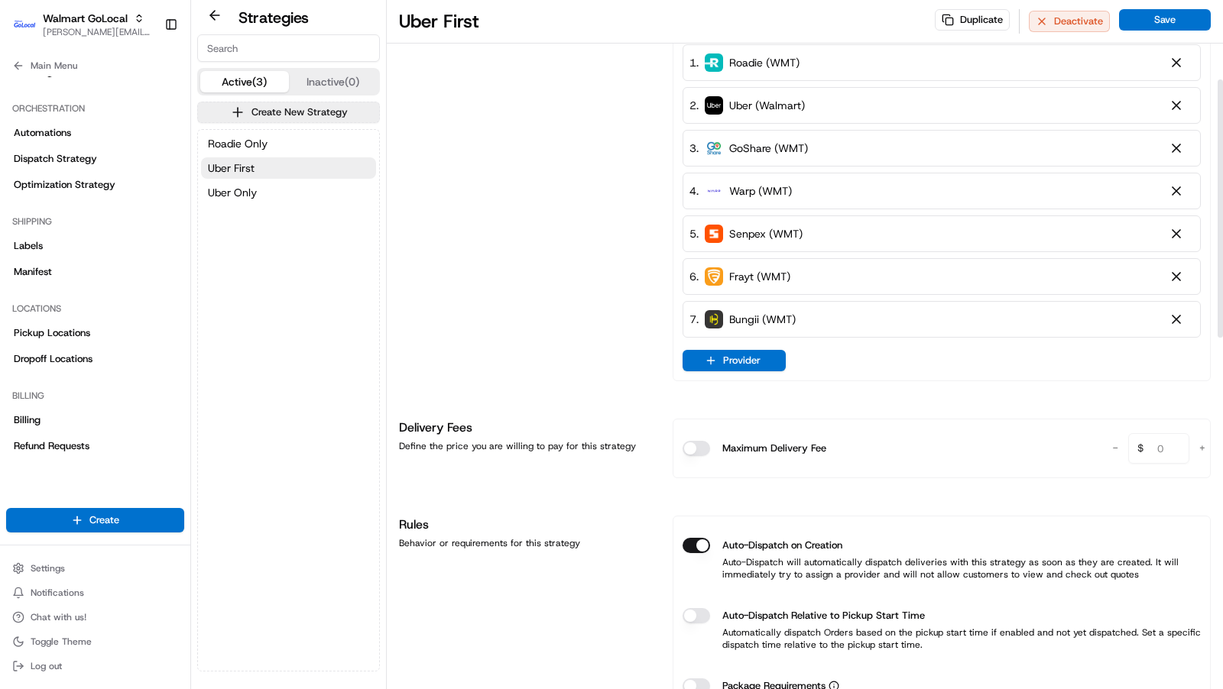
scroll to position [0, 0]
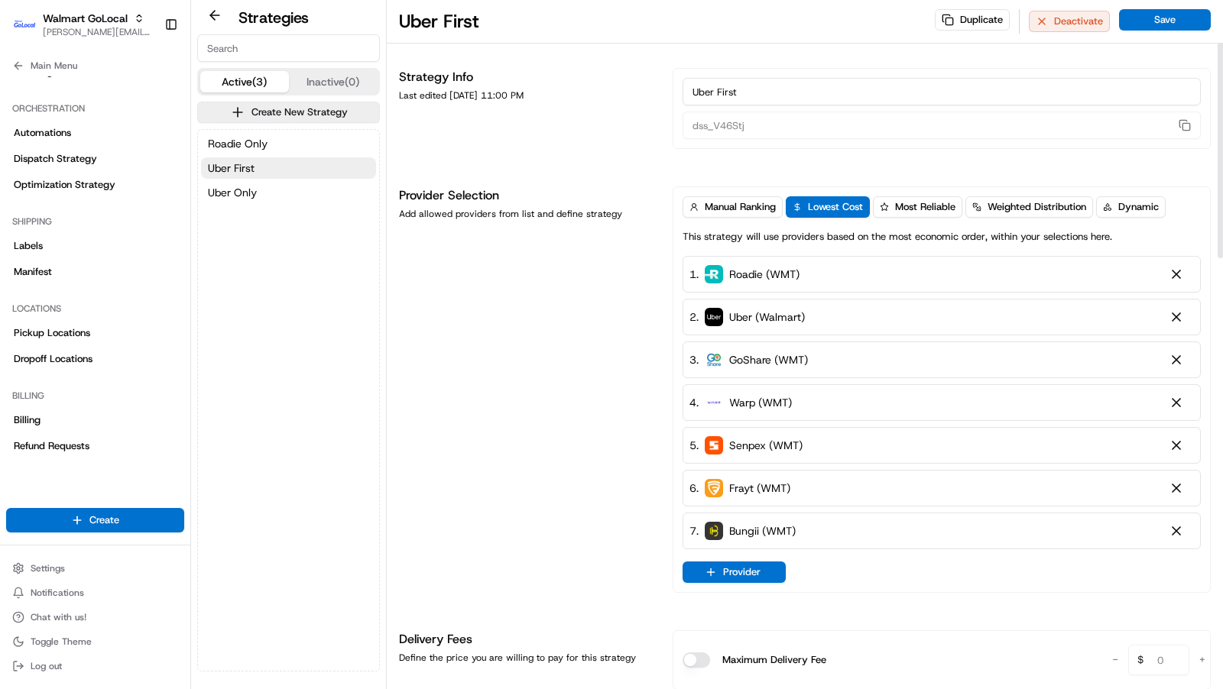
drag, startPoint x: 782, startPoint y: 83, endPoint x: 637, endPoint y: 108, distance: 147.2
click at [637, 112] on div "Strategy Info Last edited Aug 22, 2025 11:00 PM Uber First dss_V46Stj" at bounding box center [805, 108] width 812 height 81
type input "Lowest Cost"
click at [1184, 8] on div "L Duplicate Deactivate Save" at bounding box center [805, 22] width 836 height 44
click at [1169, 21] on button "Save" at bounding box center [1165, 19] width 92 height 21
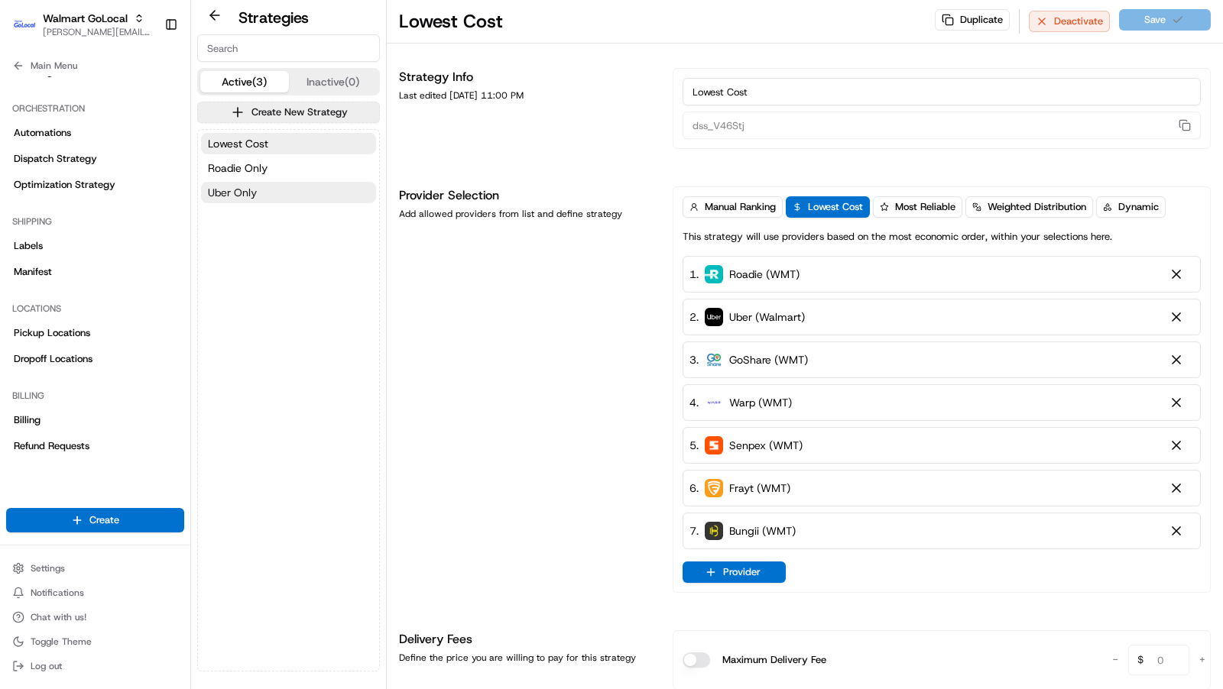
click at [290, 189] on button "Uber Only" at bounding box center [288, 192] width 175 height 21
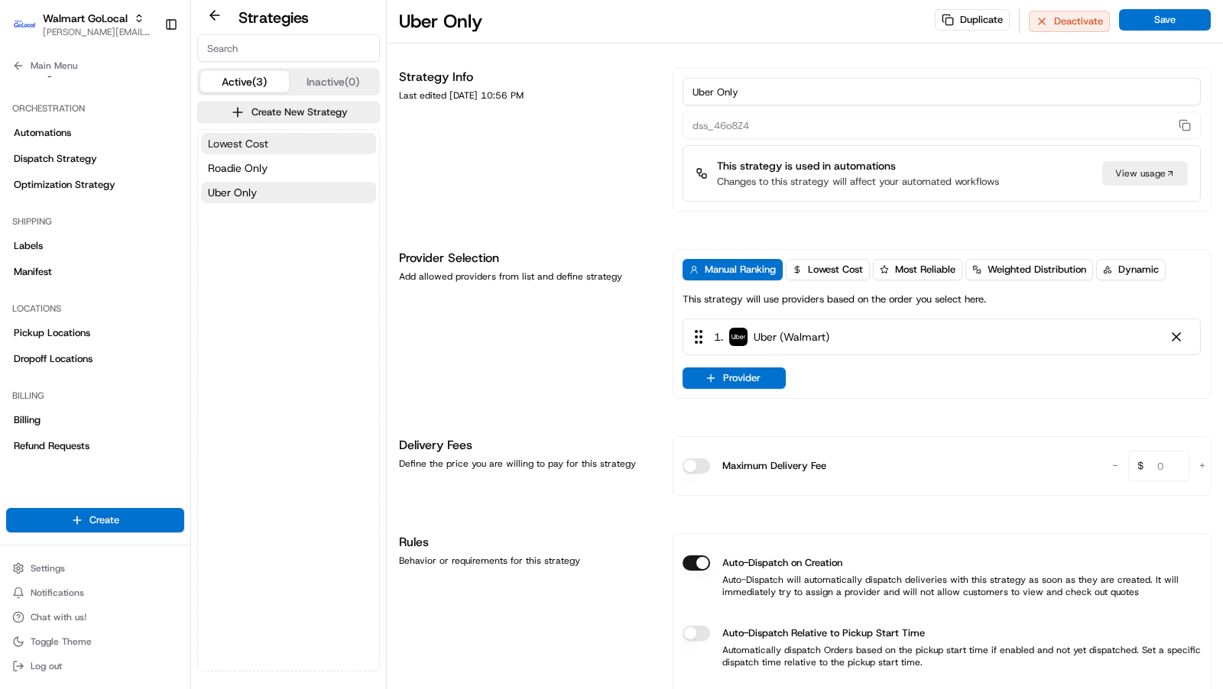
click at [287, 148] on button "Lowest Cost" at bounding box center [288, 143] width 175 height 21
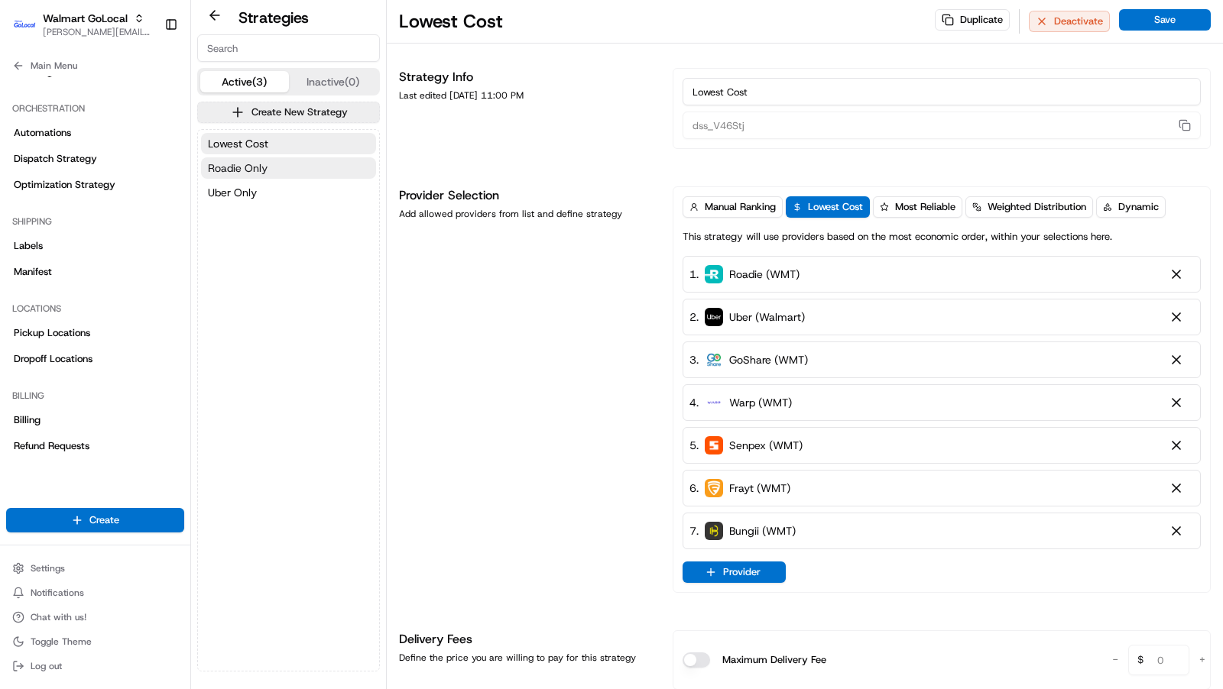
click at [280, 169] on button "Roadie Only" at bounding box center [288, 167] width 175 height 21
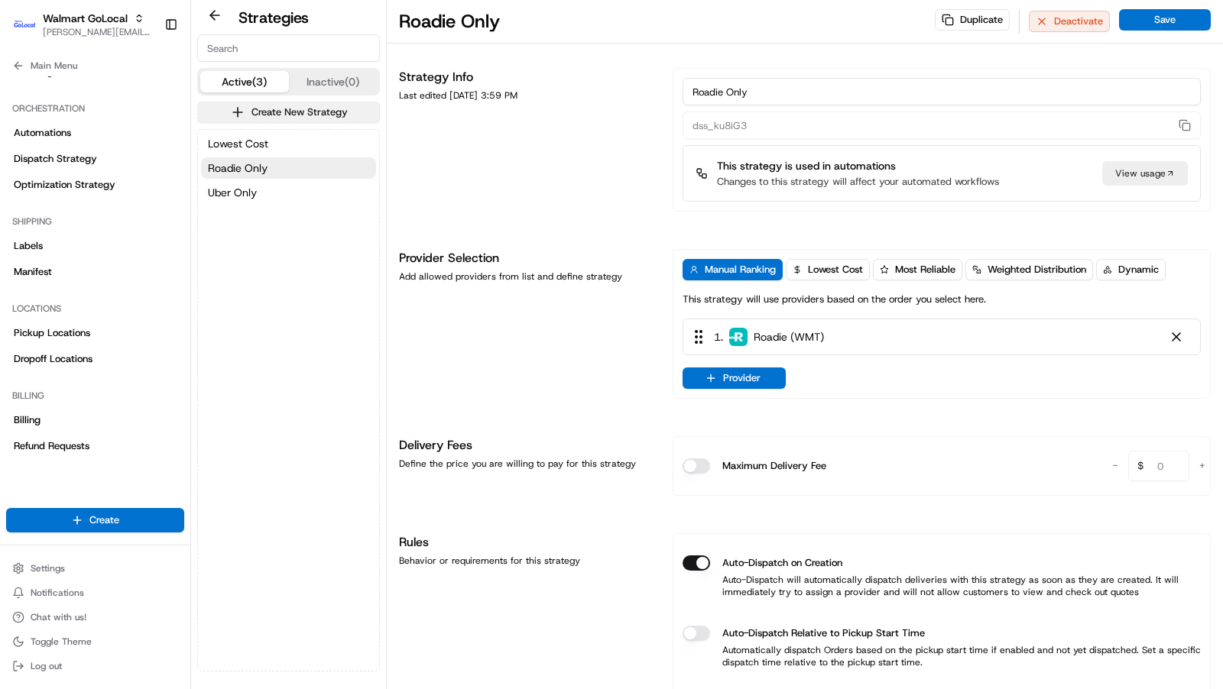
click at [297, 116] on button "Create New Strategy" at bounding box center [288, 112] width 183 height 21
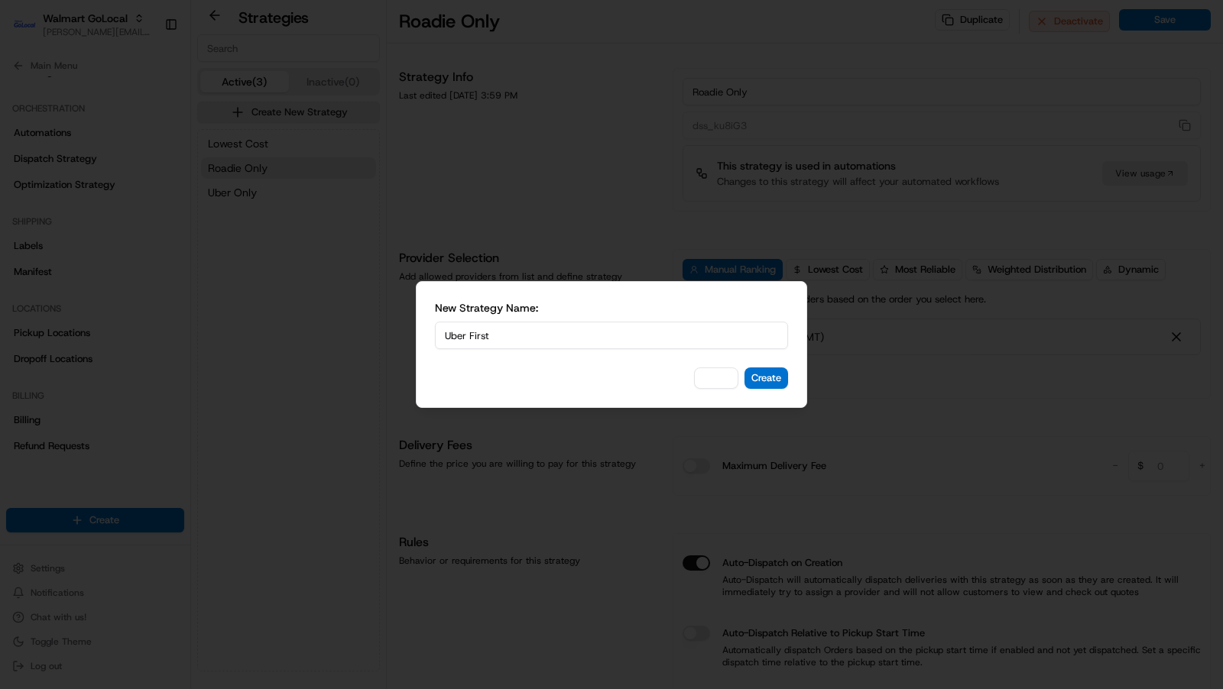
drag, startPoint x: 504, startPoint y: 339, endPoint x: 380, endPoint y: 334, distance: 123.9
click at [382, 336] on body "Walmart GoLocal charles@usenash.com Toggle Sidebar Orders Deliveries Providers …" at bounding box center [611, 344] width 1223 height 689
type input "Exclude Roadie"
click at [777, 377] on button "Create" at bounding box center [766, 378] width 44 height 21
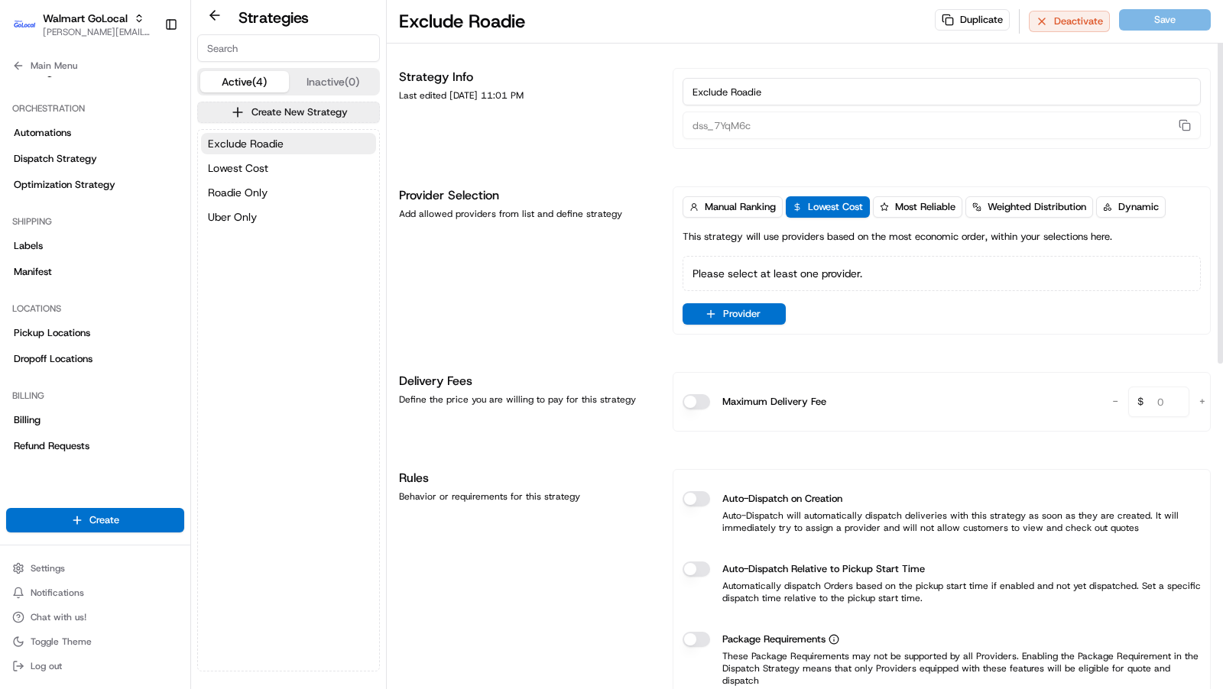
click at [754, 303] on button "Provider" at bounding box center [733, 313] width 103 height 21
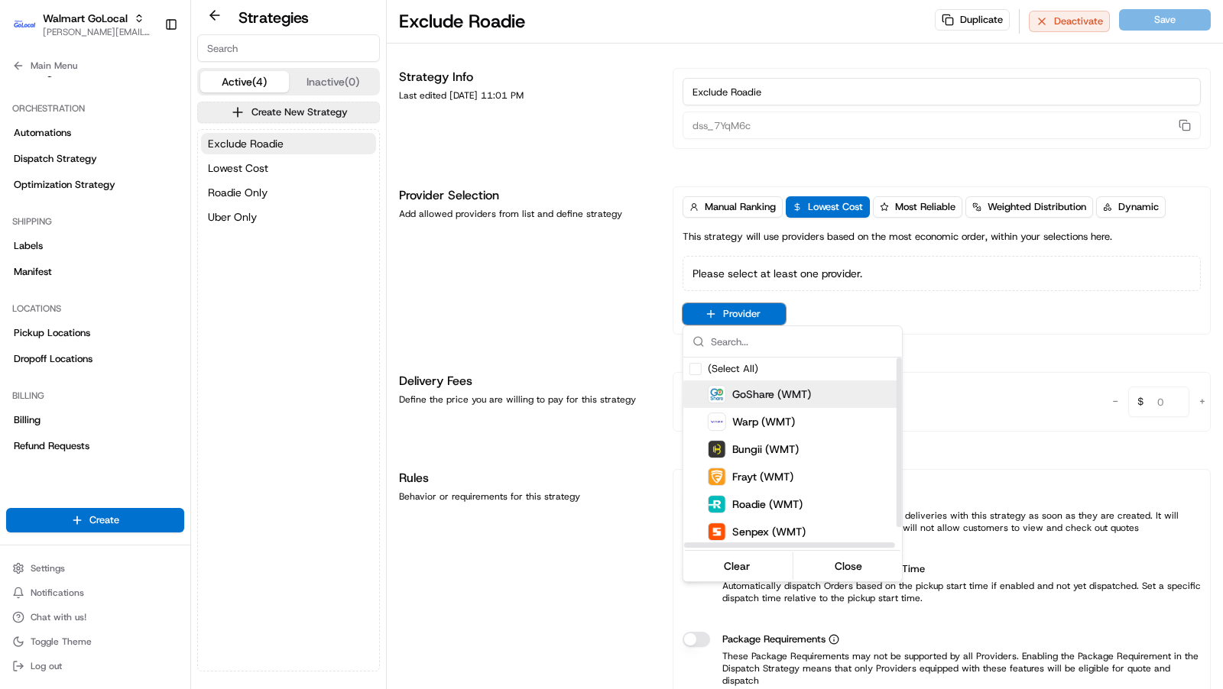
click at [708, 390] on img "Suggestions" at bounding box center [716, 394] width 17 height 17
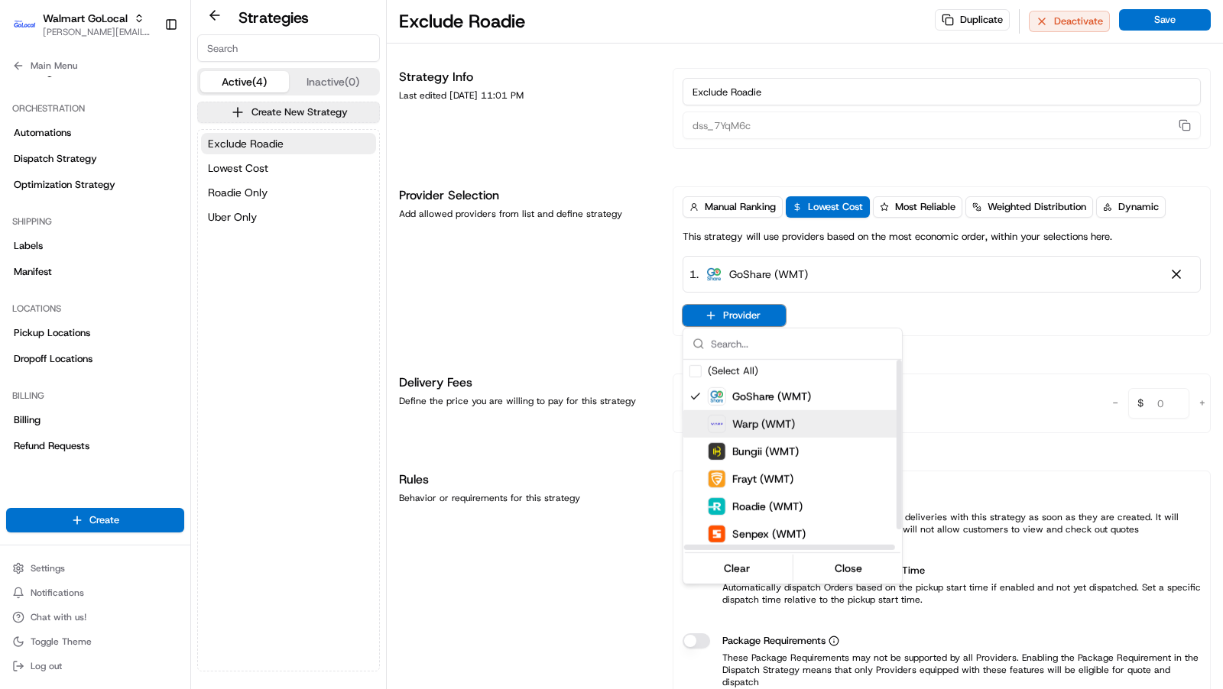
click at [708, 423] on img "Suggestions" at bounding box center [716, 424] width 17 height 17
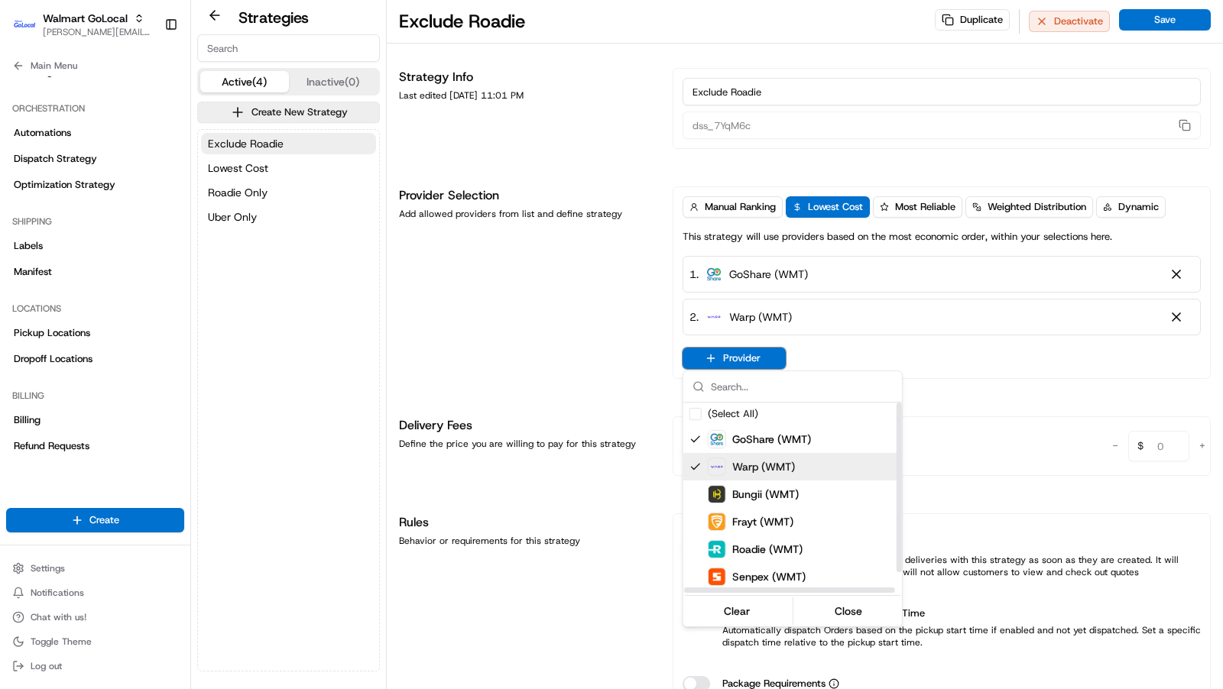
click at [697, 478] on div "Warp (WMT)" at bounding box center [820, 467] width 275 height 28
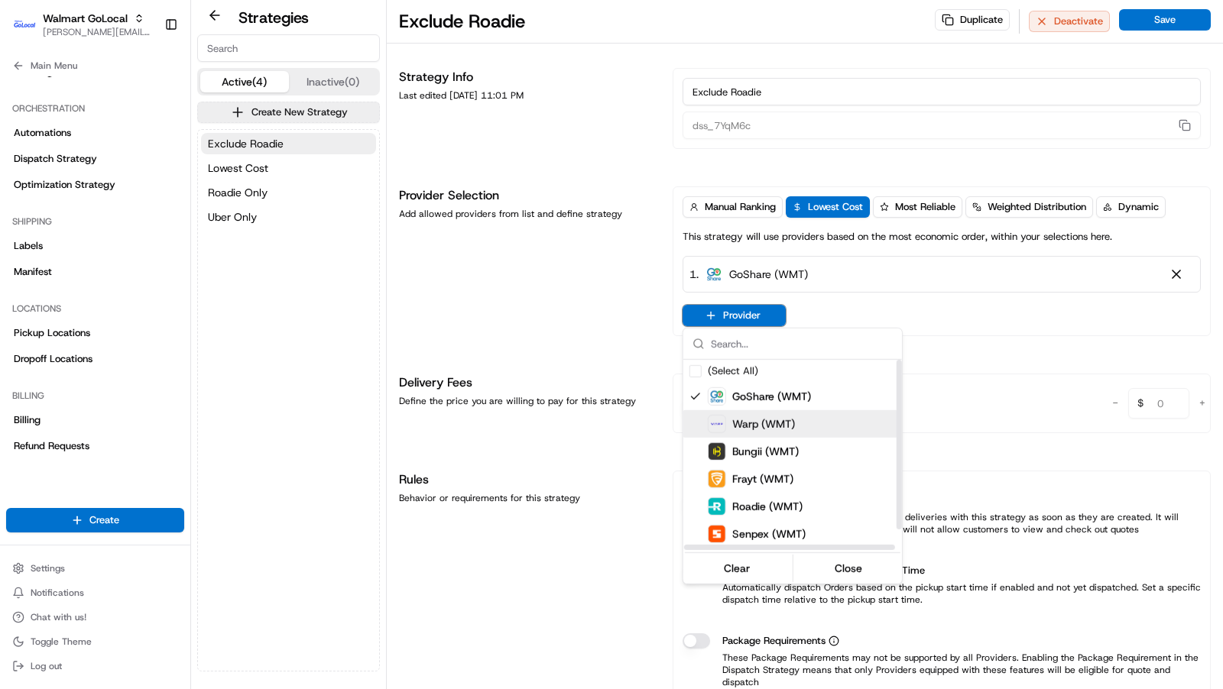
click at [700, 429] on div "Suggestions" at bounding box center [695, 424] width 12 height 12
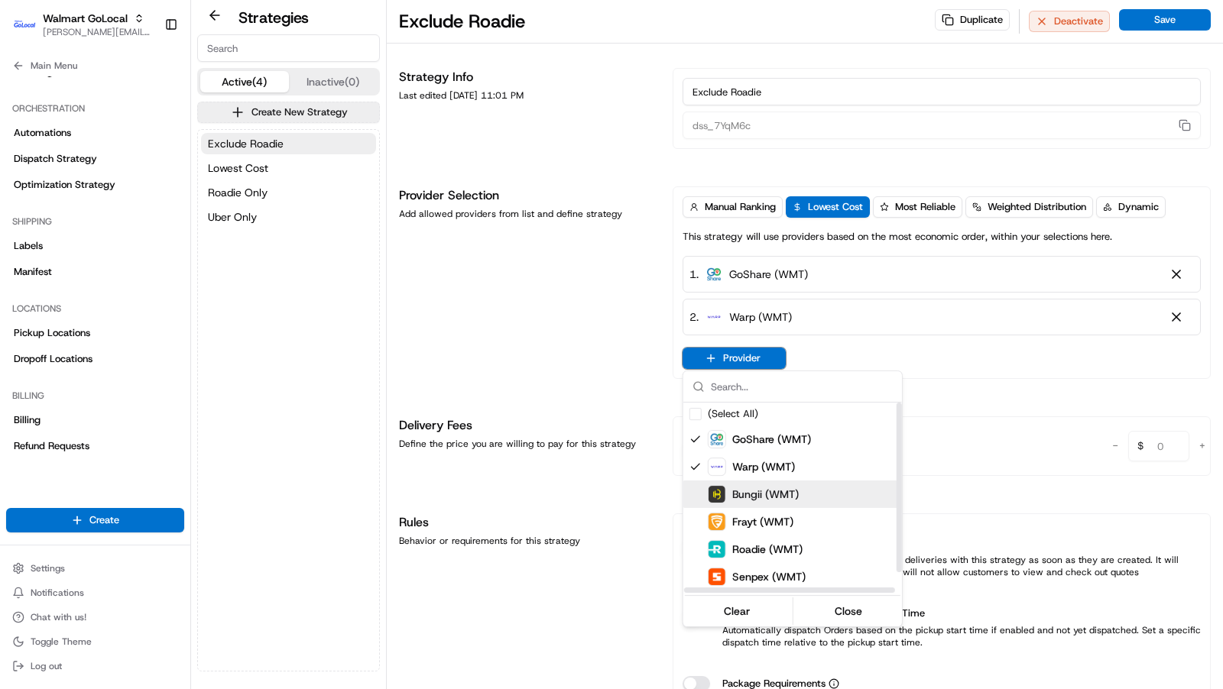
click at [699, 488] on div "Suggestions" at bounding box center [695, 494] width 12 height 12
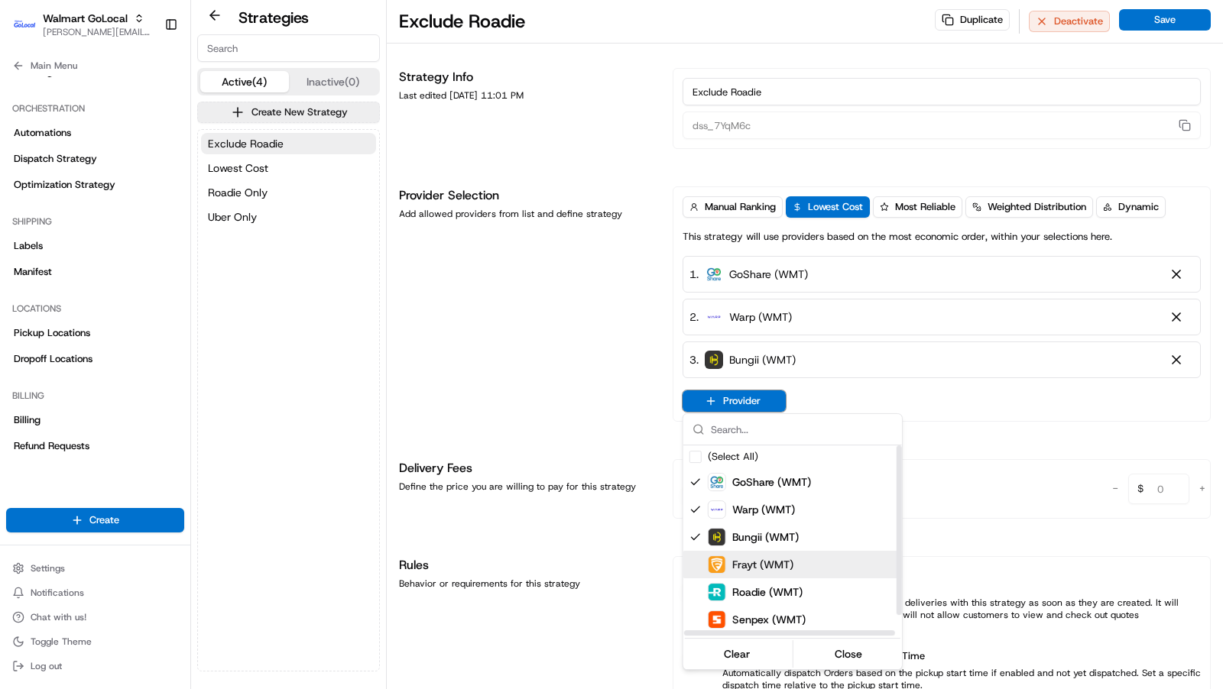
click at [695, 563] on div "Suggestions" at bounding box center [695, 565] width 12 height 12
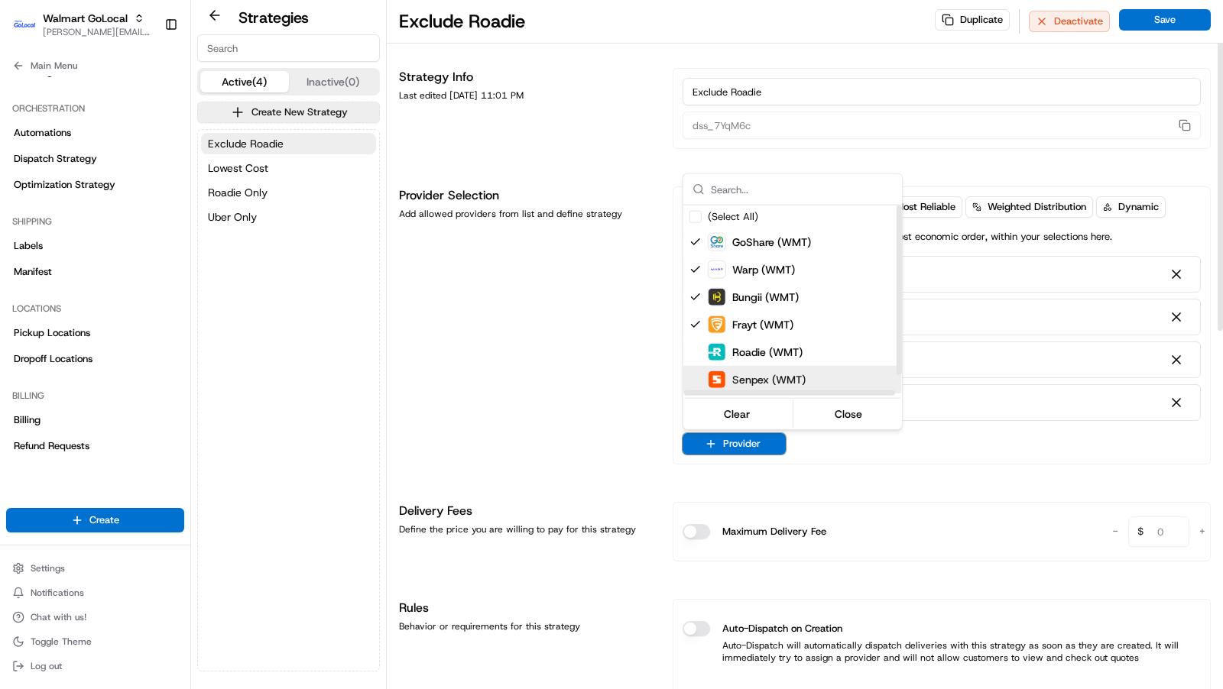
click at [718, 384] on img "Suggestions" at bounding box center [716, 379] width 17 height 17
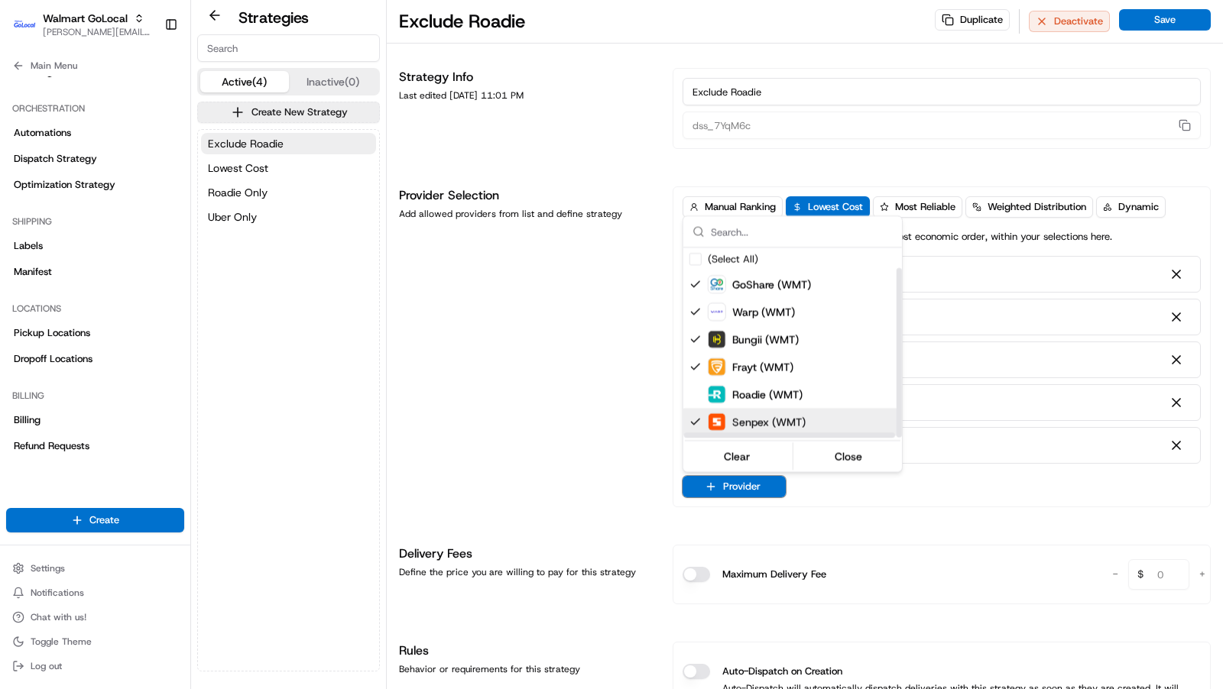
scroll to position [24, 0]
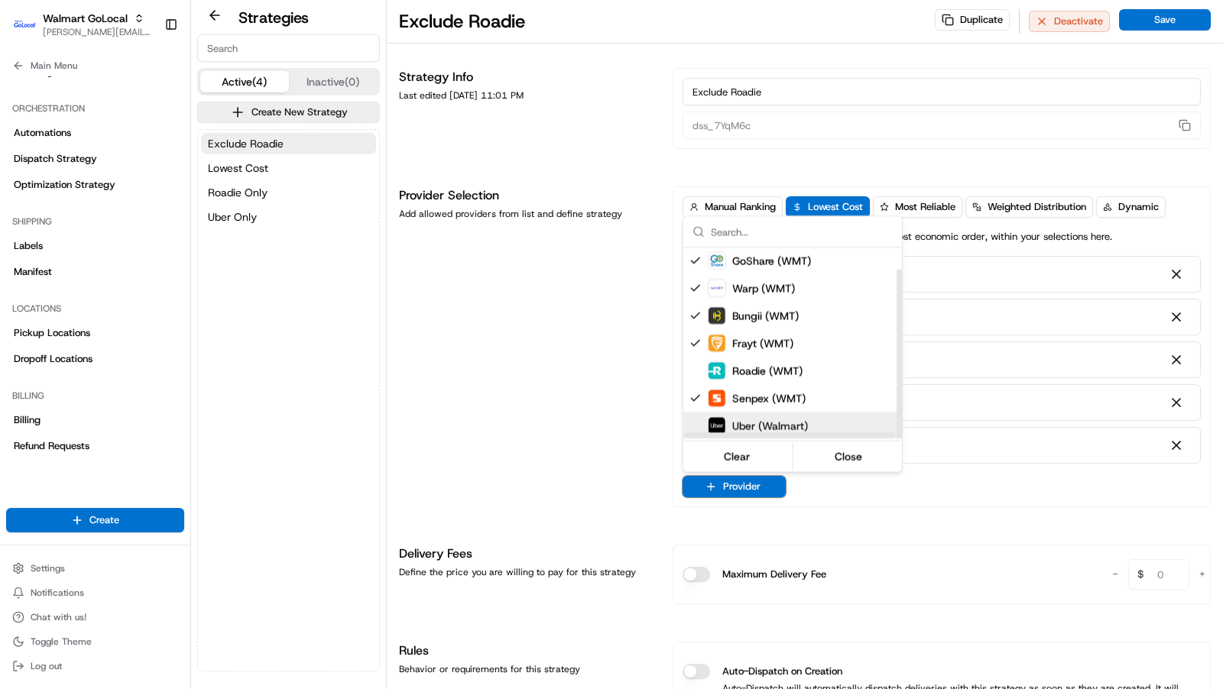
click at [717, 419] on img "Suggestions" at bounding box center [716, 425] width 17 height 17
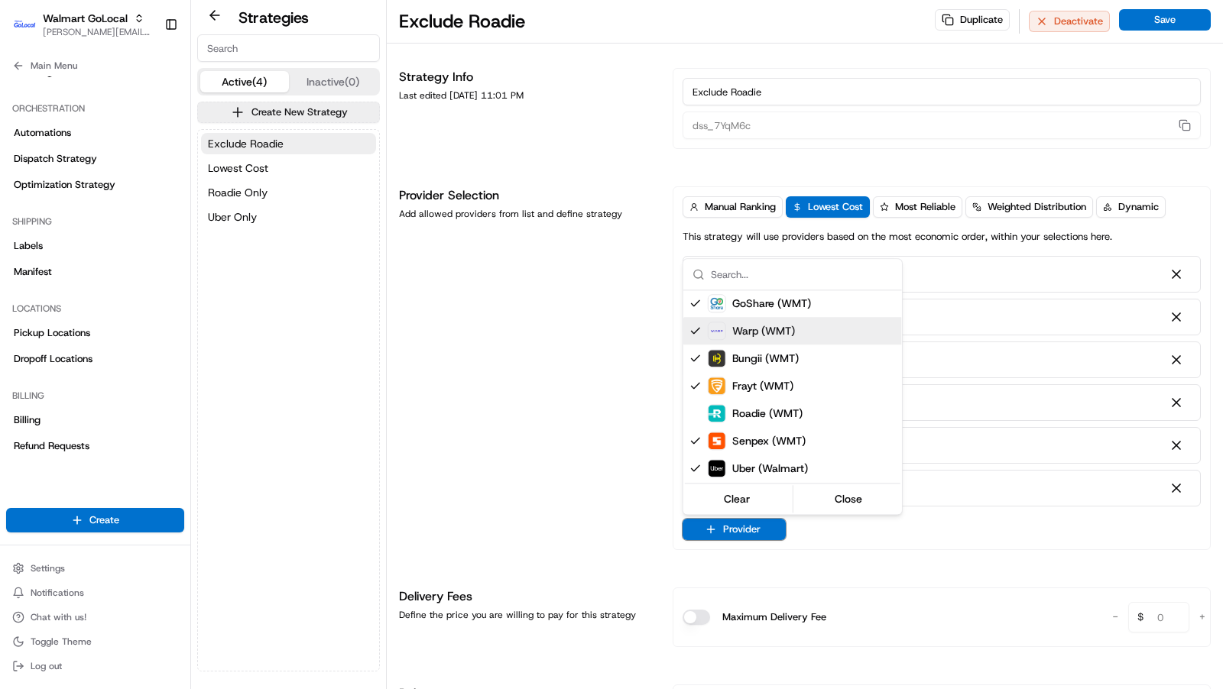
click at [539, 426] on html "Walmart GoLocal charles@usenash.com Toggle Sidebar Orders Deliveries Providers …" at bounding box center [611, 344] width 1223 height 689
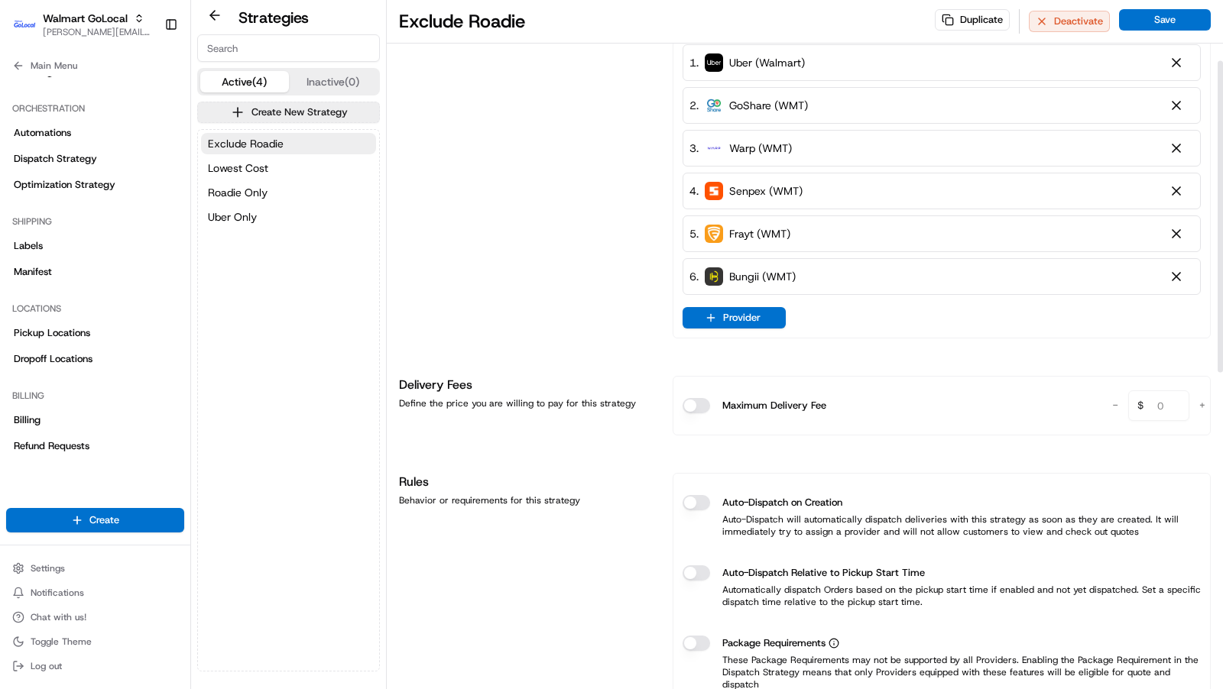
scroll to position [295, 0]
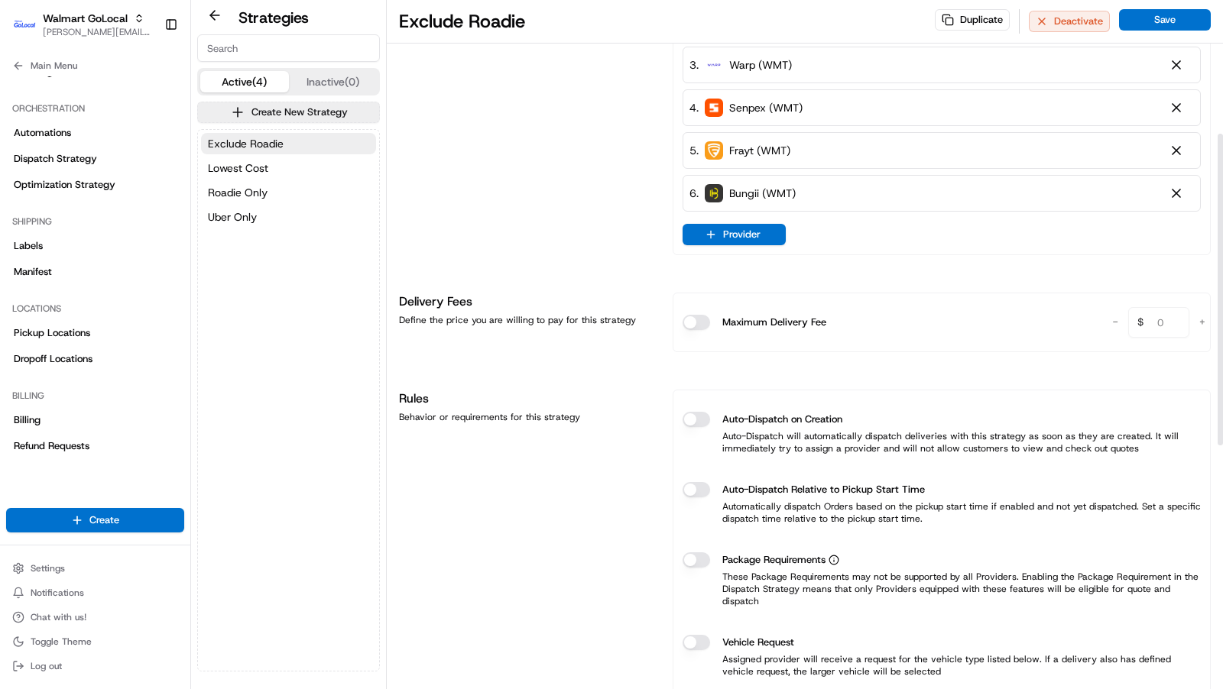
click at [708, 422] on div "Auto-Dispatch on Creation" at bounding box center [941, 419] width 518 height 15
click at [699, 420] on button "Auto-Dispatch on Creation" at bounding box center [696, 419] width 28 height 15
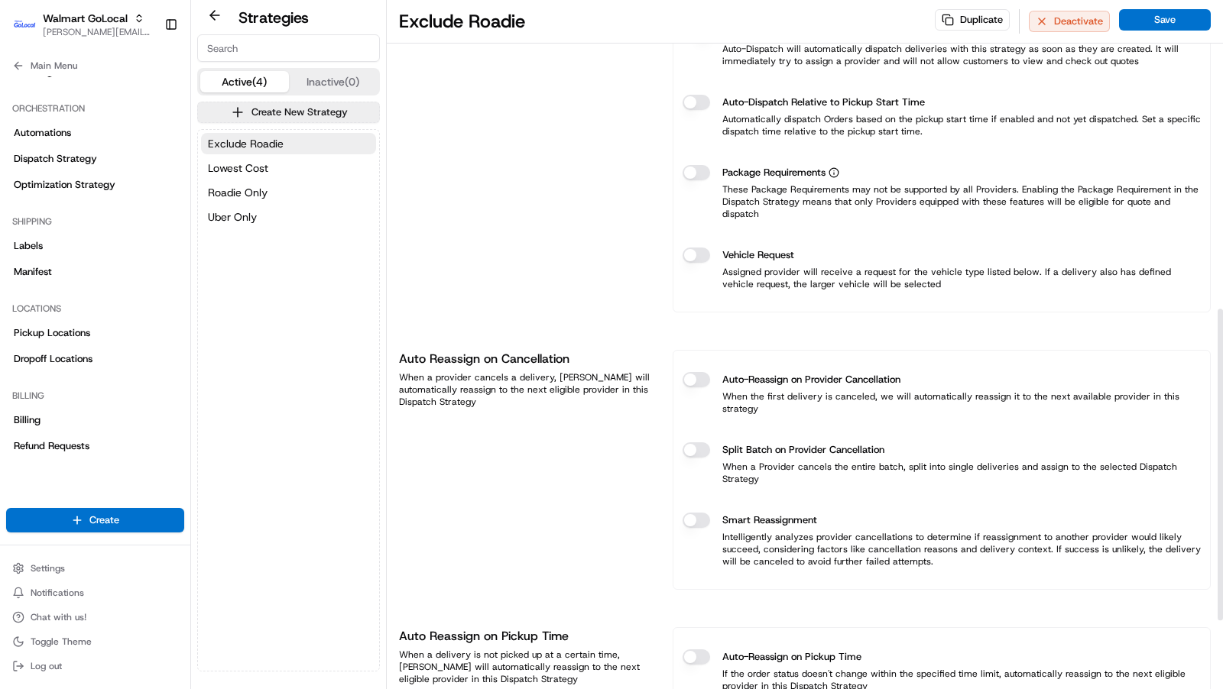
click at [697, 372] on button "Auto-Reassign on Provider Cancellation" at bounding box center [696, 379] width 28 height 15
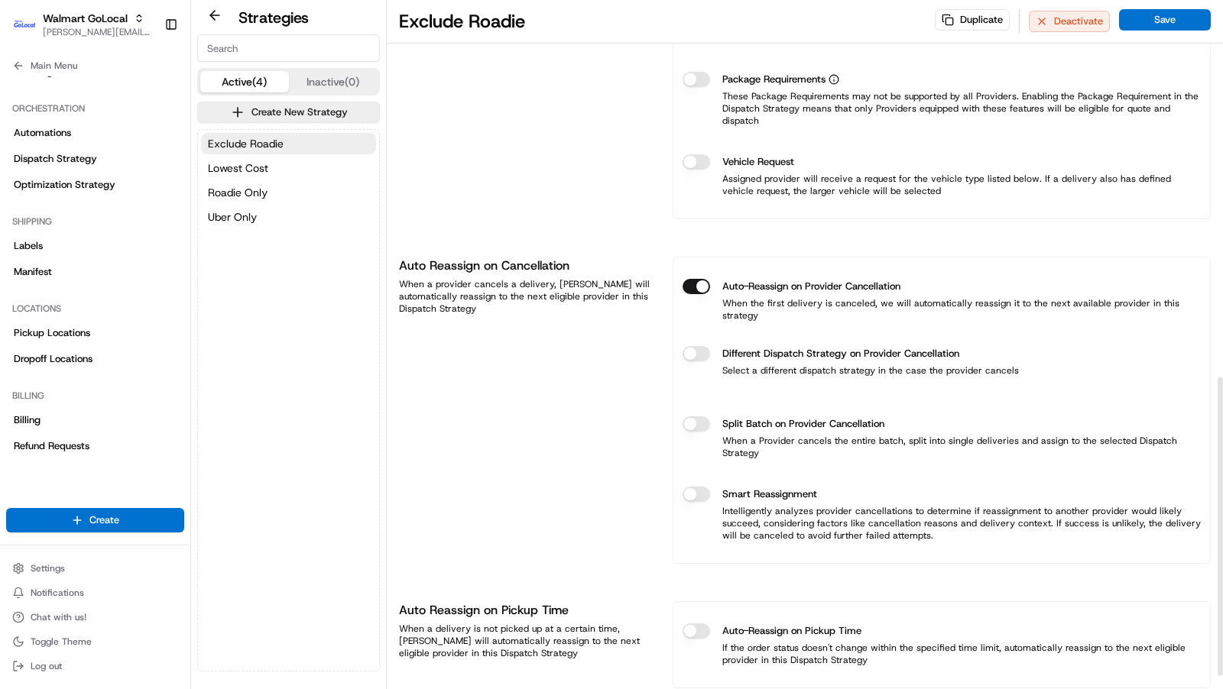
scroll to position [887, 0]
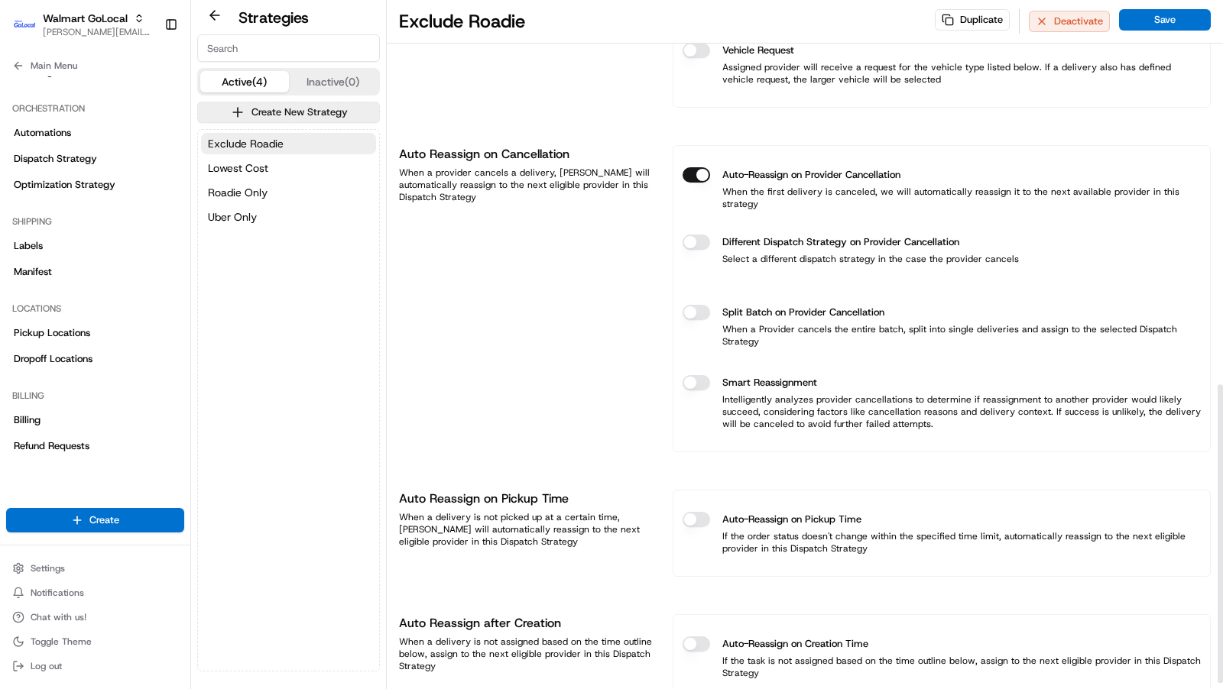
click at [707, 500] on div "Auto-Reassign on Pickup Time If the order status doesn't change within the spec…" at bounding box center [941, 533] width 518 height 67
click at [701, 512] on button "Auto-Reassign on Pickup Time" at bounding box center [696, 519] width 28 height 15
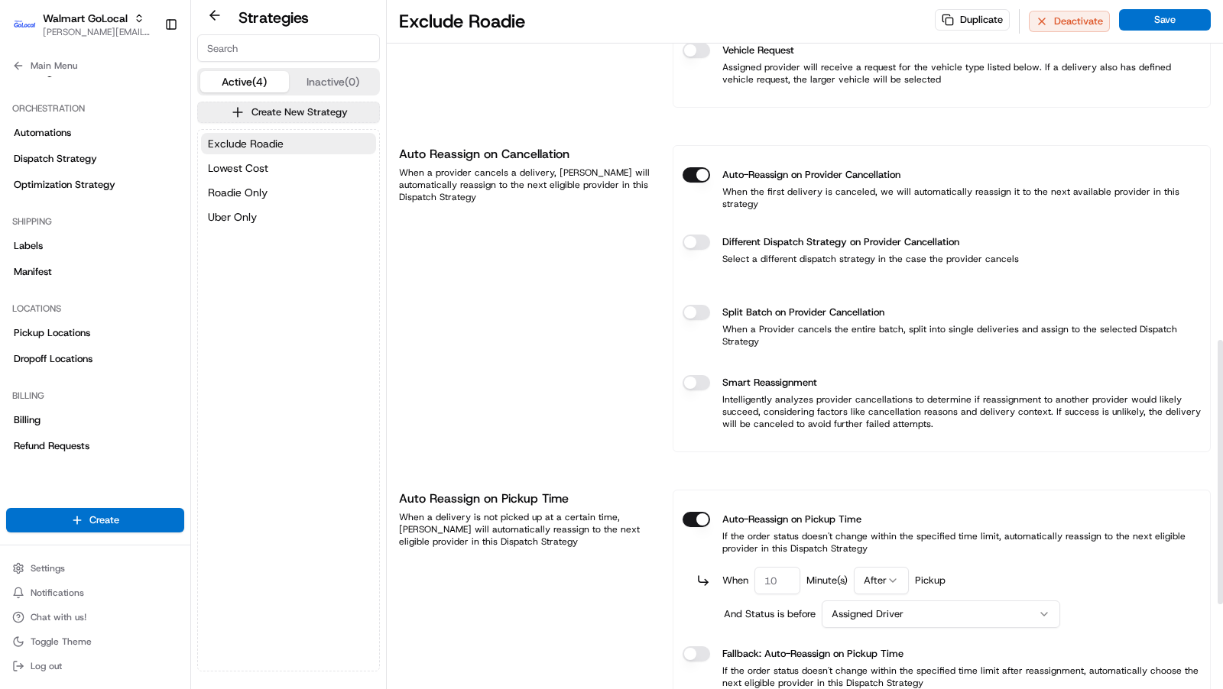
click at [779, 567] on input "number" at bounding box center [777, 581] width 46 height 28
type input "30"
click at [1170, 21] on button "Save" at bounding box center [1165, 19] width 92 height 21
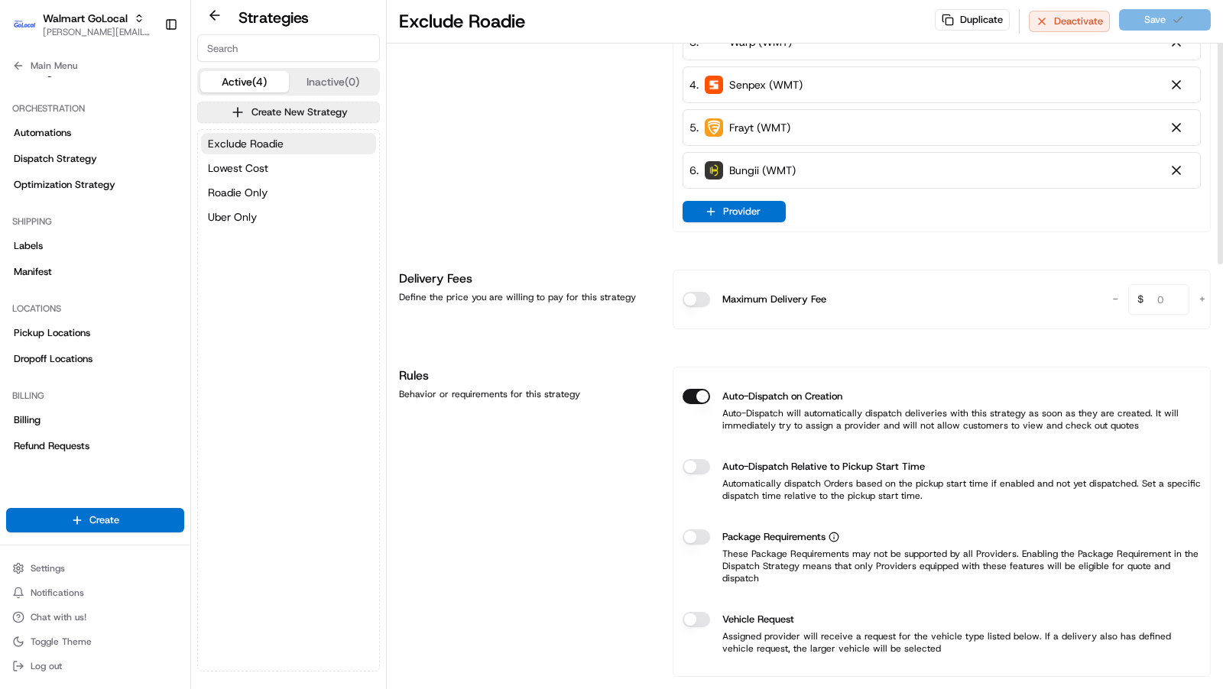
scroll to position [0, 0]
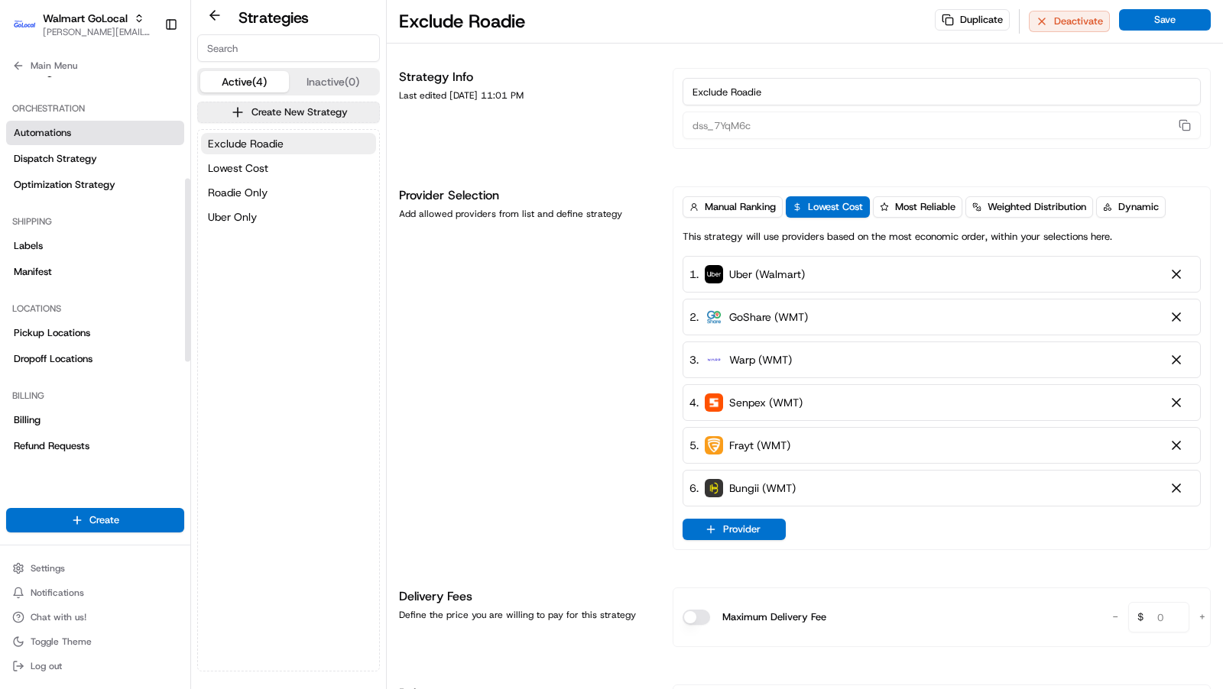
click at [73, 137] on link "Automations" at bounding box center [95, 133] width 178 height 24
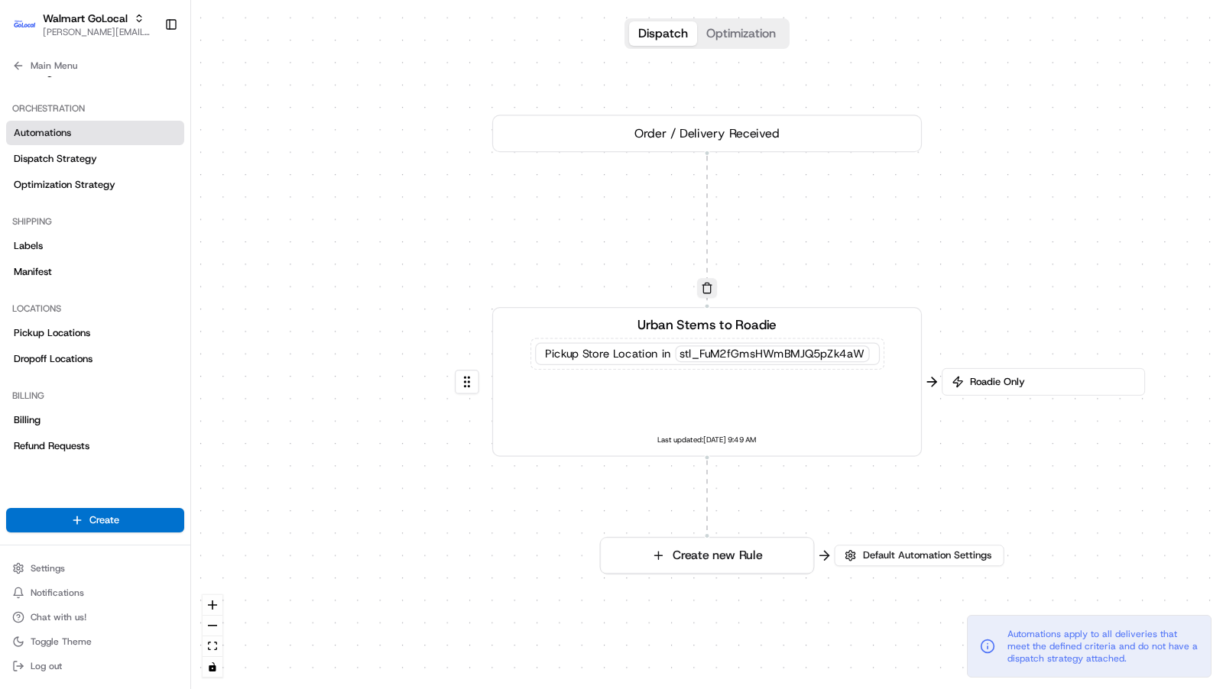
click at [731, 395] on div "Urban Stems to Roadie Pickup Store Location in stl_FuM2fGmsHWmBMJQ5pZk4aW Last …" at bounding box center [707, 382] width 398 height 133
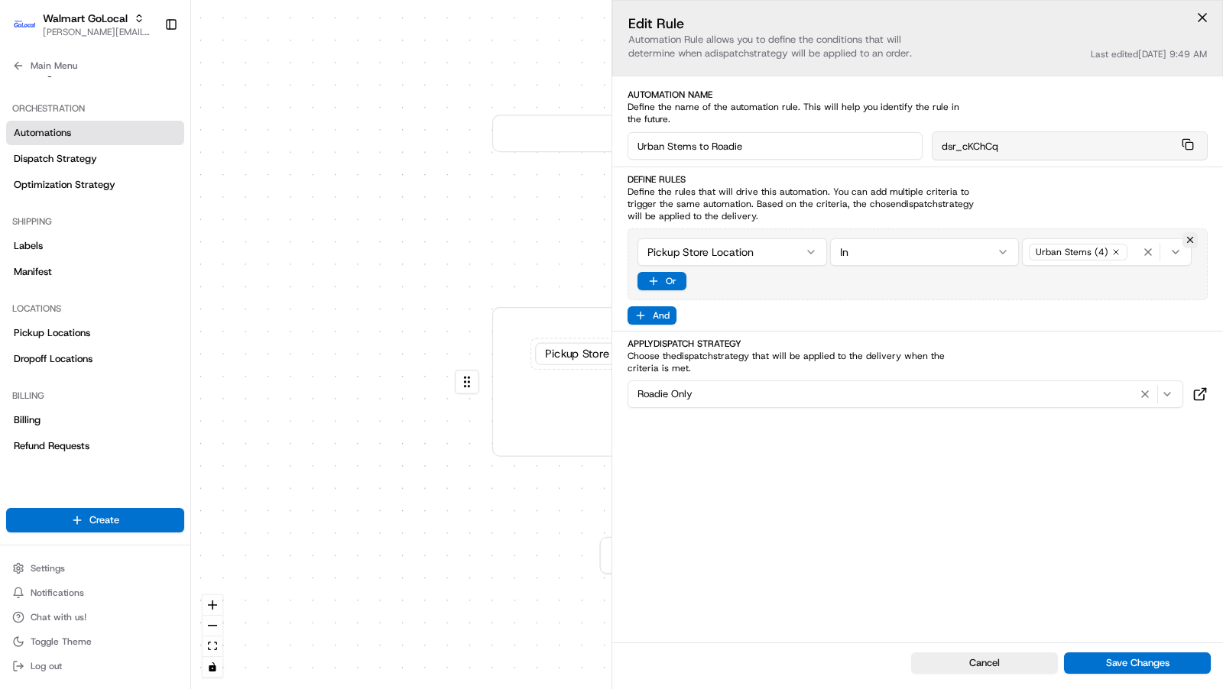
click at [343, 427] on div "0 0 Order / Delivery Received Urban Stems to Roadie Pickup Store Location in st…" at bounding box center [707, 344] width 1032 height 689
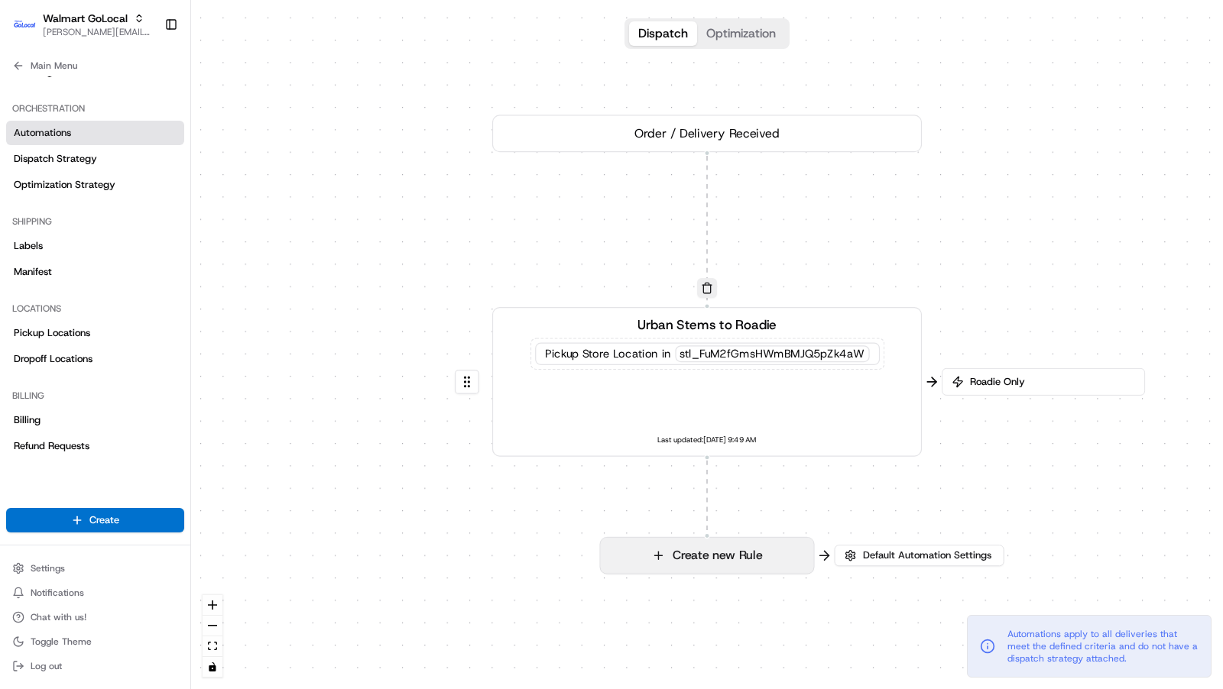
click at [706, 557] on button "Create new Rule" at bounding box center [707, 555] width 213 height 35
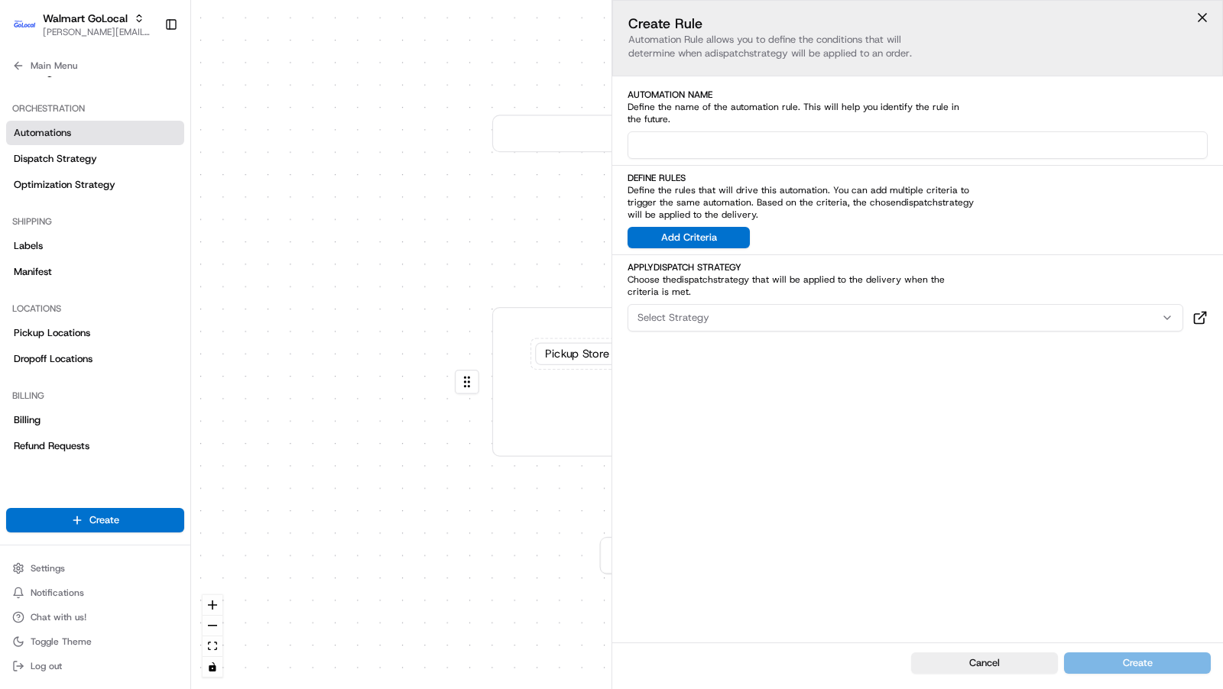
click at [667, 138] on input at bounding box center [917, 145] width 580 height 28
type input "Exclude Roadie"
click at [695, 237] on button "Add Criteria" at bounding box center [688, 237] width 122 height 21
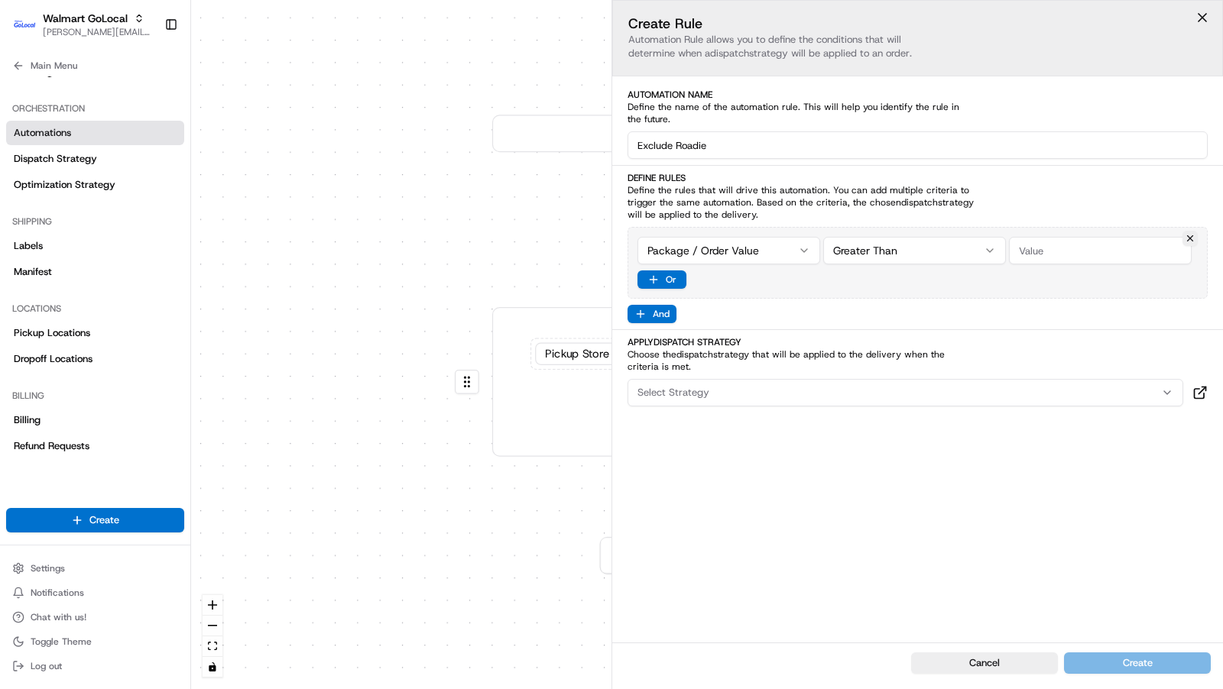
click at [773, 253] on html "Walmart GoLocal charles@usenash.com Toggle Sidebar Orders Deliveries Providers …" at bounding box center [611, 344] width 1223 height 689
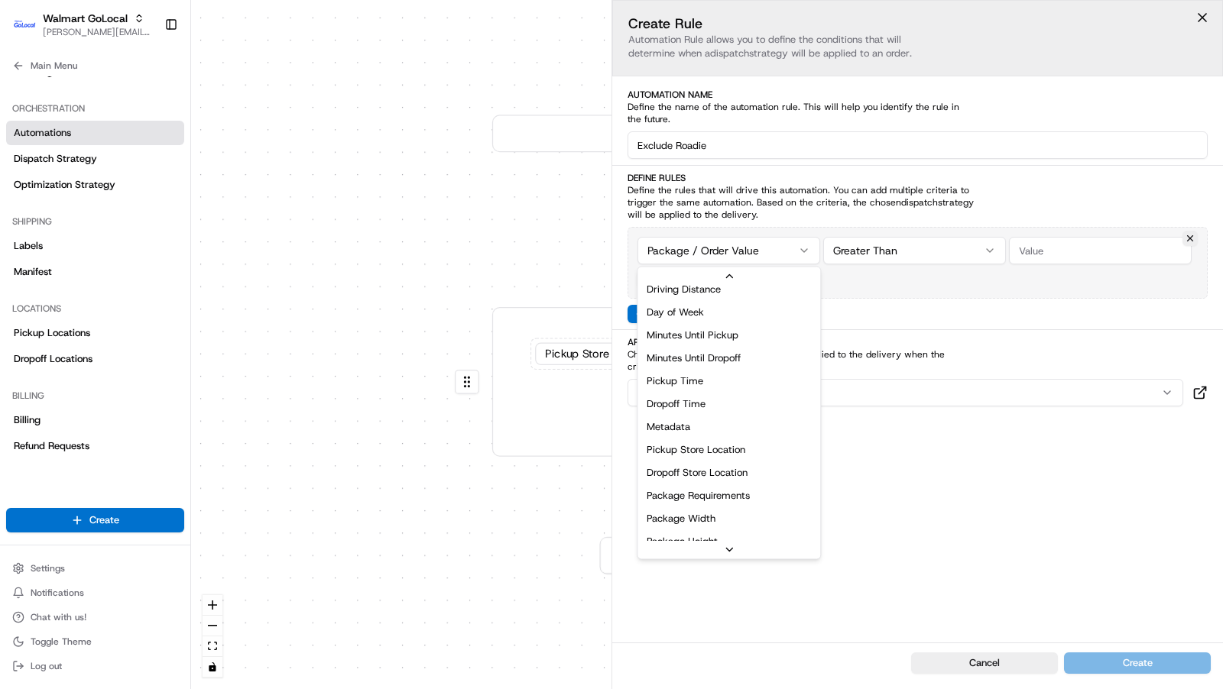
scroll to position [341, 0]
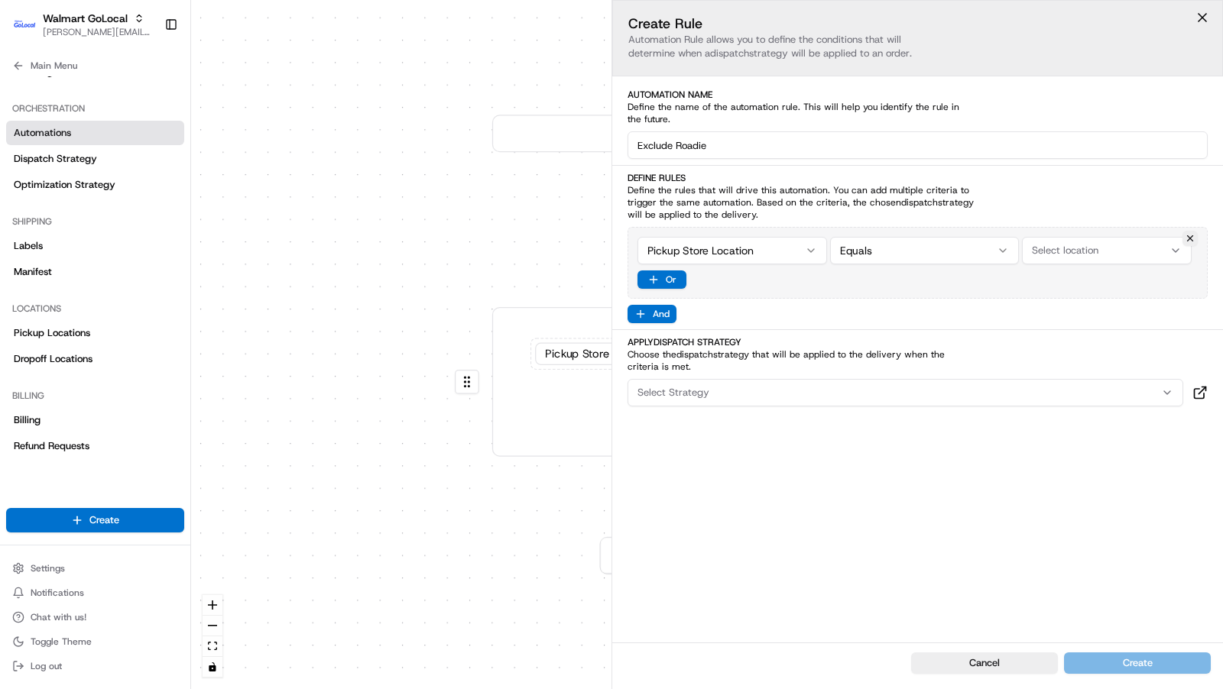
click at [961, 249] on html "Walmart GoLocal charles@usenash.com Toggle Sidebar Orders Deliveries Providers …" at bounding box center [611, 344] width 1223 height 689
click at [1040, 254] on span "Select location" at bounding box center [1065, 251] width 66 height 14
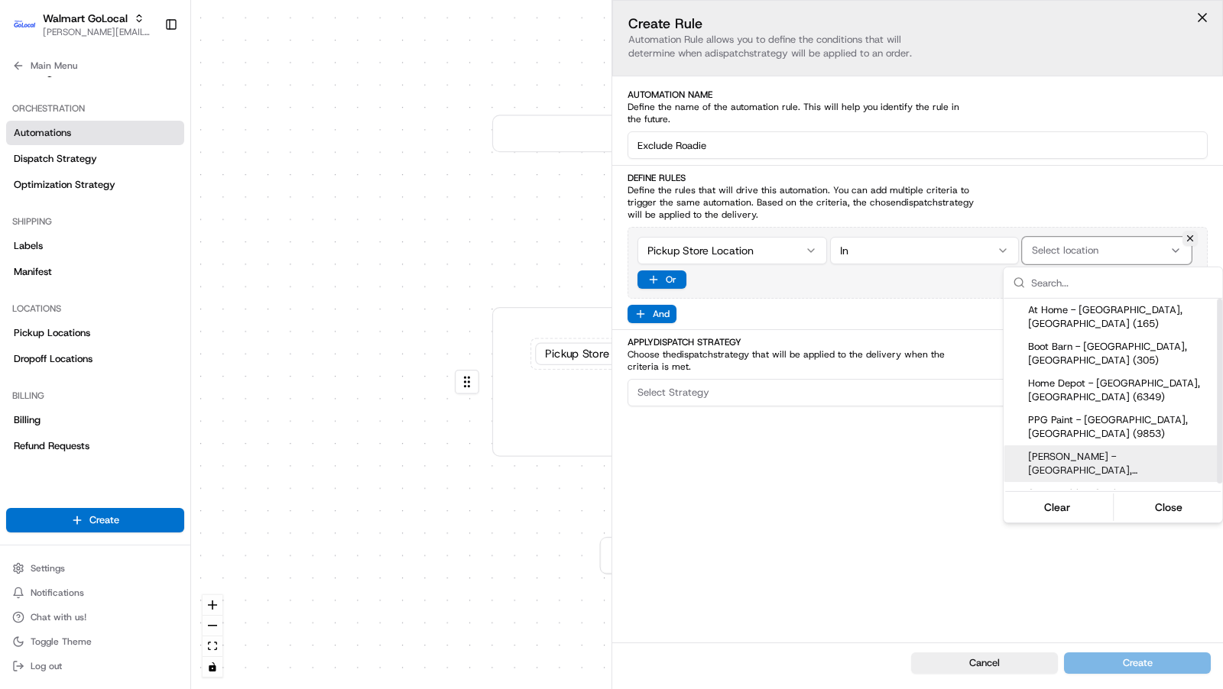
click at [1022, 445] on div "Sherwin Williams - Bentonville, AR (1234)" at bounding box center [1112, 463] width 219 height 37
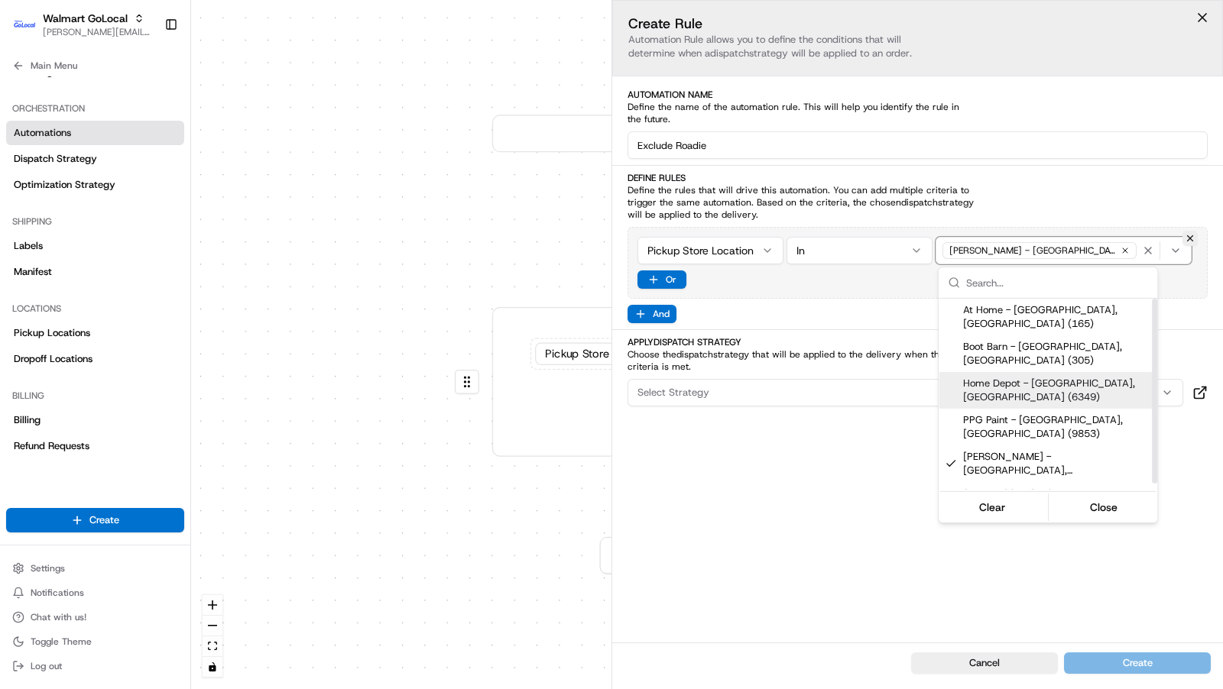
click at [948, 384] on div "Suggestions" at bounding box center [950, 390] width 12 height 12
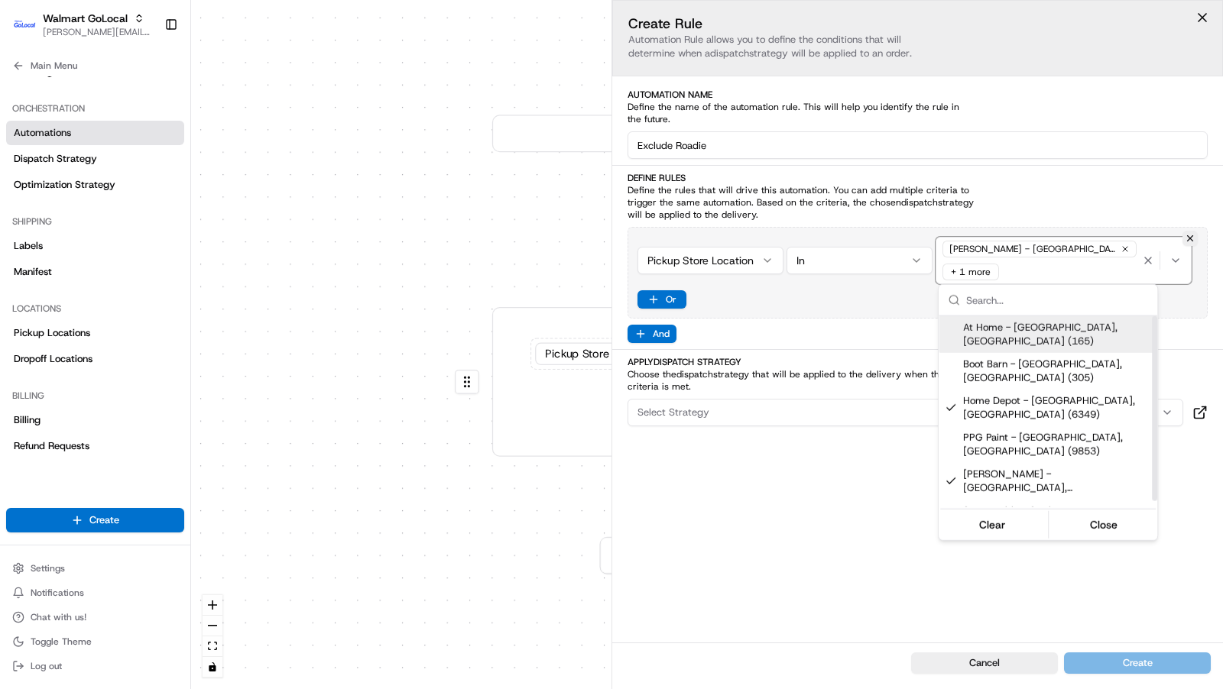
click at [950, 329] on div "Suggestions" at bounding box center [950, 335] width 12 height 12
click at [864, 517] on html "Walmart GoLocal charles@usenash.com Toggle Sidebar Orders Deliveries Providers …" at bounding box center [611, 344] width 1223 height 689
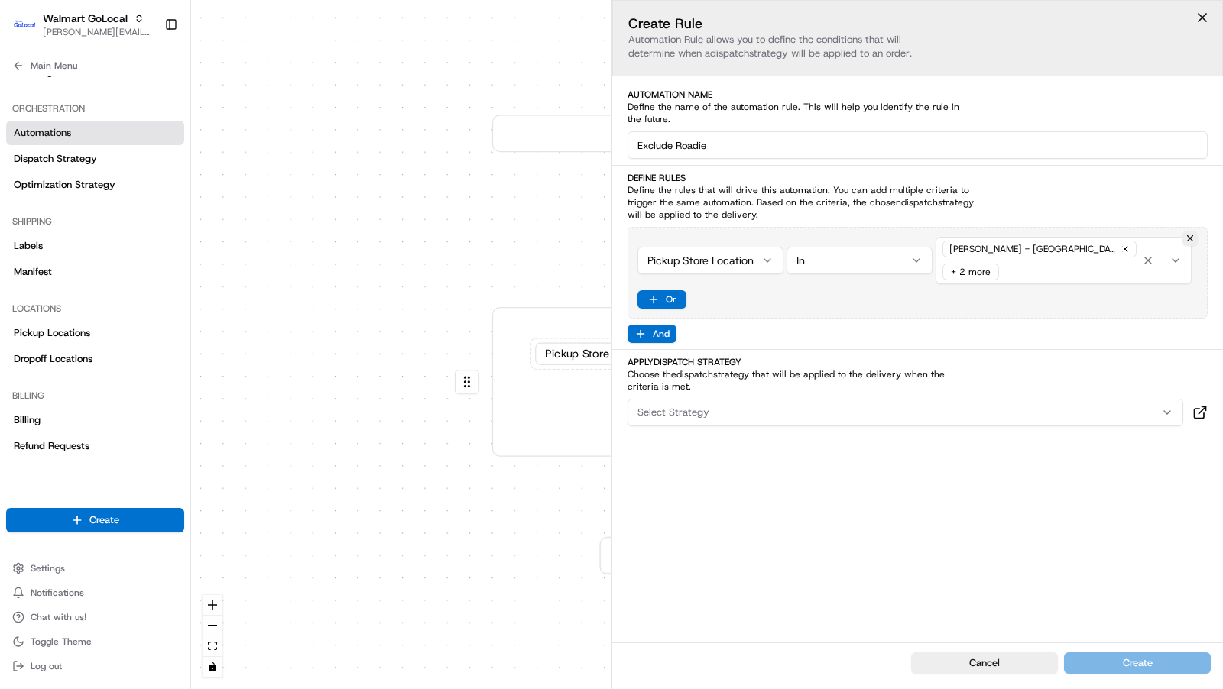
click at [881, 410] on div "Select Strategy" at bounding box center [905, 413] width 548 height 14
click at [791, 527] on div "Exclude Roadie" at bounding box center [737, 537] width 219 height 23
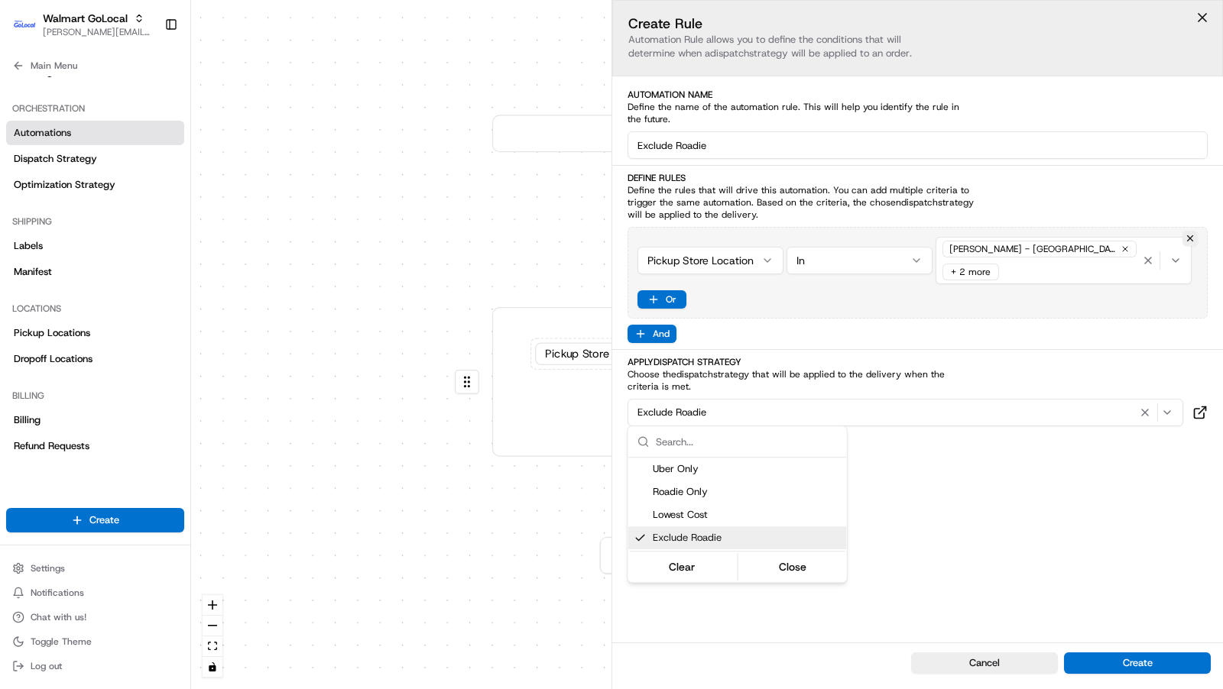
click at [1131, 660] on span "Automations apply to all deliveries that meet the defined criteria and do not h…" at bounding box center [1102, 646] width 191 height 37
click at [1131, 660] on button "Create" at bounding box center [1137, 663] width 147 height 21
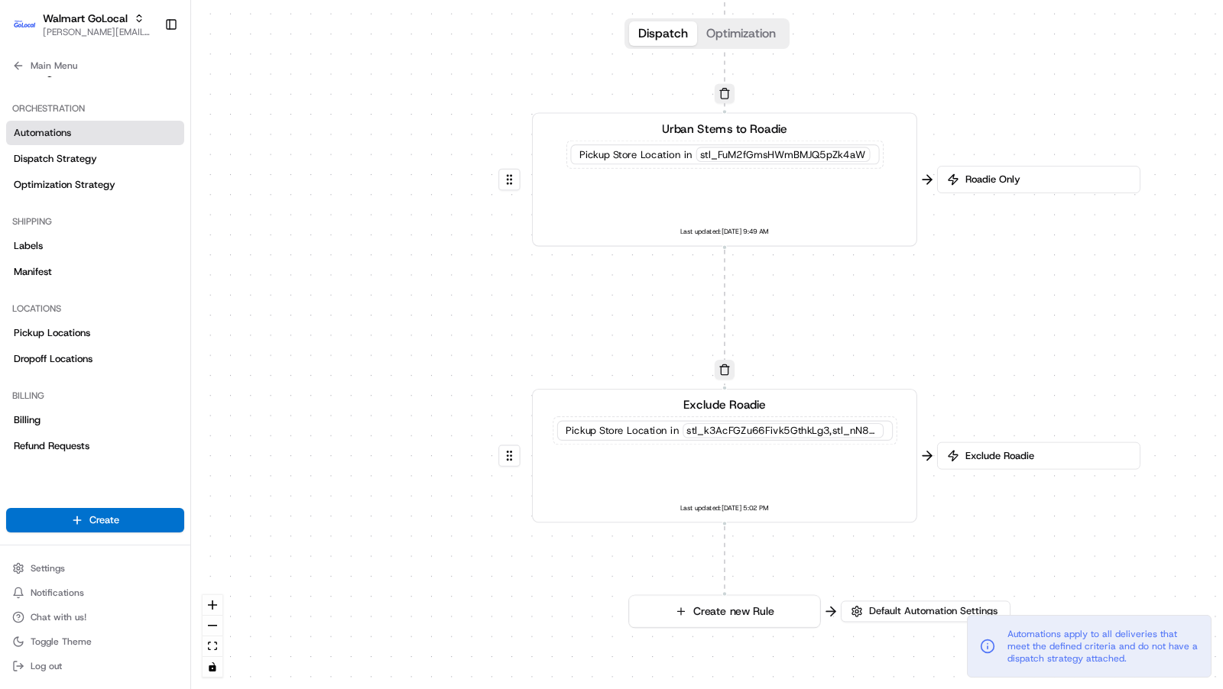
drag, startPoint x: 532, startPoint y: 530, endPoint x: 543, endPoint y: 299, distance: 231.0
click at [542, 299] on div "0 0 0 Order / Delivery Received Urban Stems to Roadie Pickup Store Location in …" at bounding box center [707, 344] width 1032 height 689
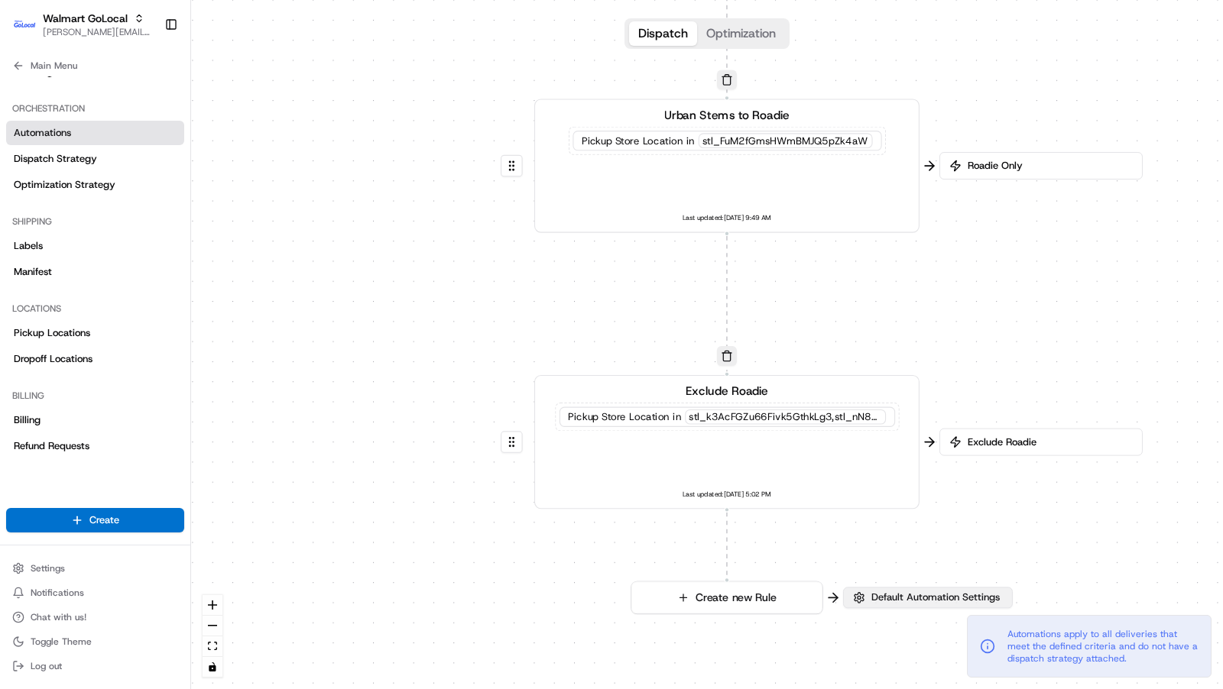
click at [904, 599] on span "Default Automation Settings" at bounding box center [935, 598] width 134 height 14
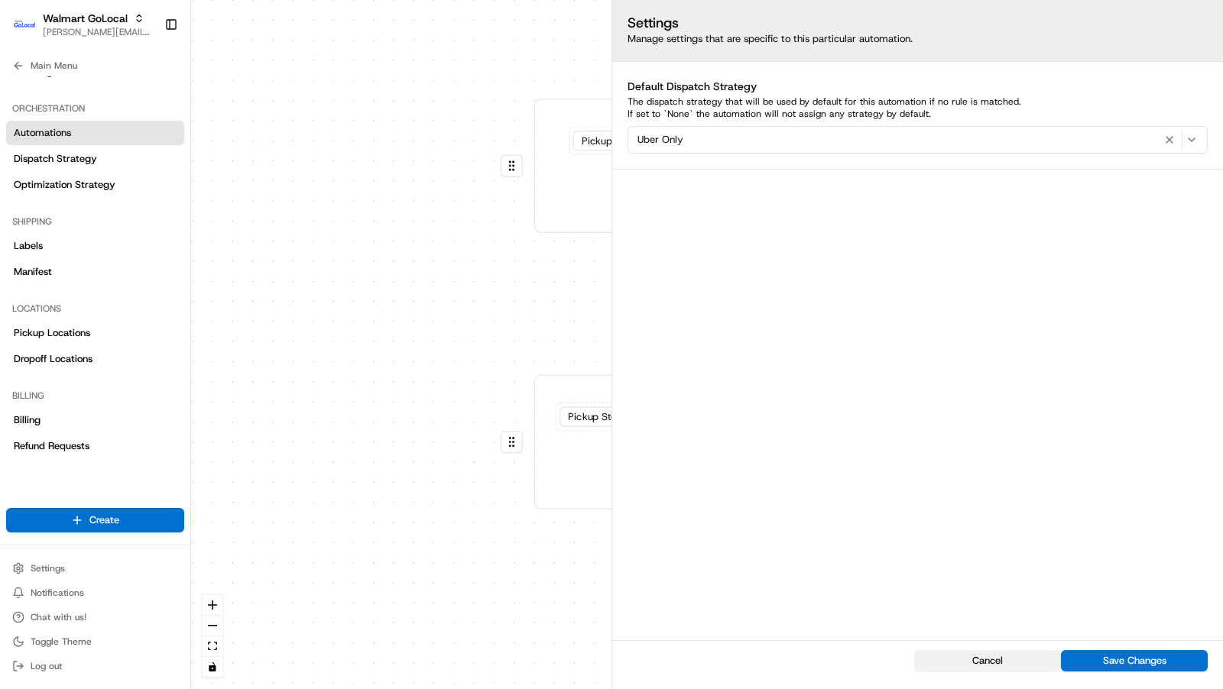
click at [977, 659] on button "Cancel" at bounding box center [987, 660] width 147 height 21
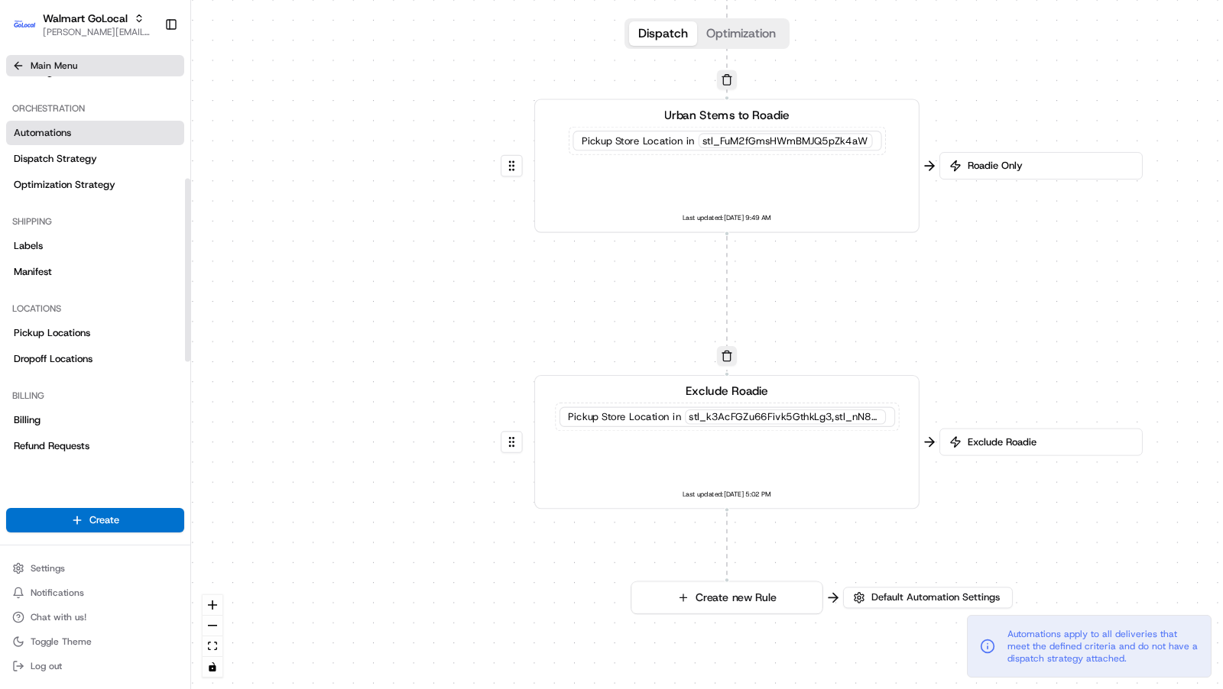
click at [16, 66] on icon at bounding box center [18, 66] width 7 height 0
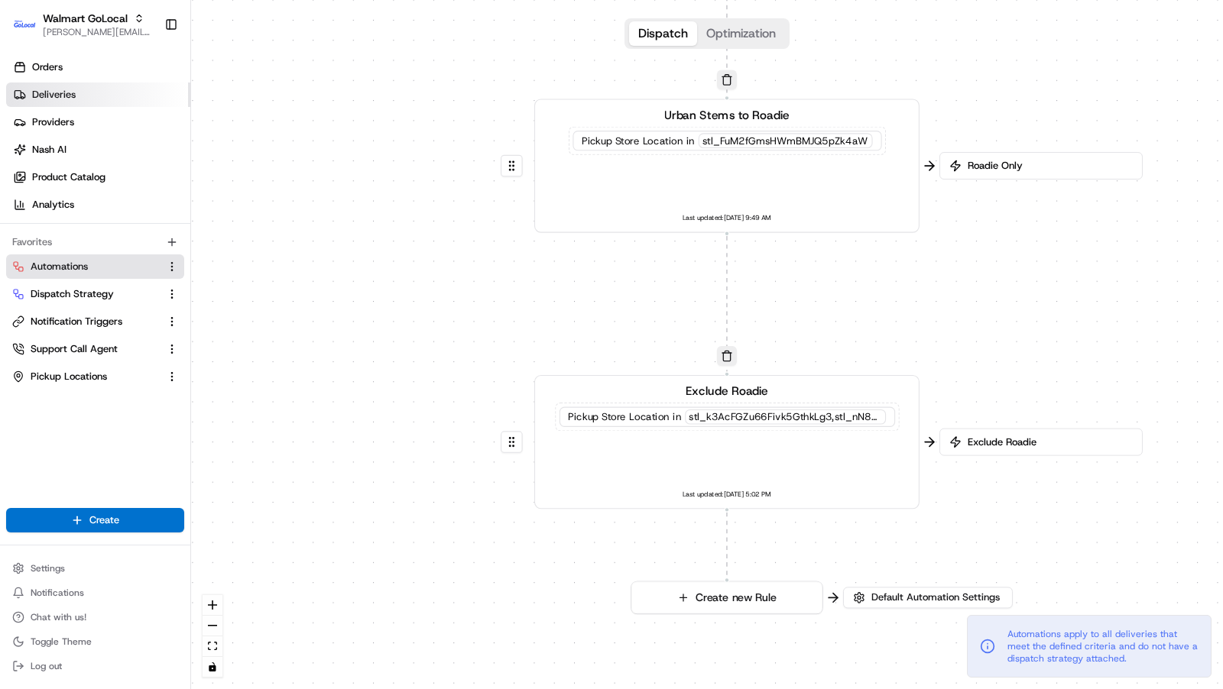
click at [57, 98] on span "Deliveries" at bounding box center [54, 95] width 44 height 14
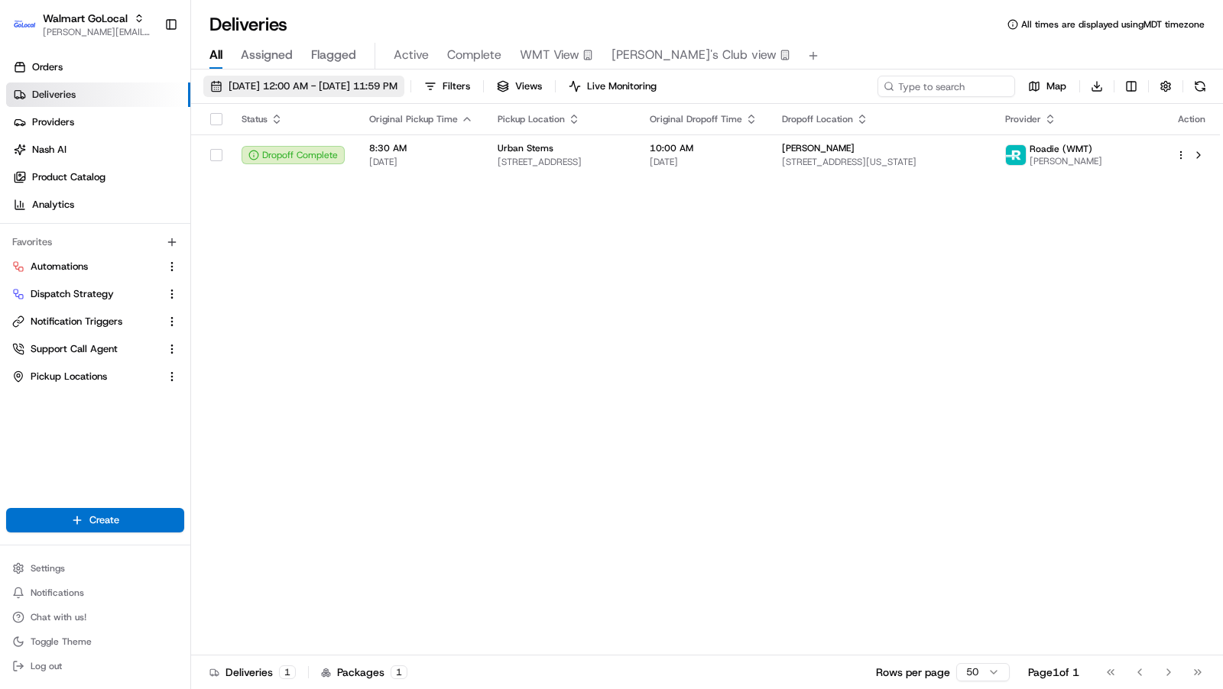
click at [350, 84] on span "08/22/2025 12:00 AM - 08/22/2025 11:59 PM" at bounding box center [312, 86] width 169 height 14
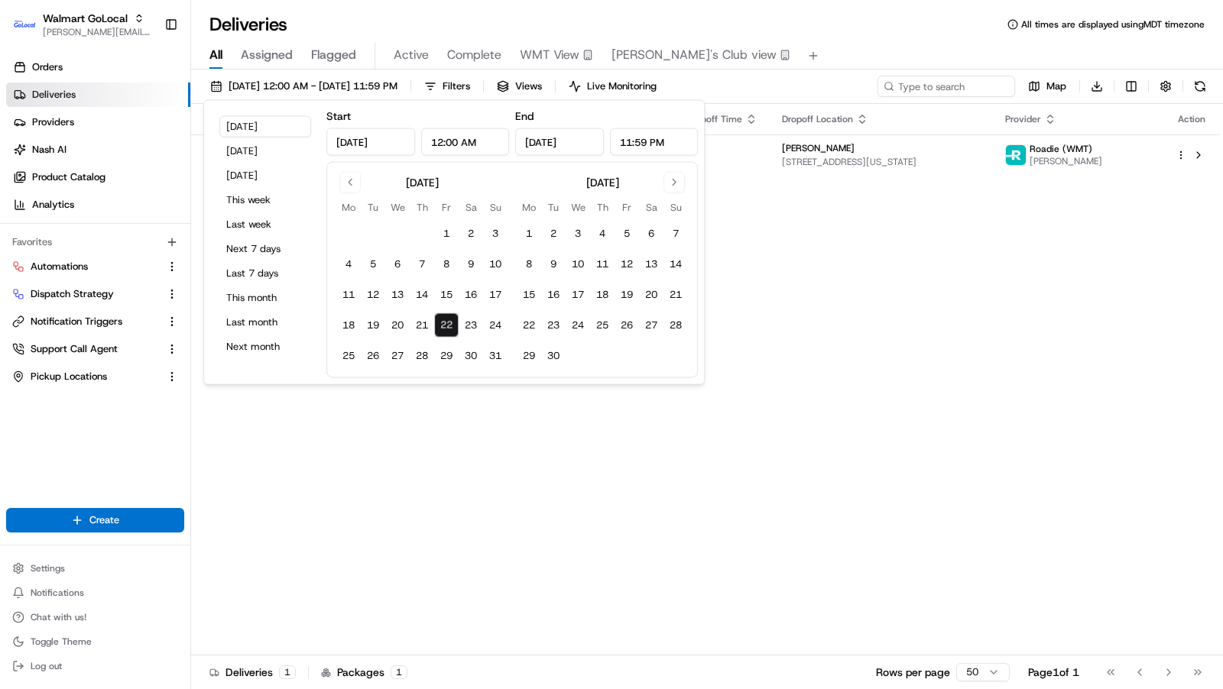
click at [407, 555] on div "Status Original Pickup Time Pickup Location Original Dropoff Time Dropoff Locat…" at bounding box center [705, 380] width 1029 height 552
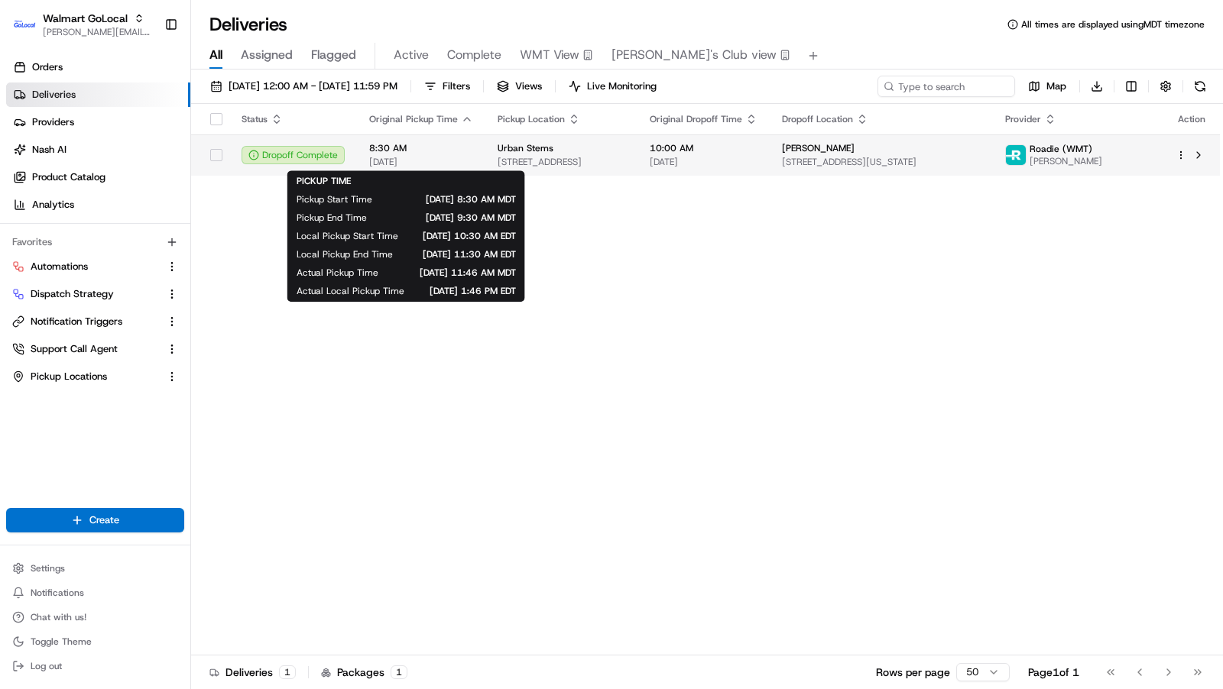
click at [456, 154] on div "8:30 AM 08/22/2025" at bounding box center [421, 155] width 104 height 26
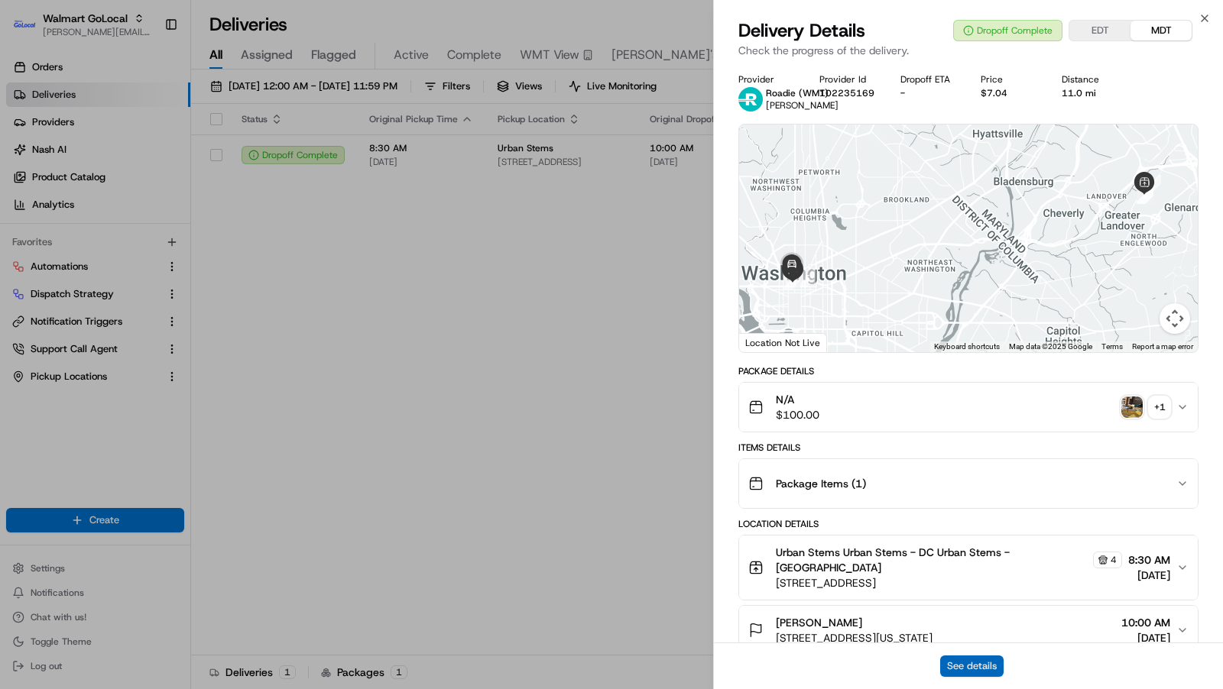
click at [962, 673] on button "See details" at bounding box center [971, 666] width 63 height 21
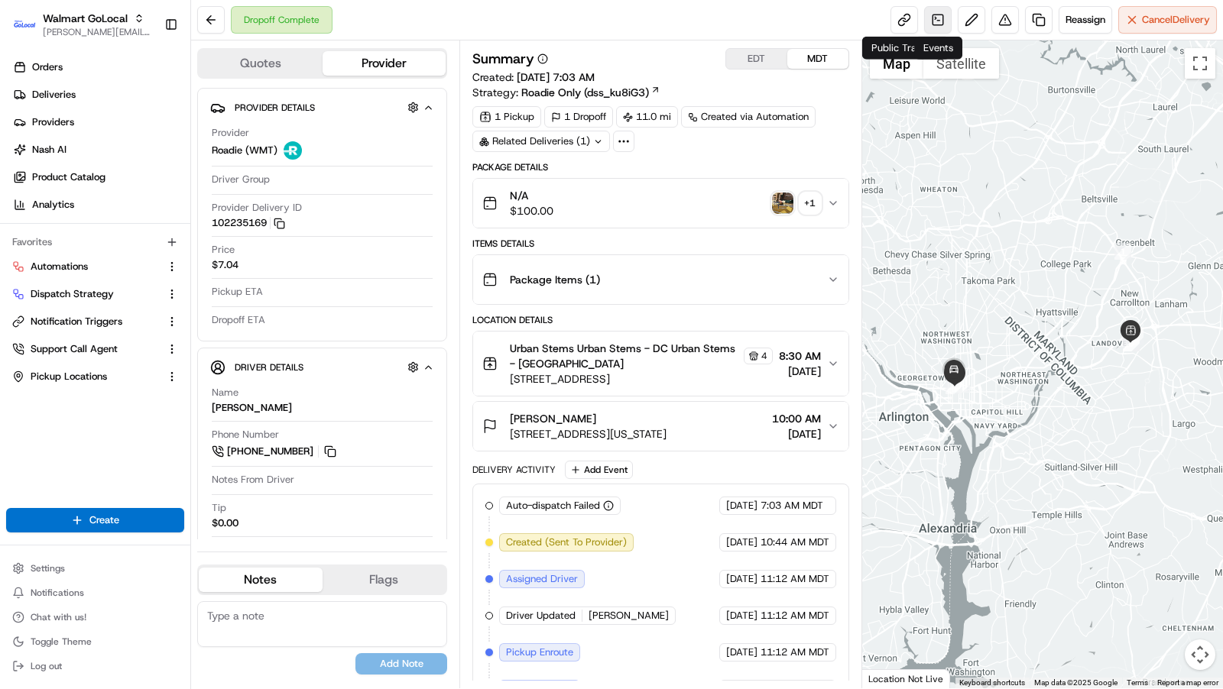
click at [941, 17] on link at bounding box center [938, 20] width 28 height 28
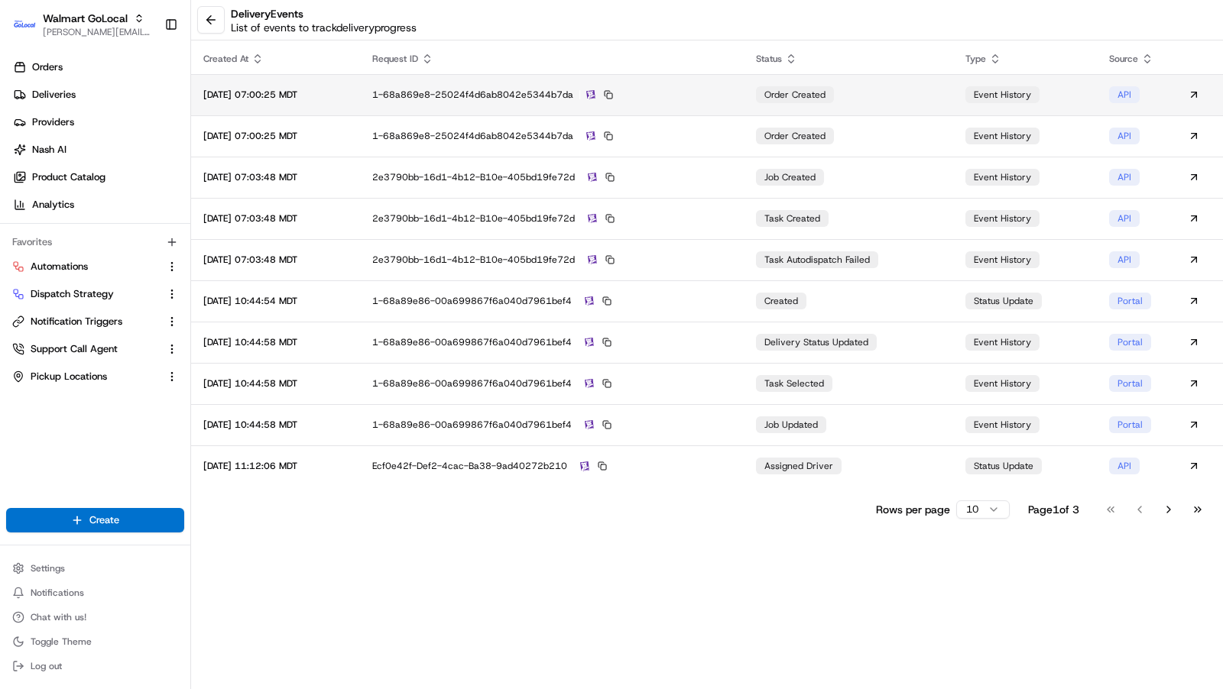
click at [682, 101] on td "1-68a869e8-25024f4d6ab8042e5344b7da" at bounding box center [552, 94] width 384 height 41
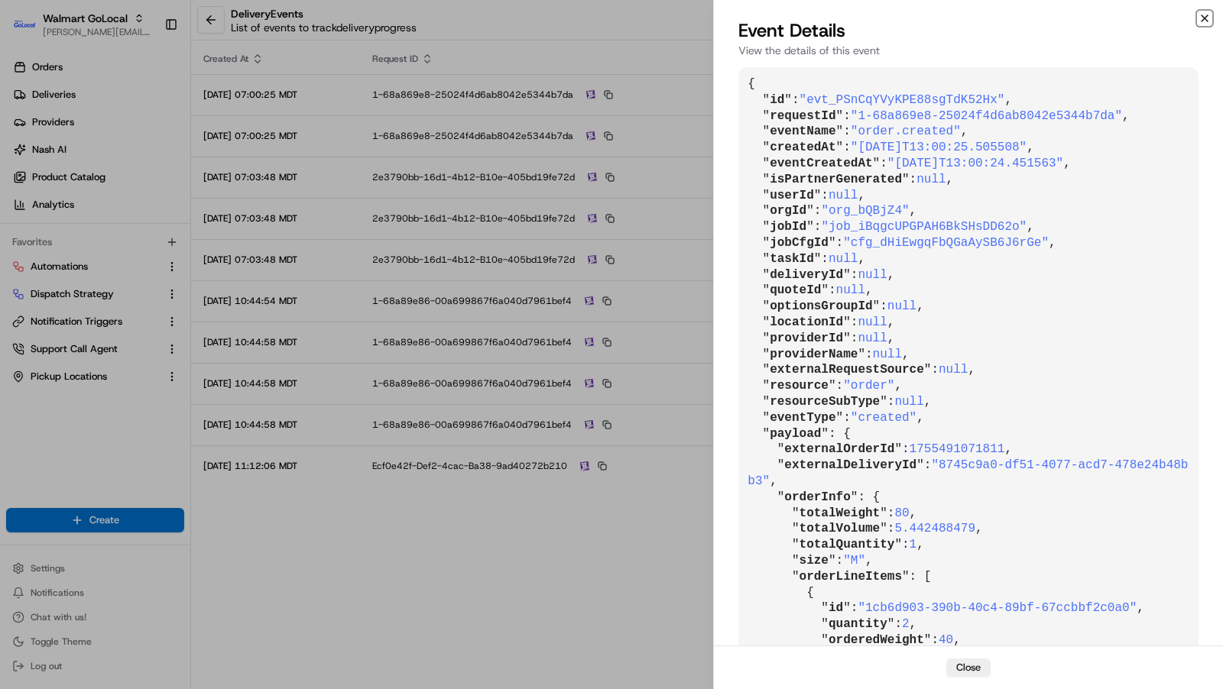
click at [1204, 14] on icon "button" at bounding box center [1204, 18] width 12 height 12
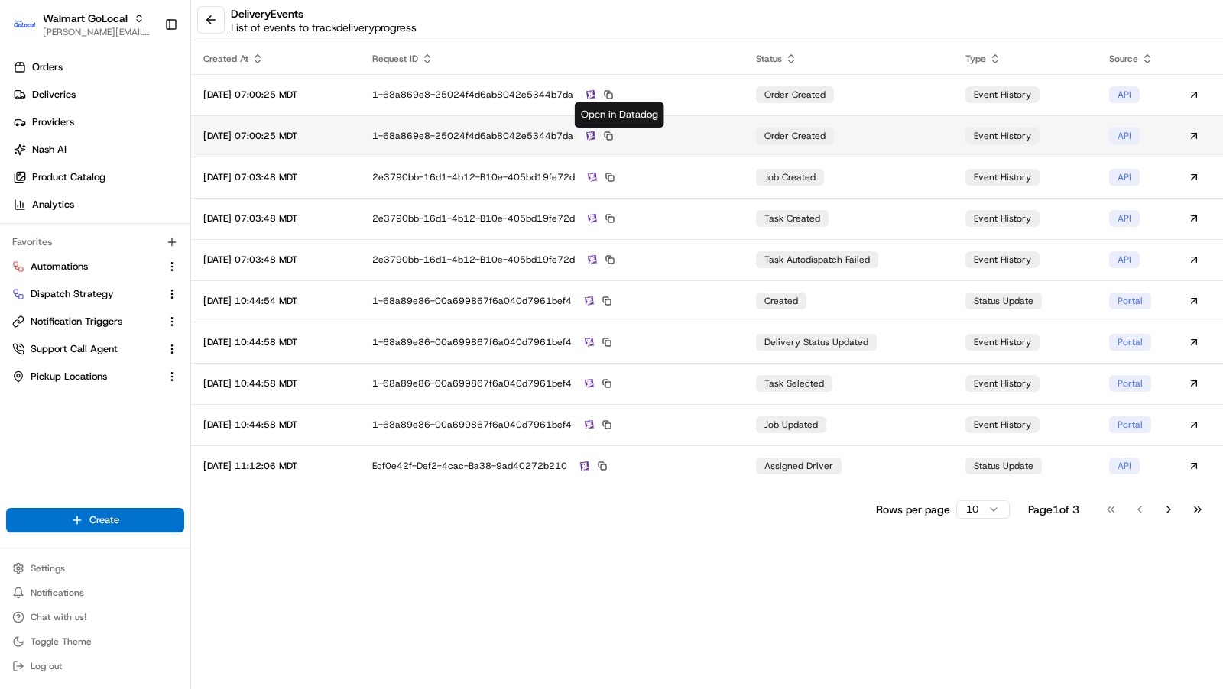
click at [595, 136] on img at bounding box center [590, 136] width 9 height 10
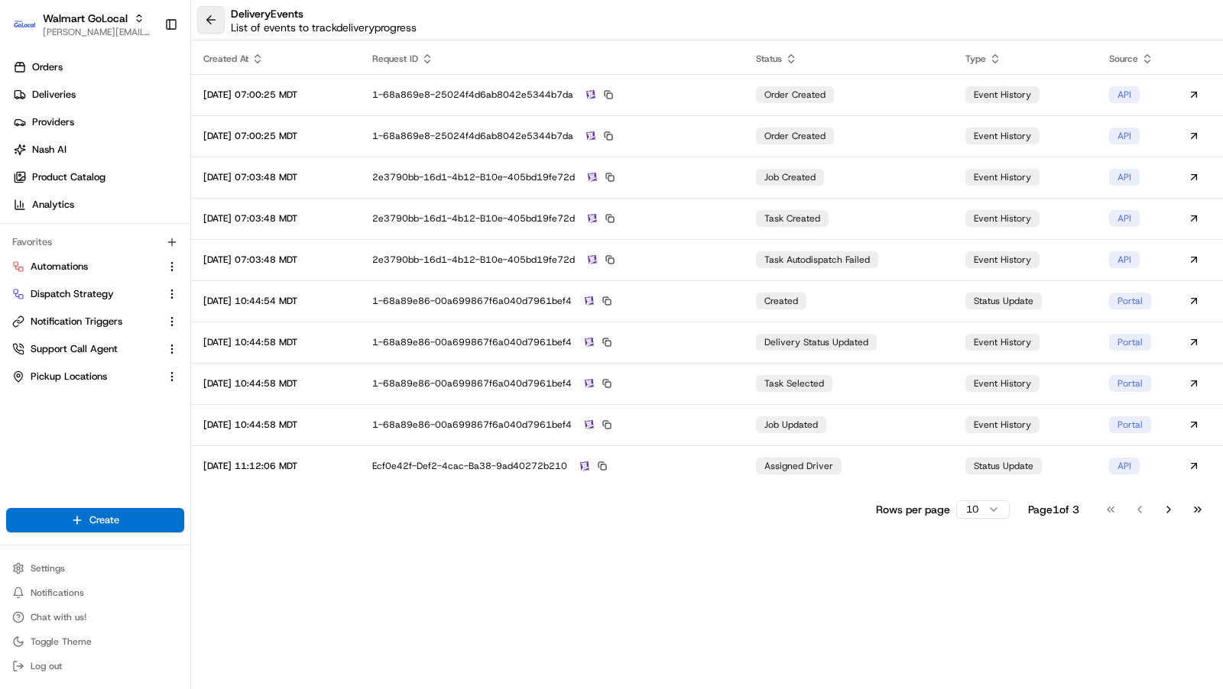
click at [213, 18] on button at bounding box center [211, 20] width 28 height 28
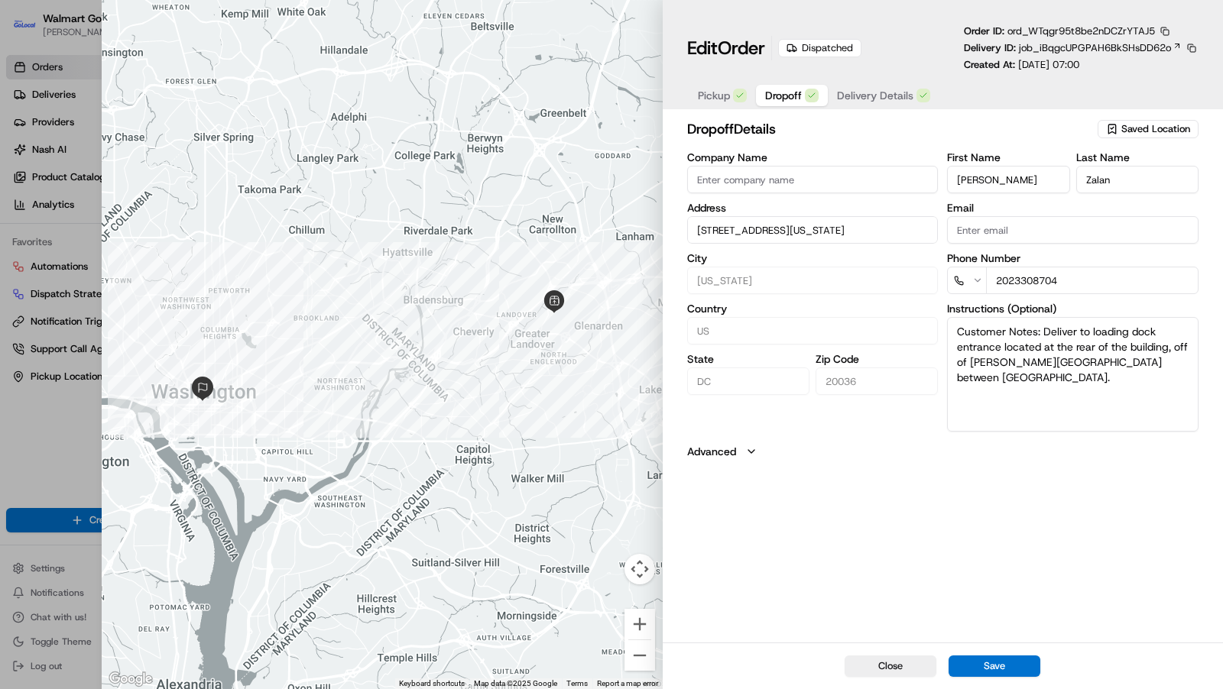
click at [802, 95] on button "Dropoff" at bounding box center [792, 95] width 72 height 21
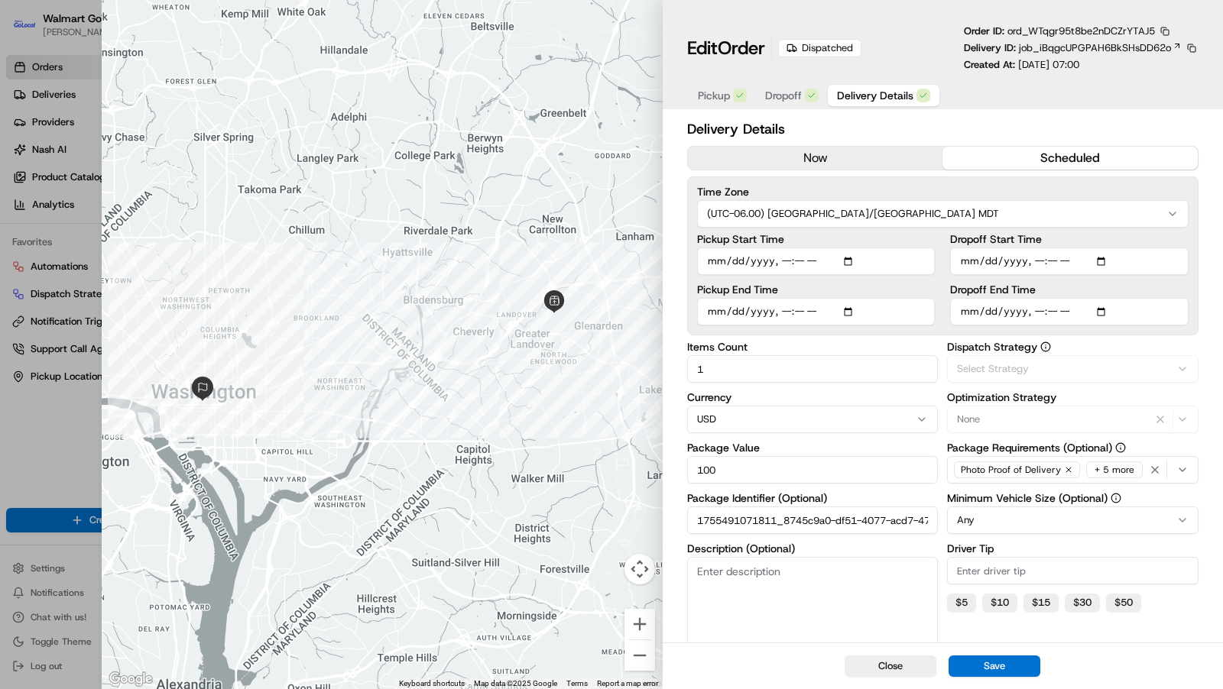
click at [876, 98] on span "Delivery Details" at bounding box center [875, 95] width 76 height 15
click at [714, 93] on span "Pickup" at bounding box center [714, 95] width 32 height 15
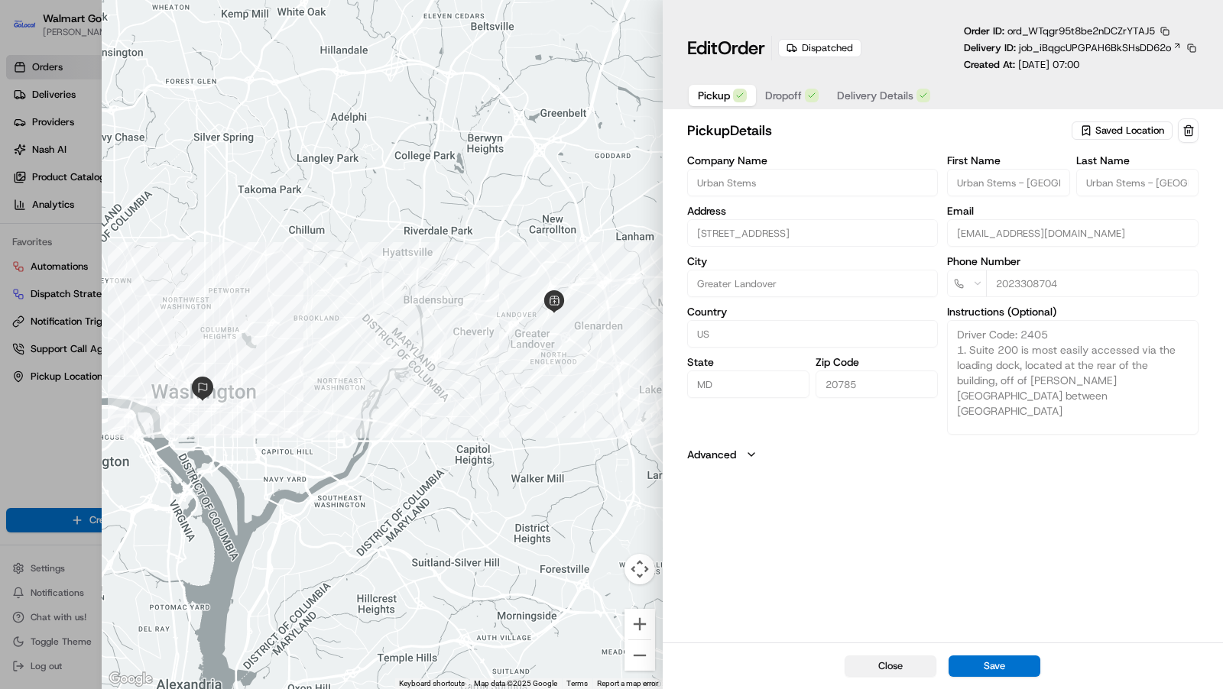
click at [875, 661] on button "Close" at bounding box center [890, 666] width 92 height 21
type input "+1"
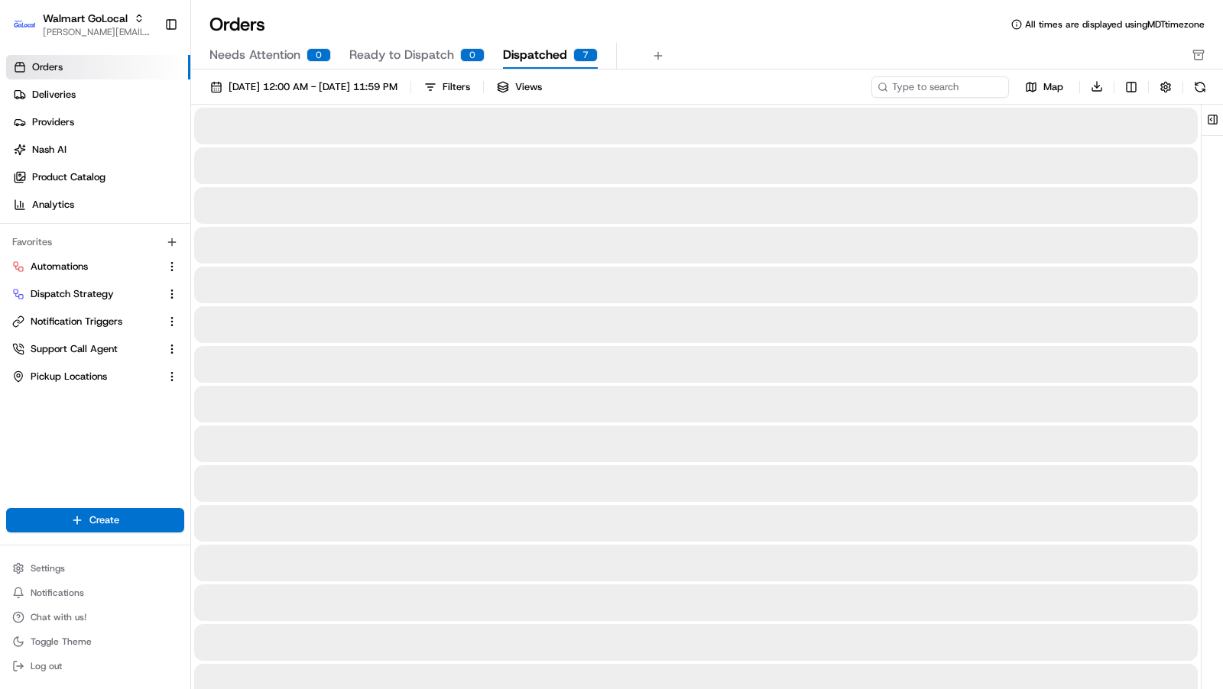
click at [559, 55] on span "Dispatched" at bounding box center [535, 55] width 64 height 18
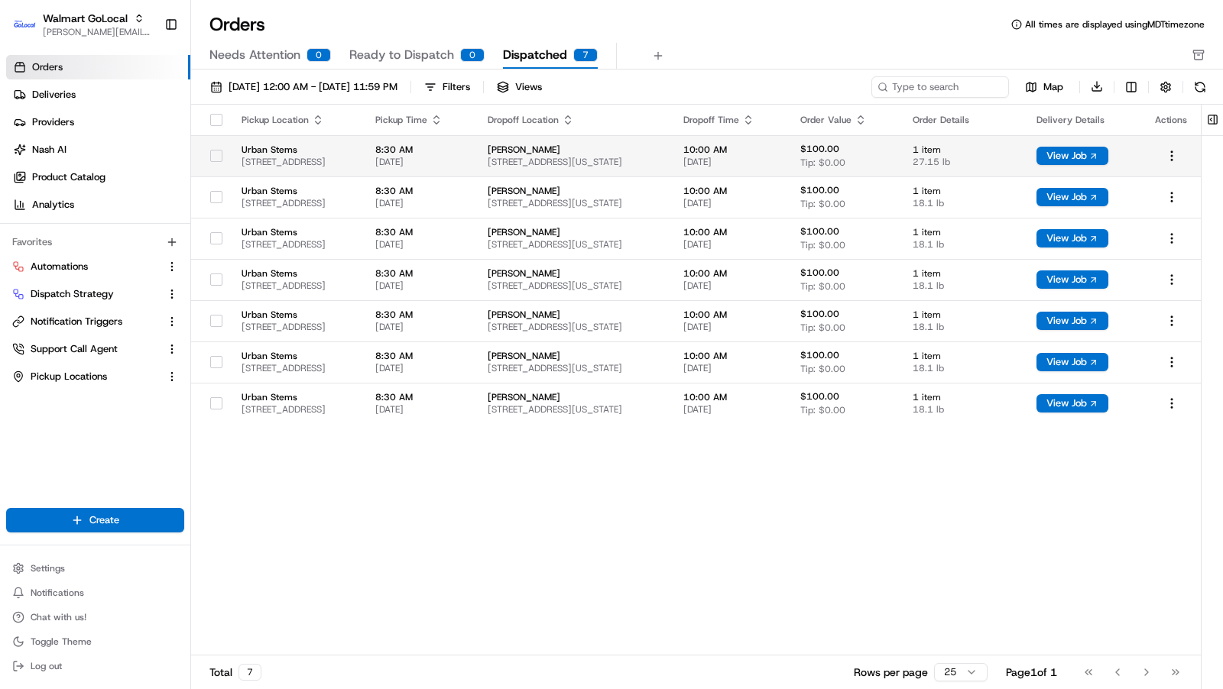
click at [552, 160] on td "[PERSON_NAME] [STREET_ADDRESS][US_STATE]" at bounding box center [573, 155] width 196 height 41
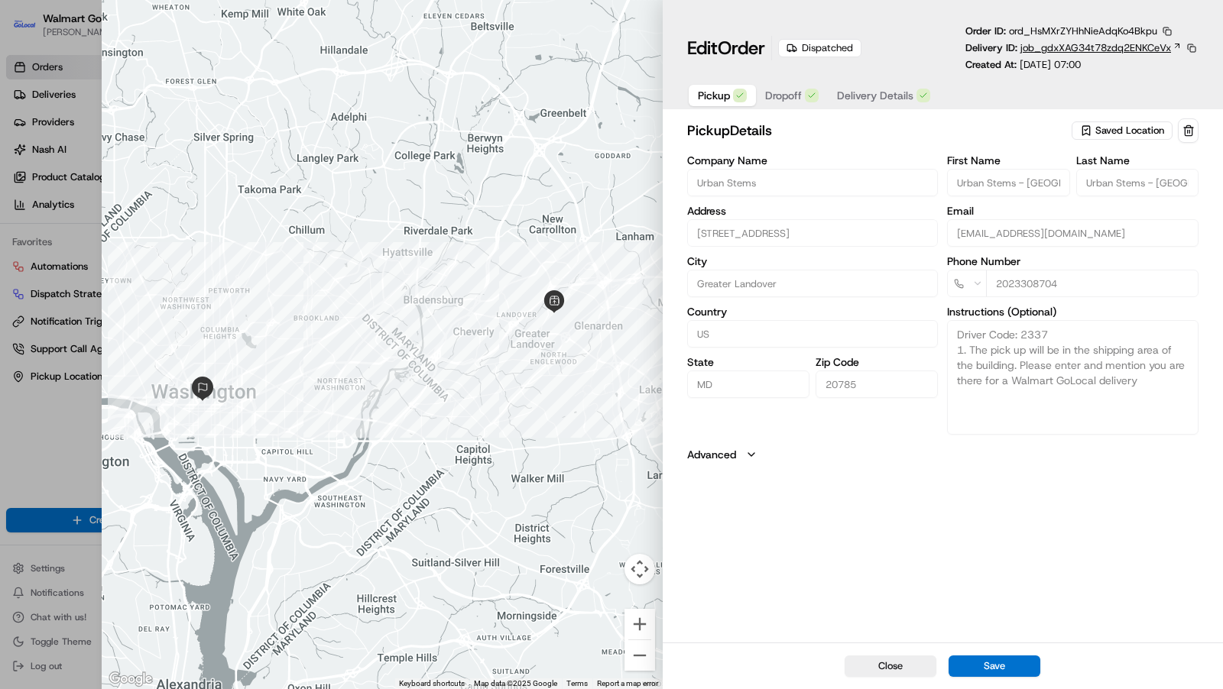
click at [1119, 47] on span "job_gdxXAG34t78zdq2ENKCeVx" at bounding box center [1095, 48] width 151 height 14
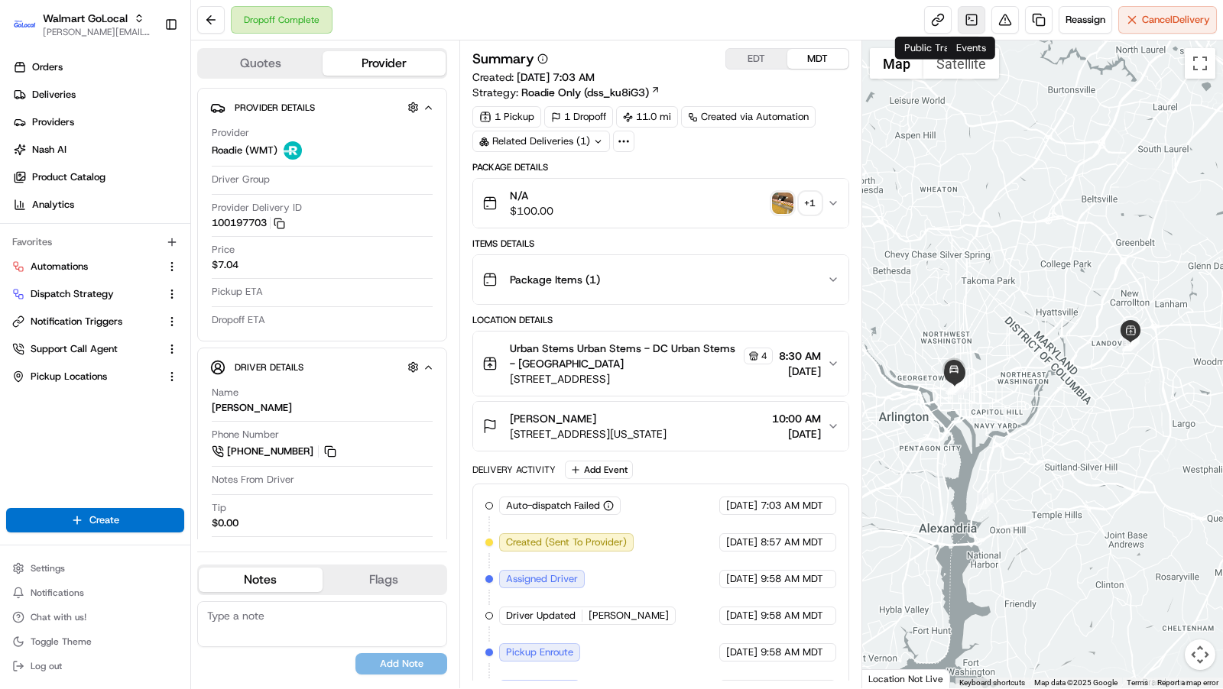
click at [972, 22] on link at bounding box center [971, 20] width 28 height 28
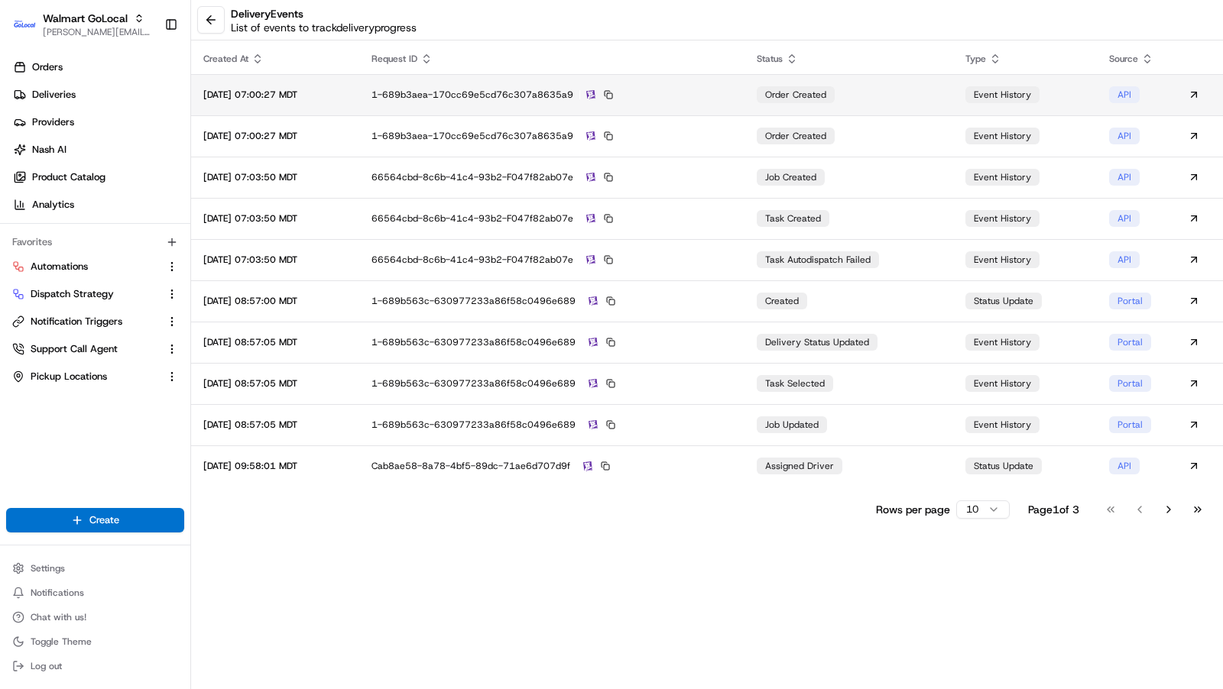
click at [732, 105] on td "1-689b3aea-170cc69e5cd76c307a8635a9" at bounding box center [551, 94] width 385 height 41
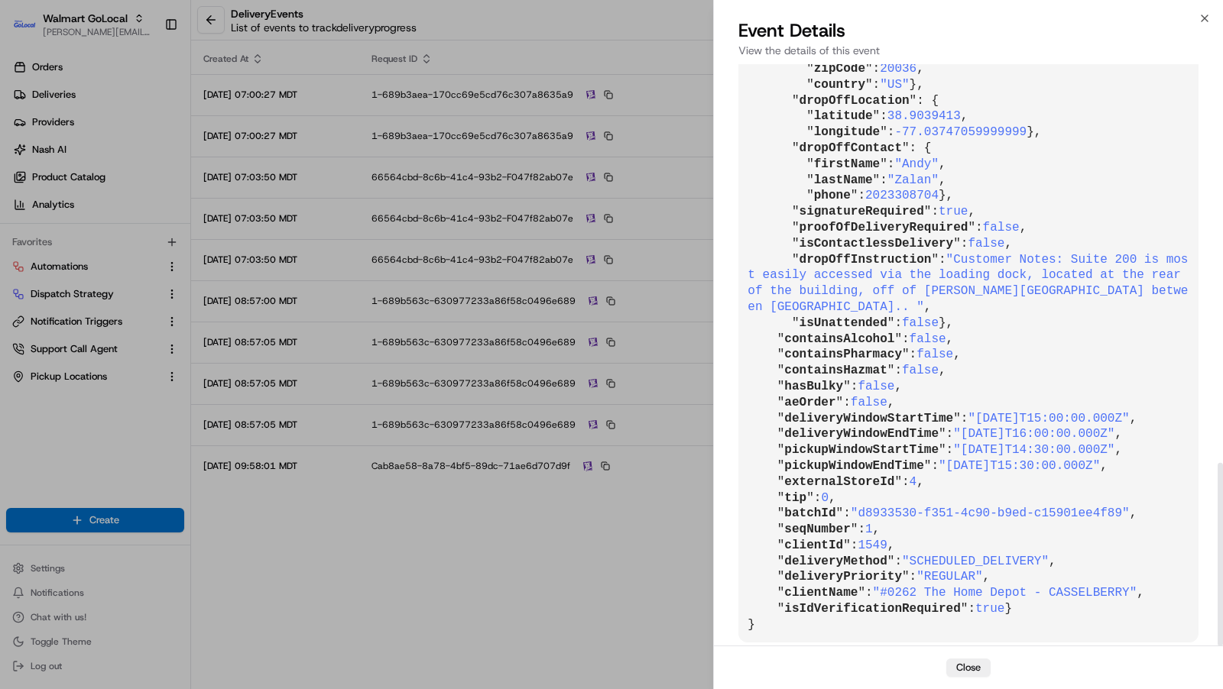
scroll to position [1269, 0]
